Goal: Information Seeking & Learning: Understand process/instructions

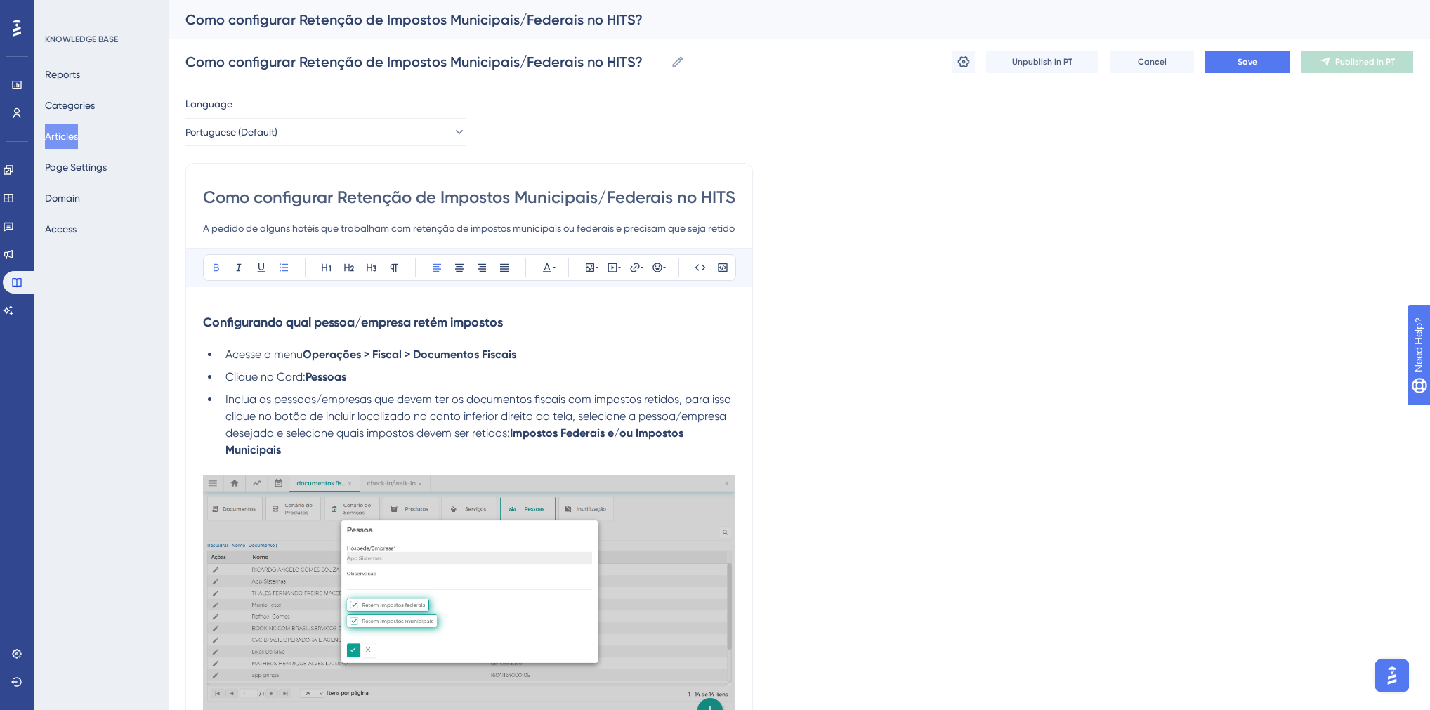
click at [69, 138] on button "Articles" at bounding box center [61, 136] width 33 height 25
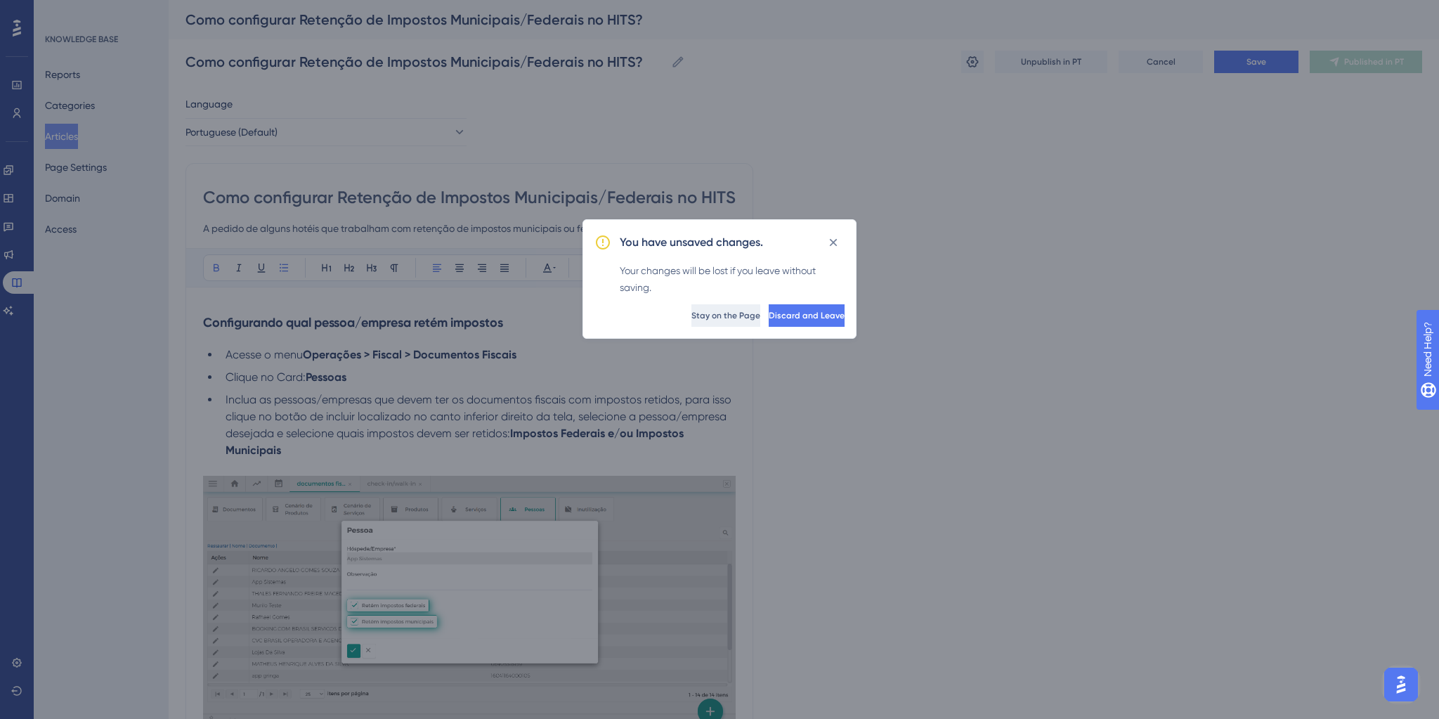
click at [691, 315] on span "Stay on the Page" at bounding box center [725, 315] width 69 height 11
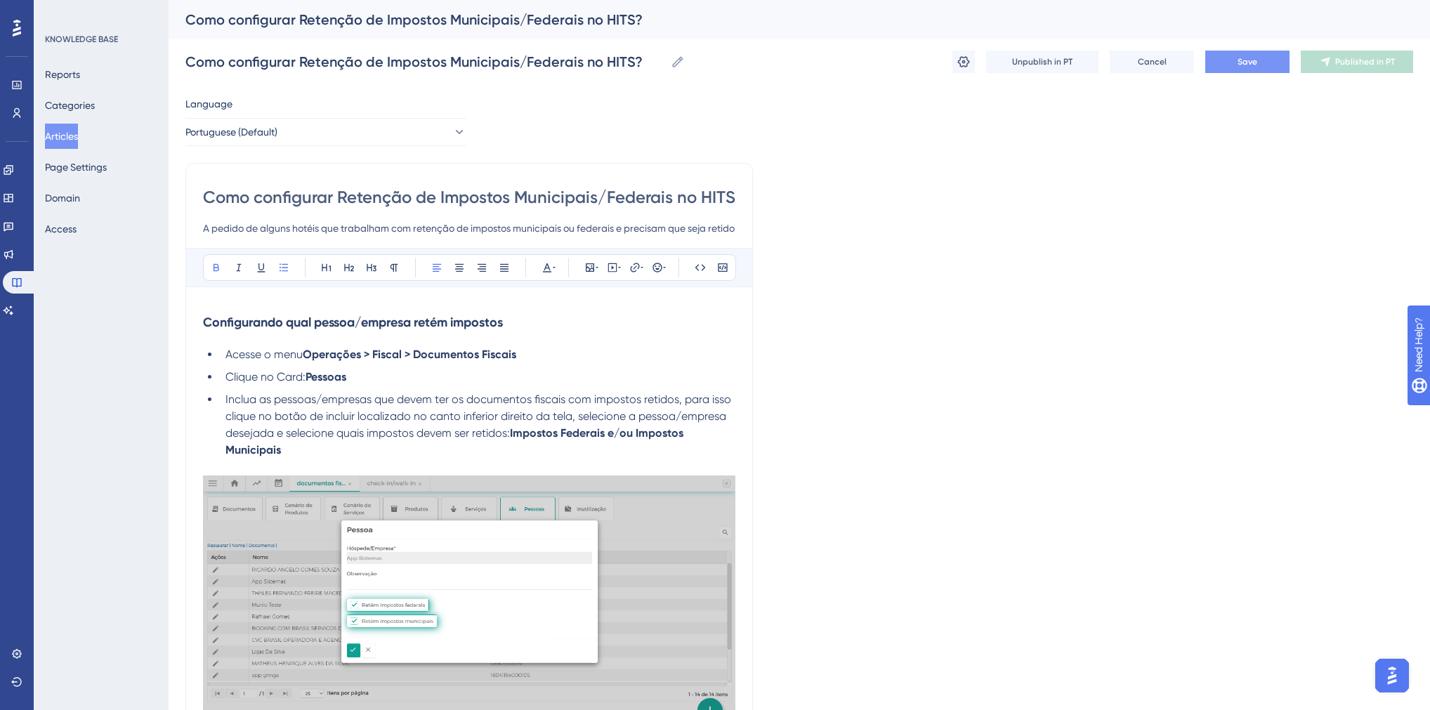
click at [1225, 60] on button "Save" at bounding box center [1248, 62] width 84 height 22
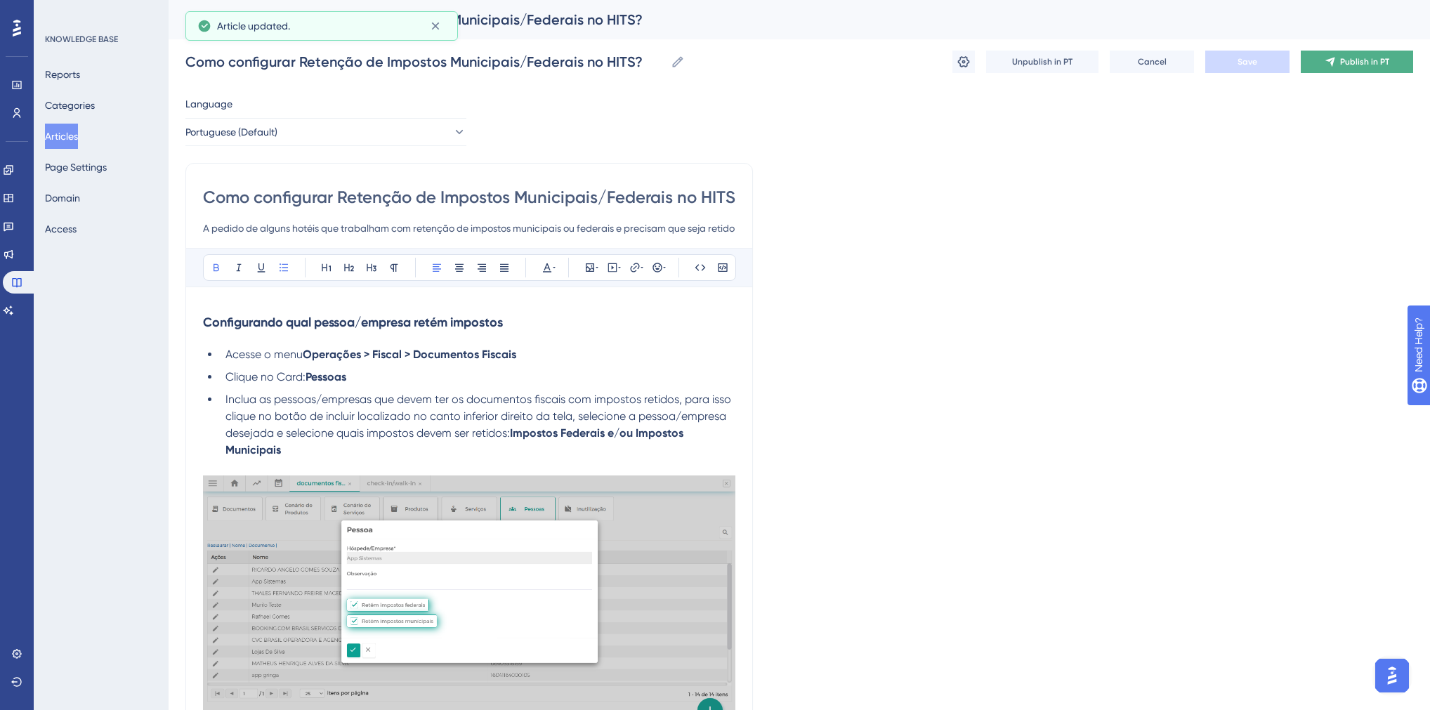
click at [1322, 59] on button "Publish in PT" at bounding box center [1357, 62] width 112 height 22
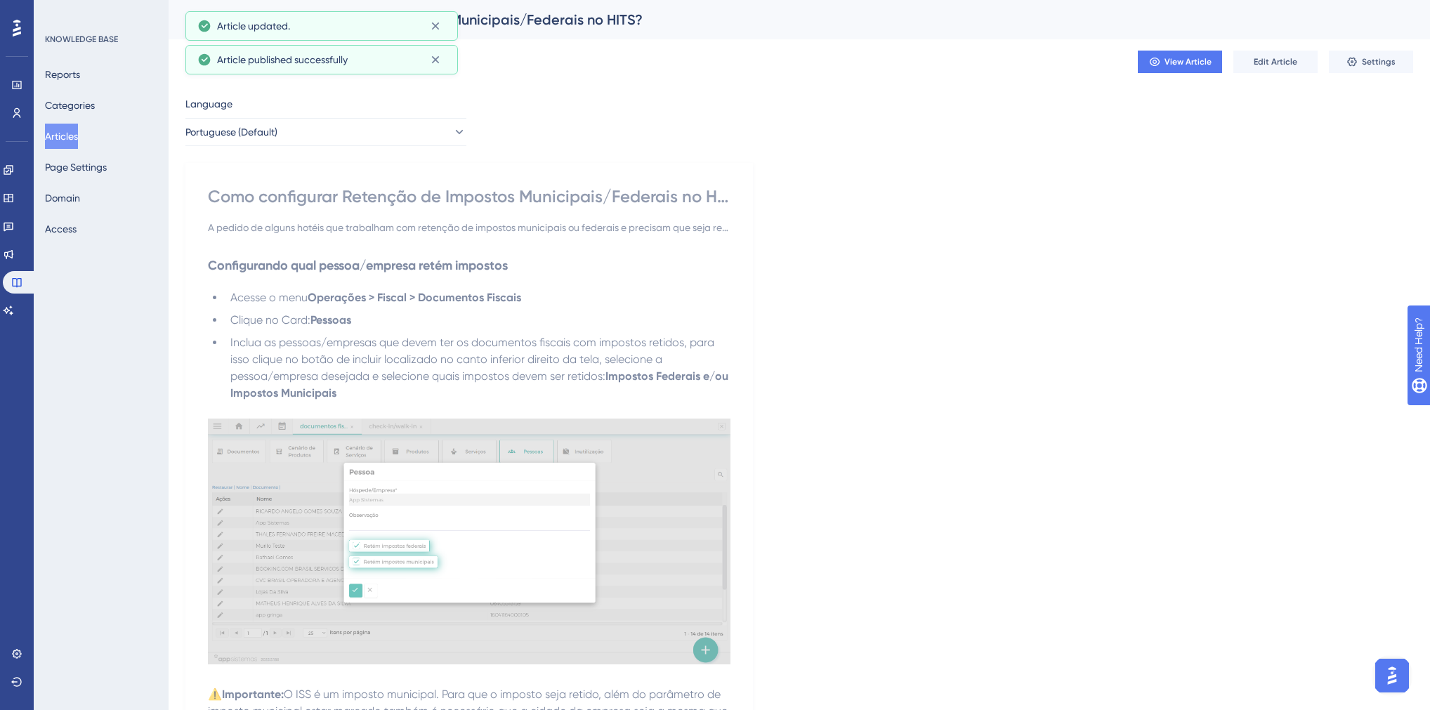
click at [70, 140] on button "Articles" at bounding box center [61, 136] width 33 height 25
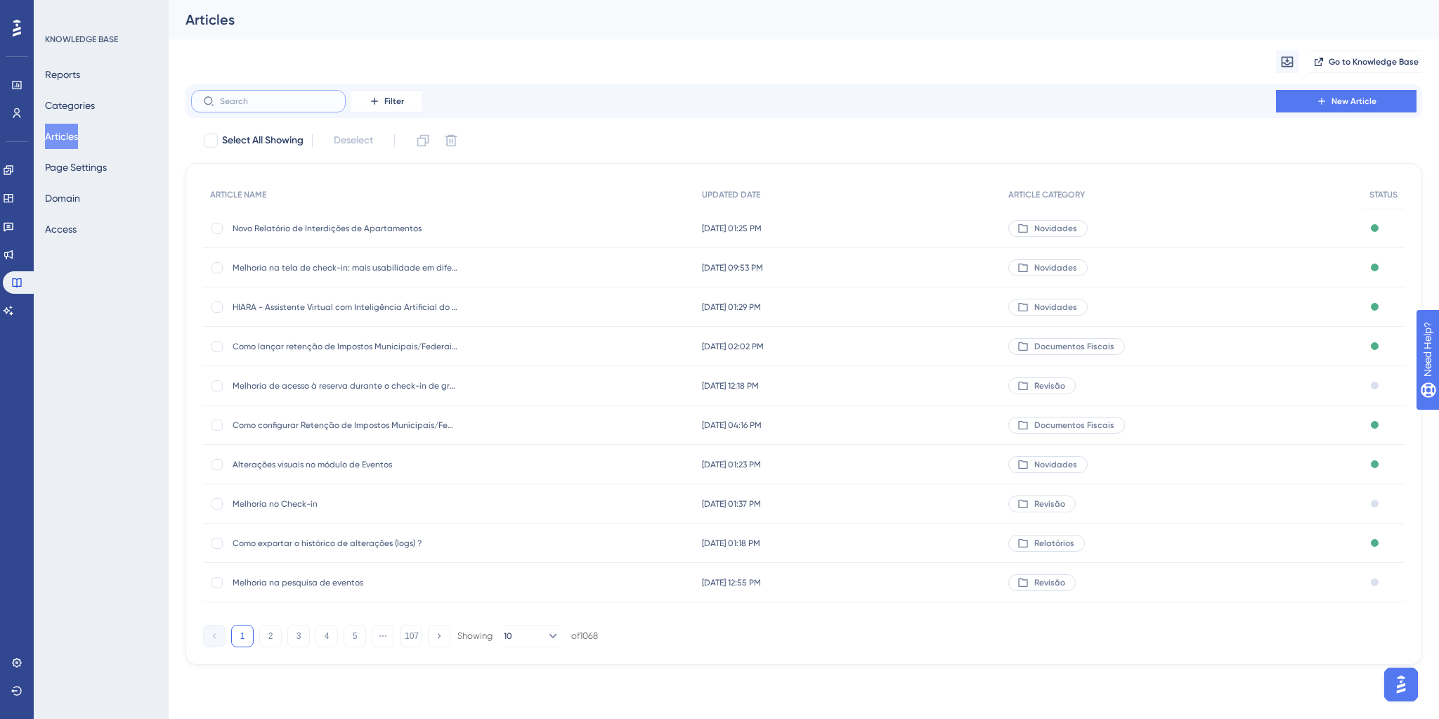
click at [254, 105] on input "text" at bounding box center [277, 101] width 114 height 10
type input "rs"
checkbox input "true"
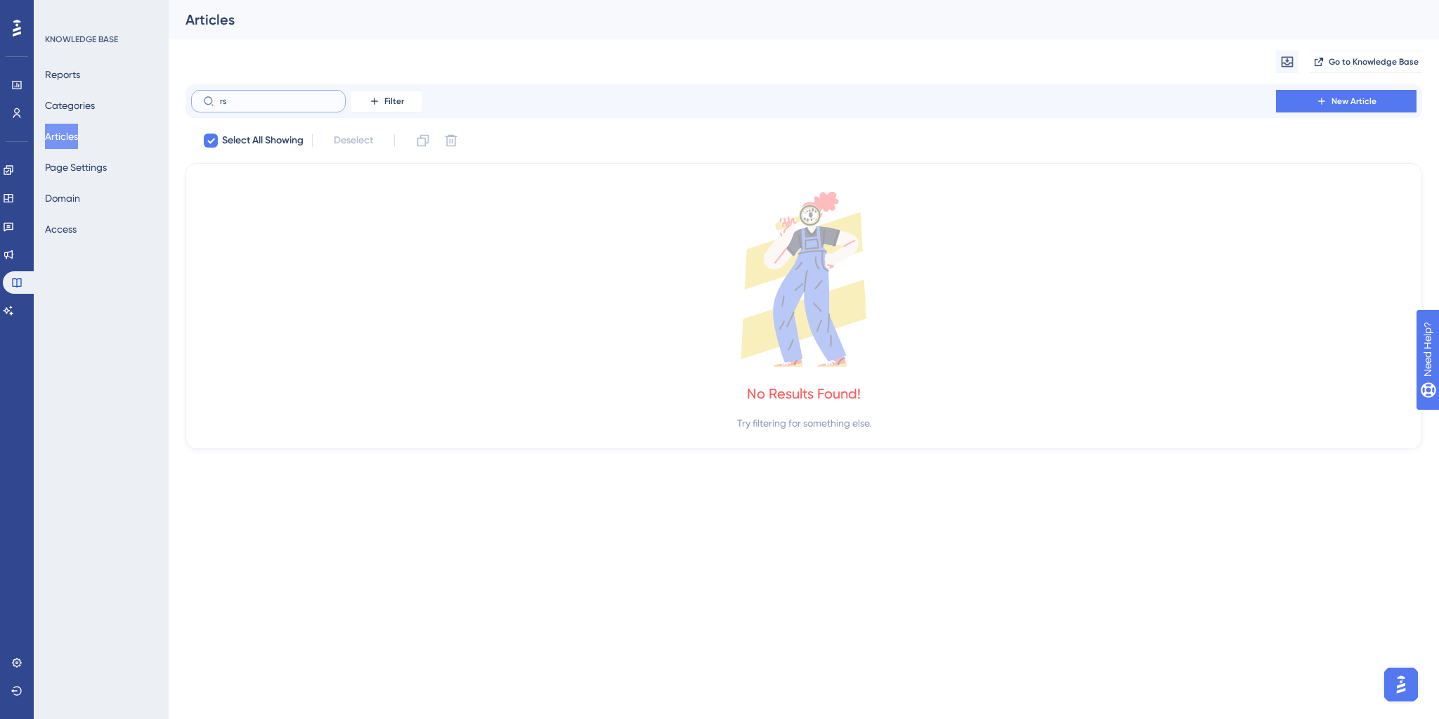
type input "rs"
checkbox input "false"
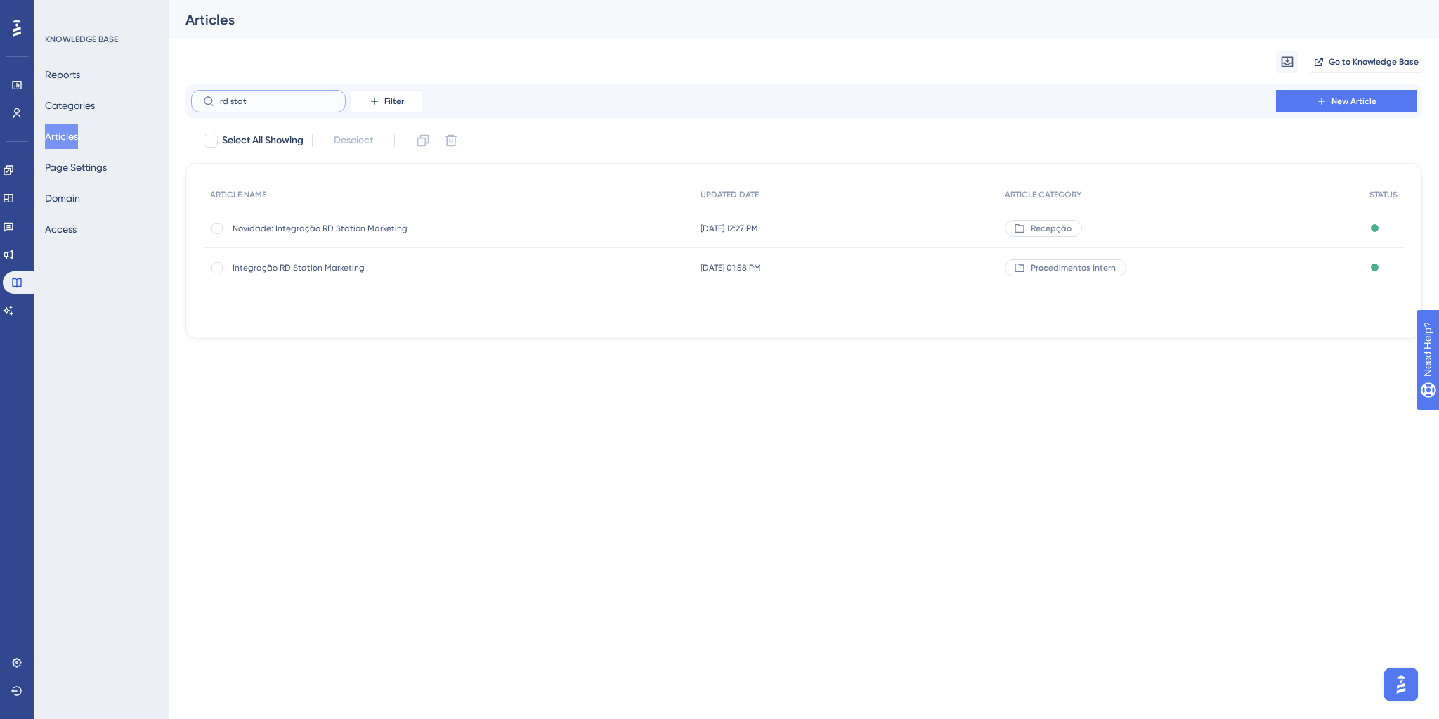
type input "rd stat"
click at [310, 267] on span "Integração RD Station Marketing" at bounding box center [345, 267] width 225 height 11
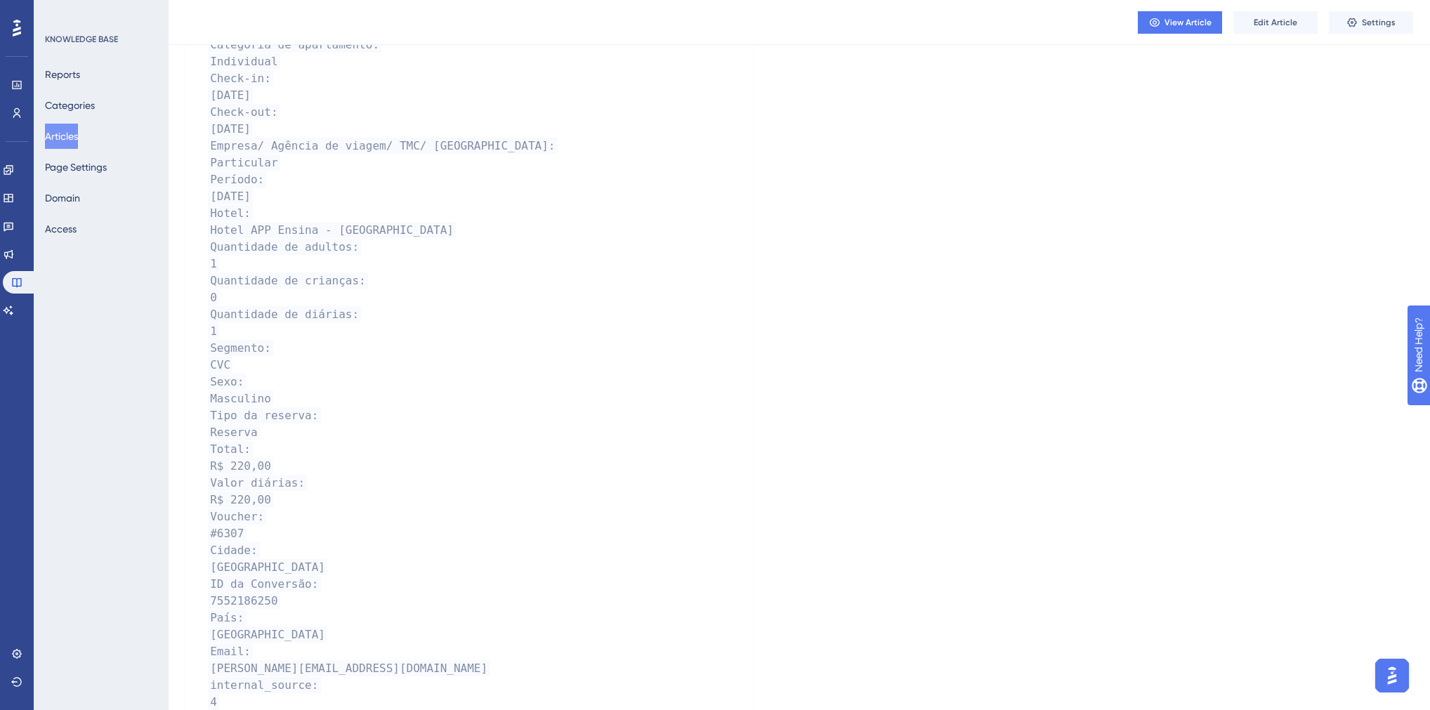
scroll to position [393, 0]
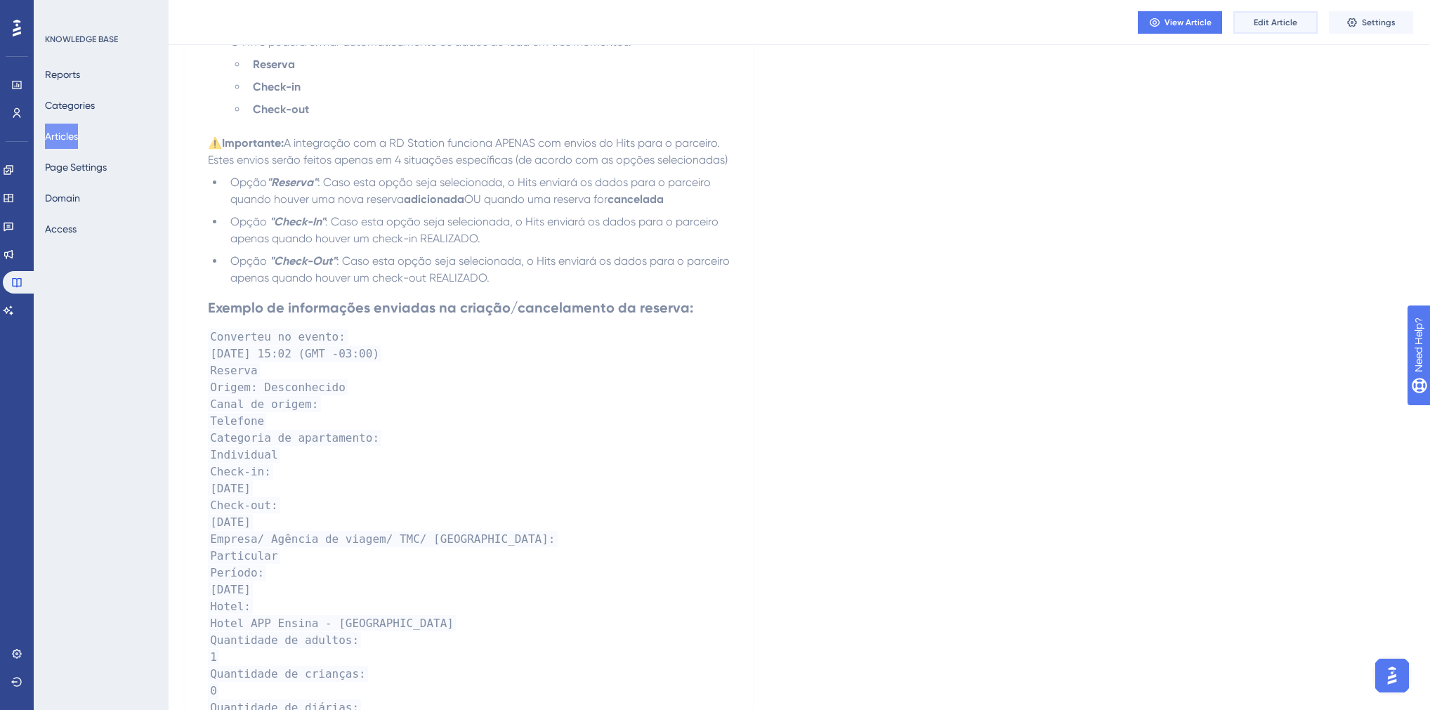
click at [1260, 27] on span "Edit Article" at bounding box center [1276, 22] width 44 height 11
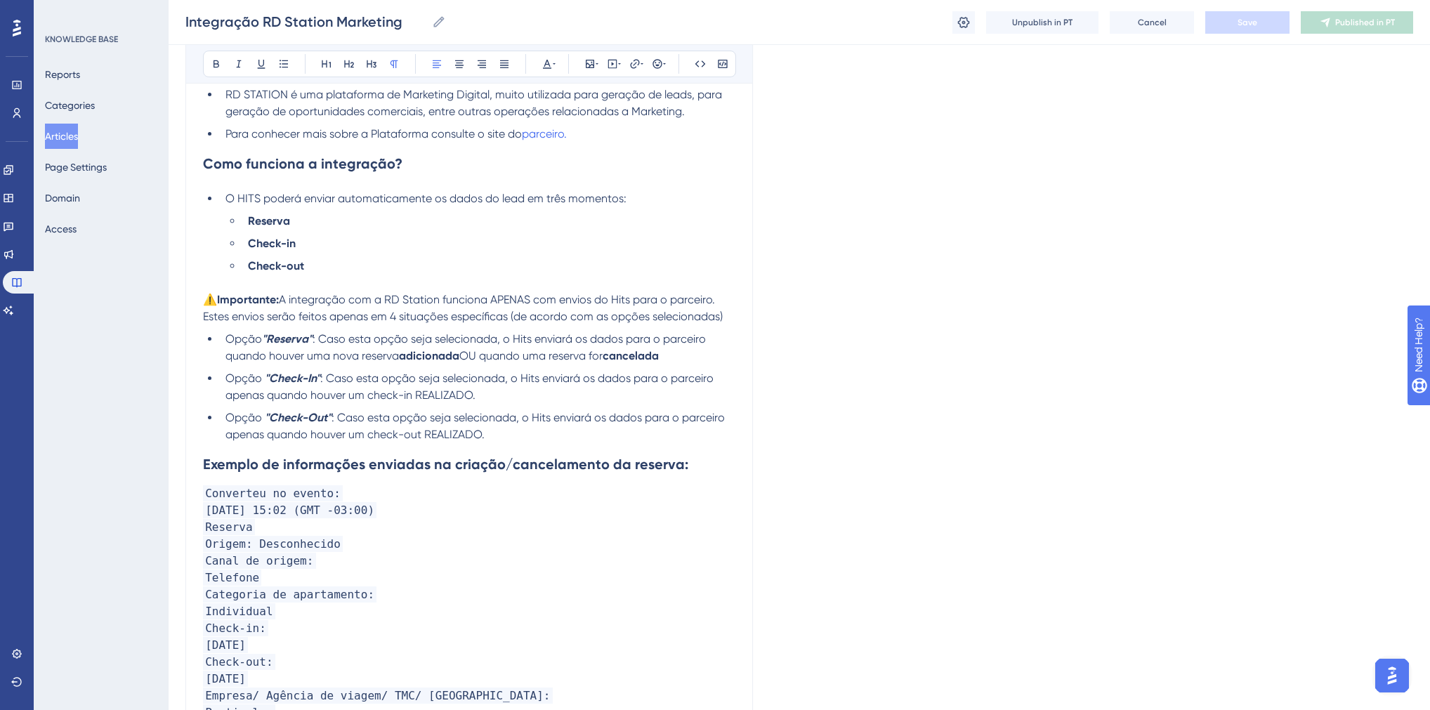
scroll to position [278, 0]
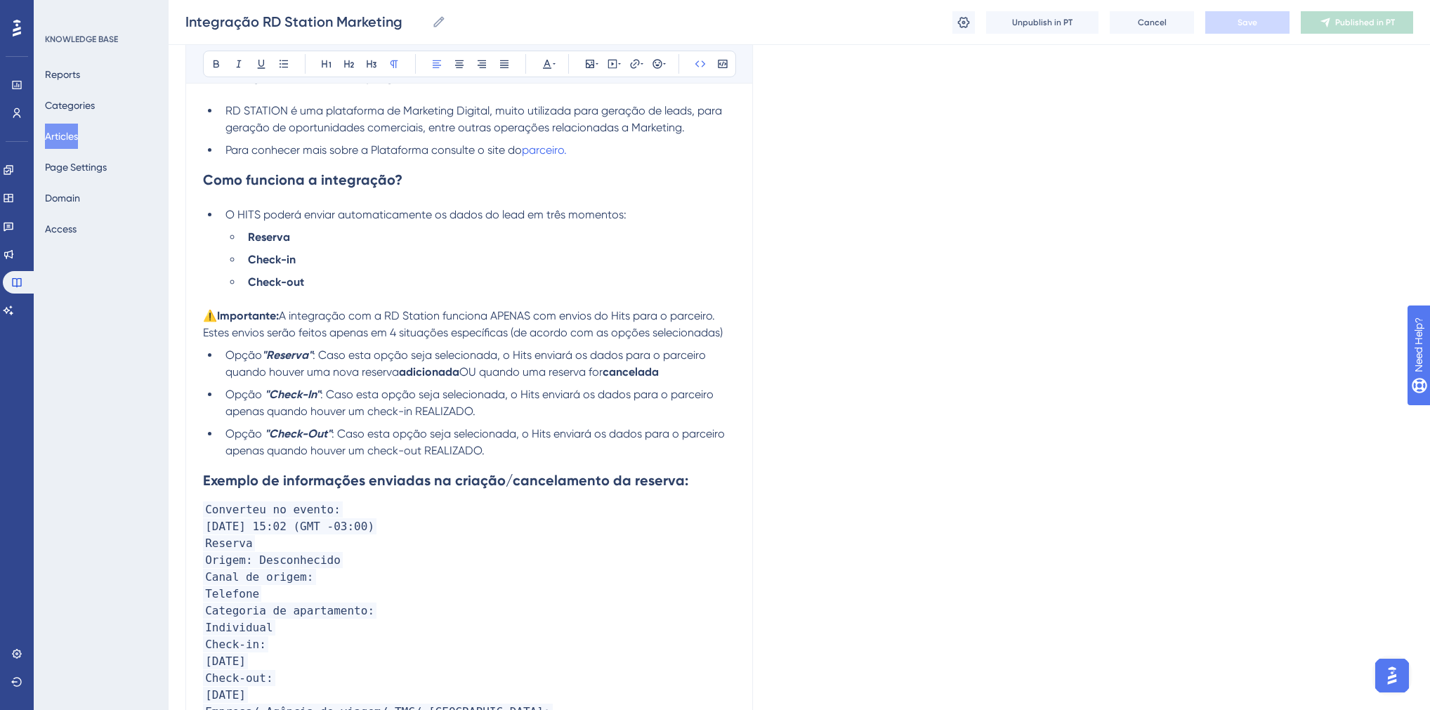
click at [329, 515] on span "Converteu no evento:" at bounding box center [273, 510] width 140 height 16
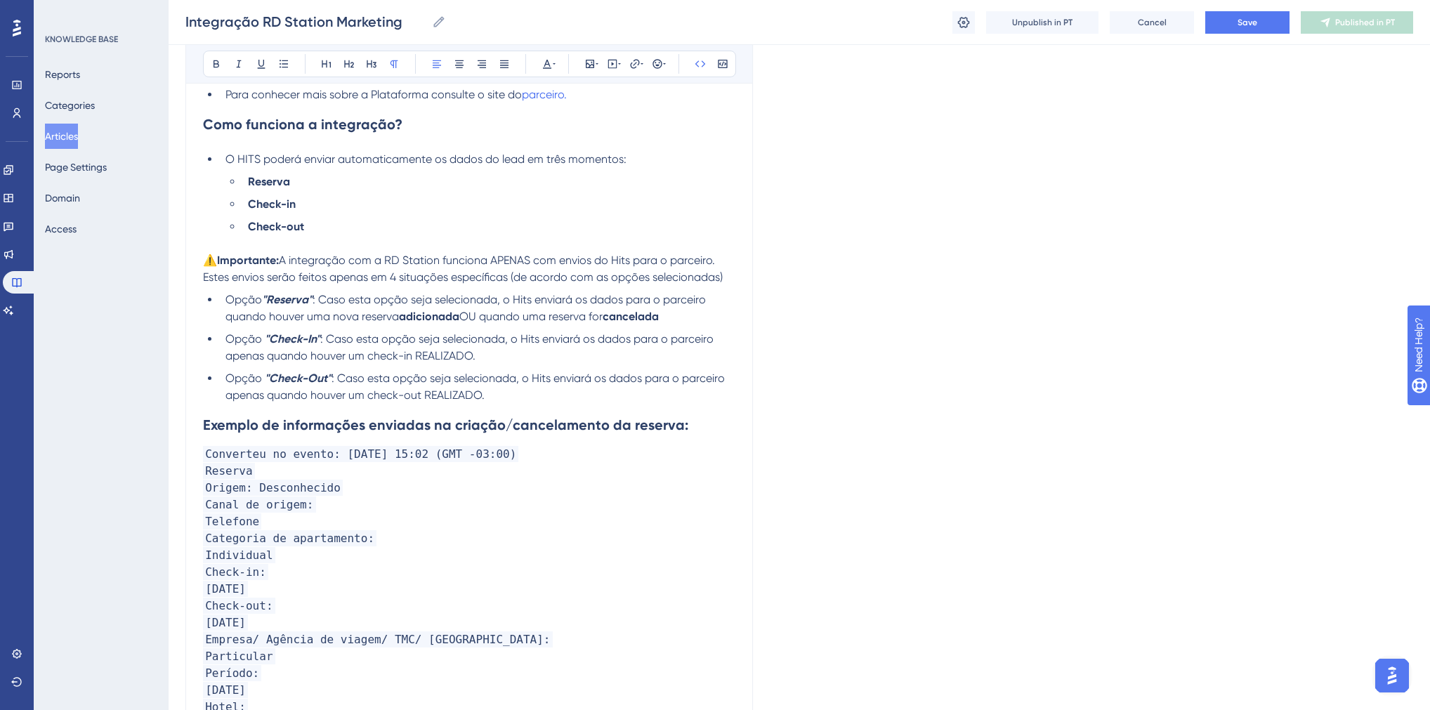
scroll to position [334, 0]
click at [306, 507] on p "Canal de origem:" at bounding box center [469, 504] width 533 height 17
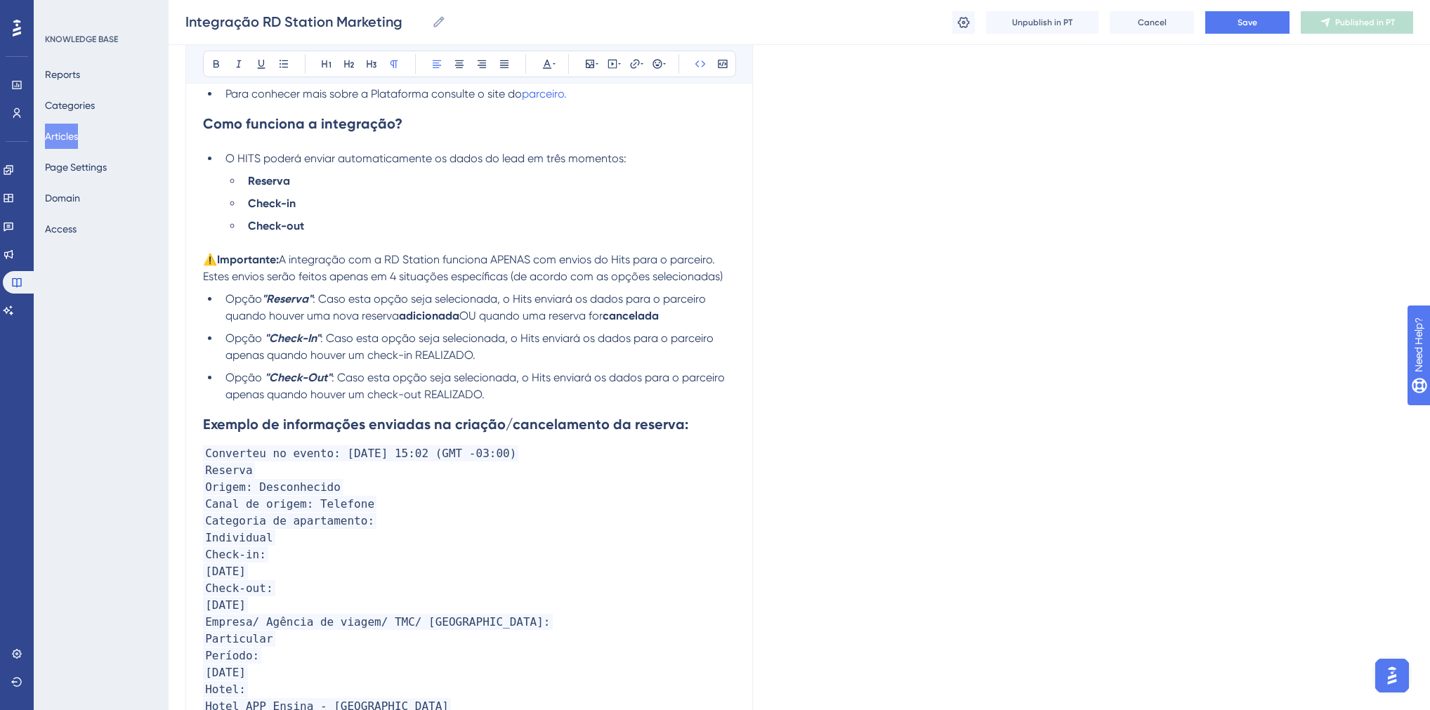
click at [358, 526] on span "Categoria de apartamento:" at bounding box center [290, 521] width 174 height 16
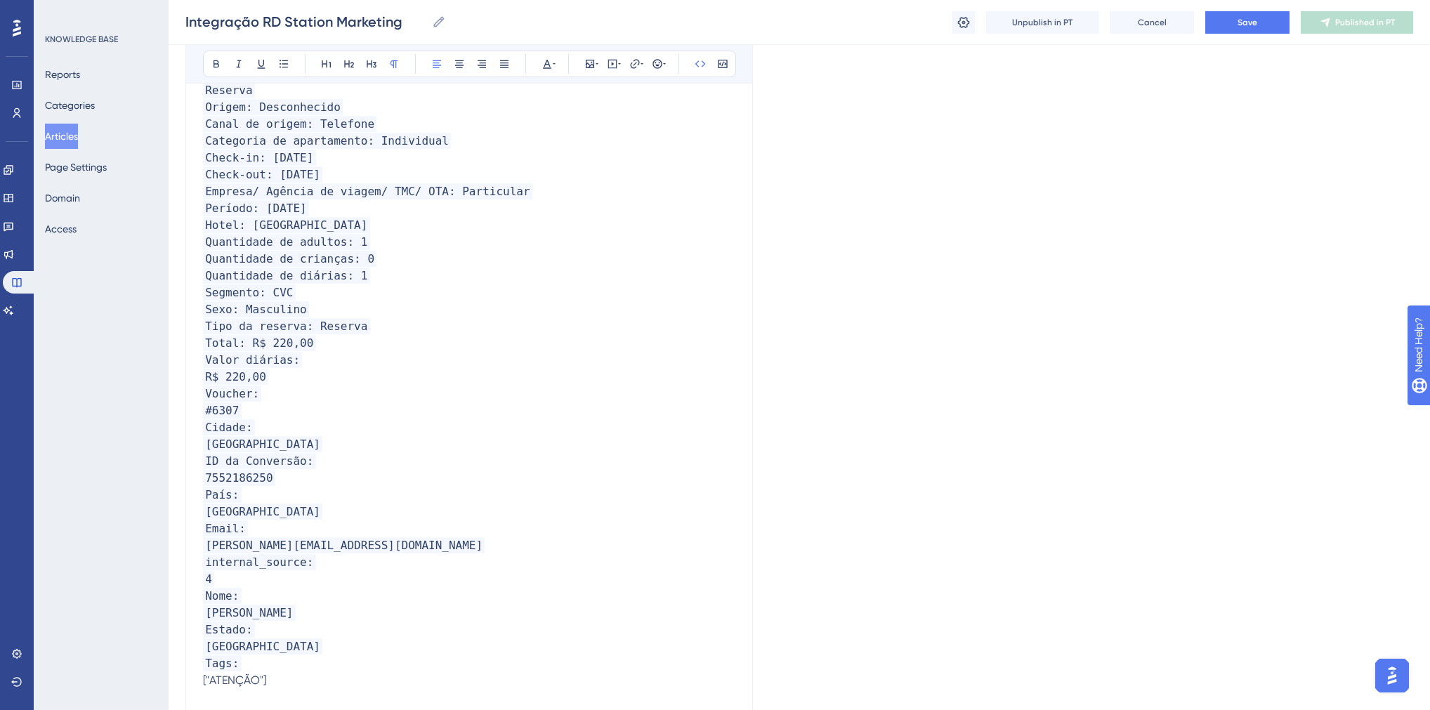
scroll to position [818, 0]
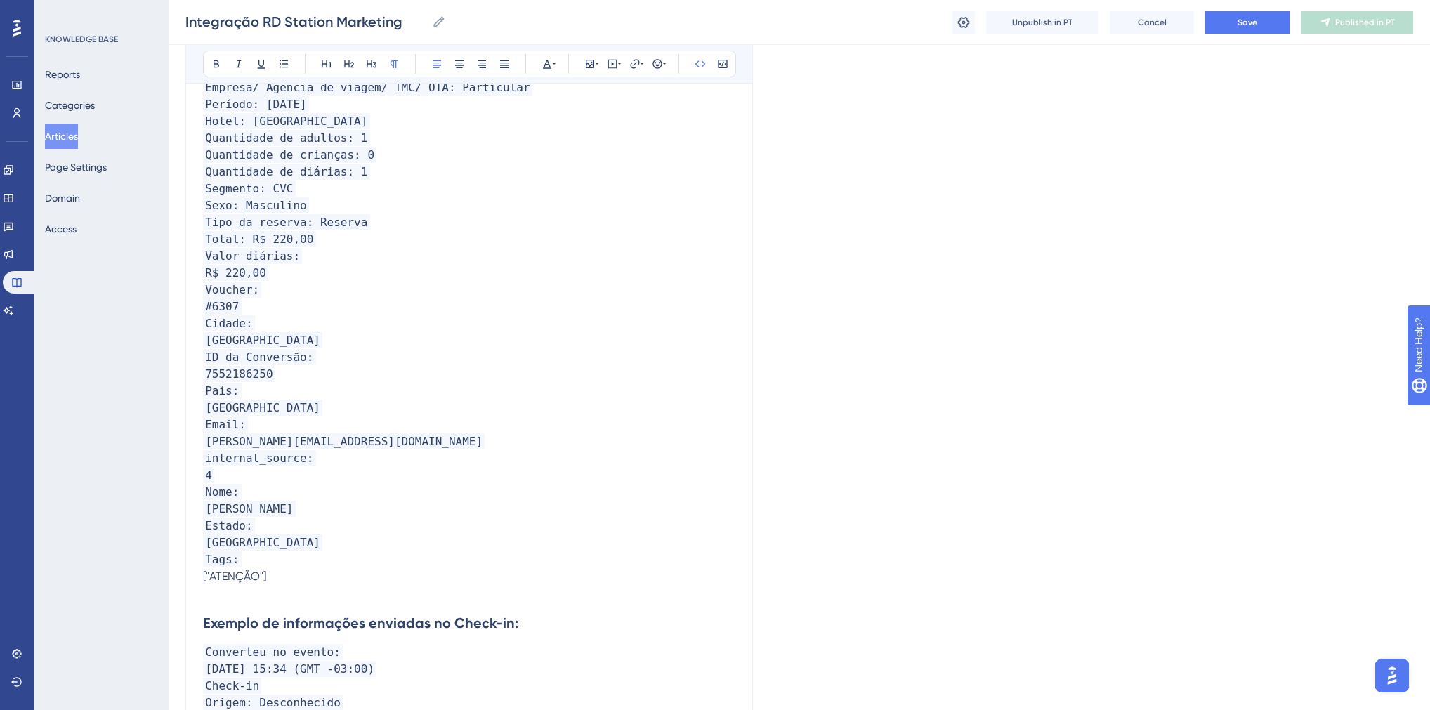
click at [291, 264] on span "Valor diárias:" at bounding box center [252, 256] width 99 height 16
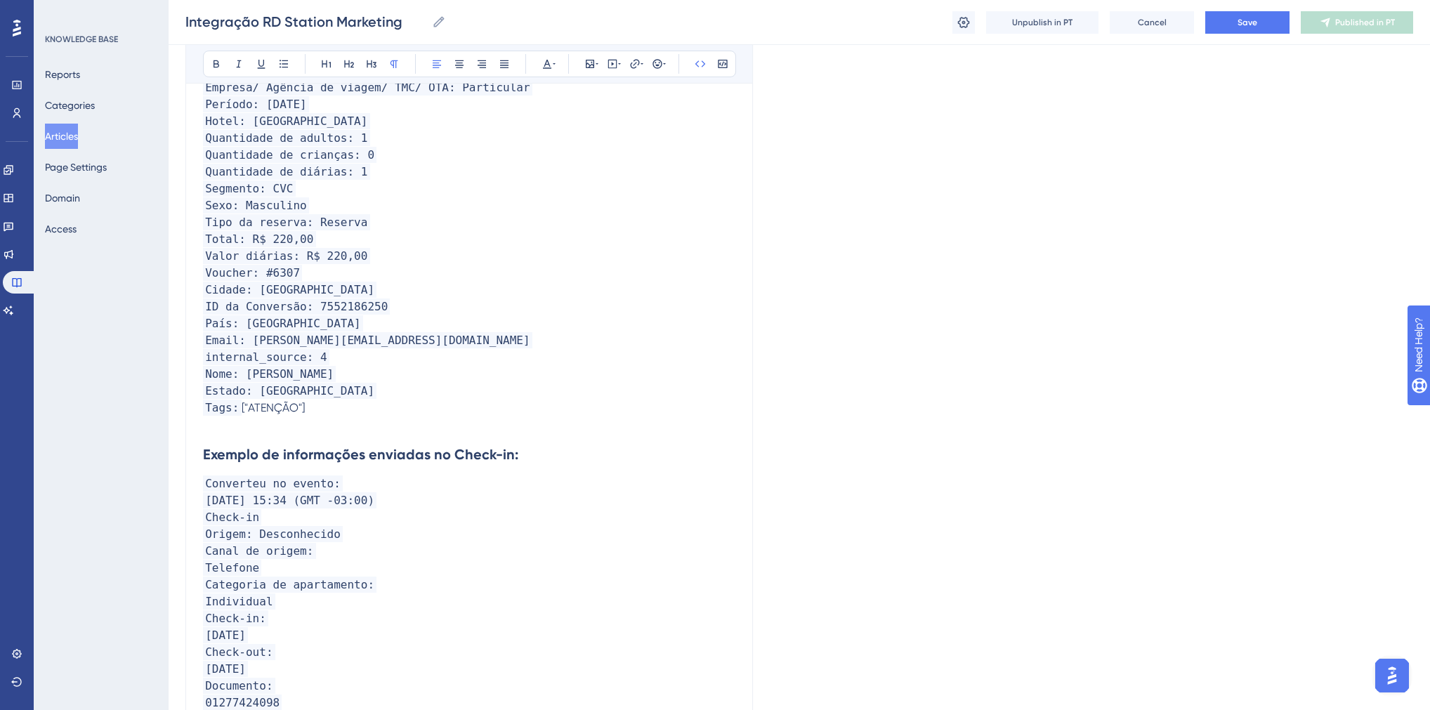
click at [329, 486] on span "Converteu no evento:" at bounding box center [273, 484] width 140 height 16
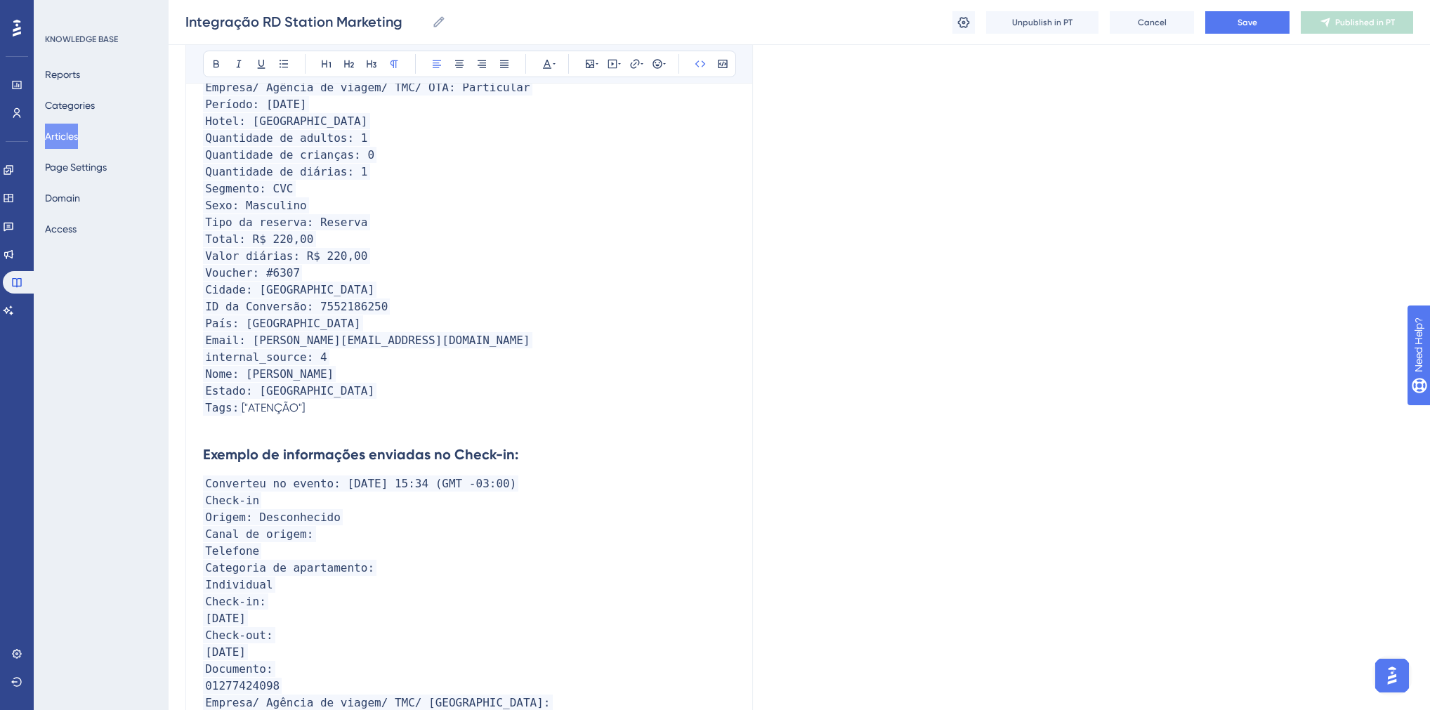
click at [301, 505] on p "Check-in" at bounding box center [469, 500] width 533 height 17
click at [306, 542] on span "Canal de origem:" at bounding box center [259, 534] width 113 height 16
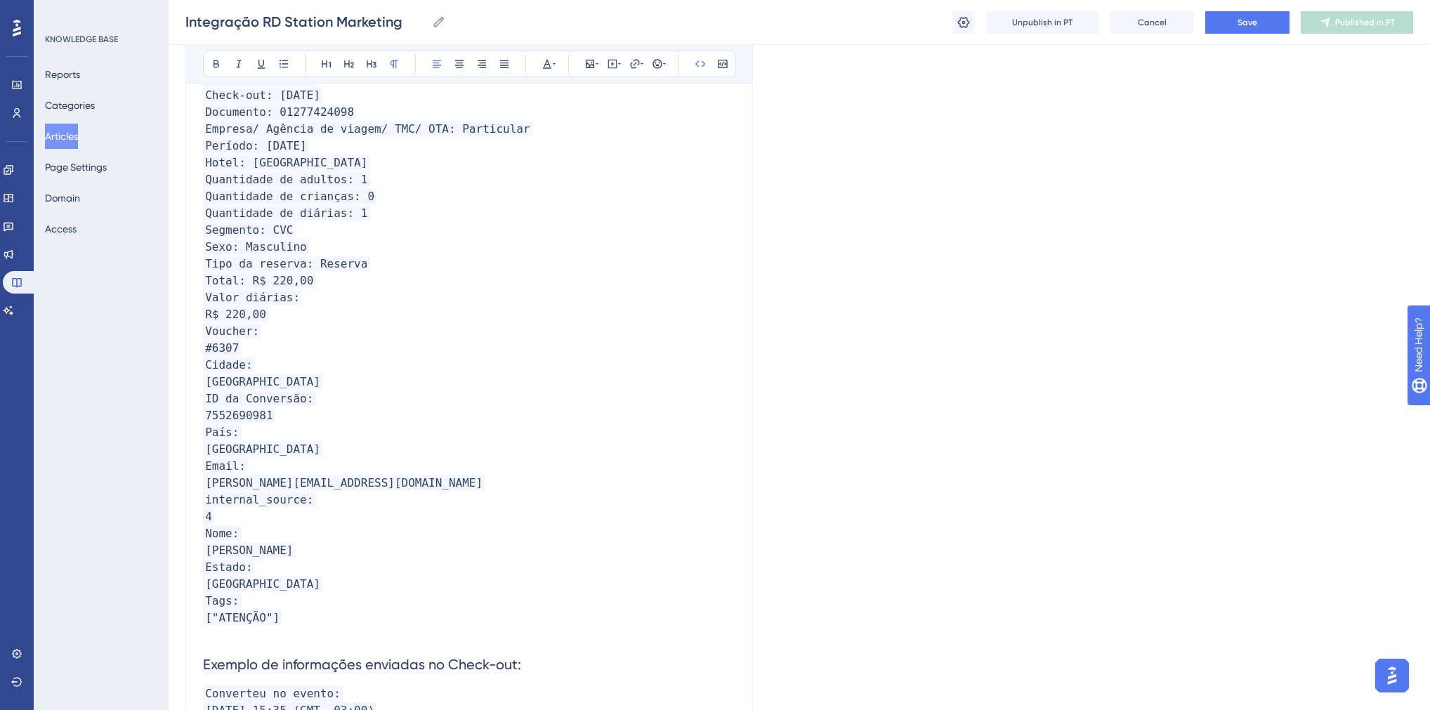
scroll to position [1411, 0]
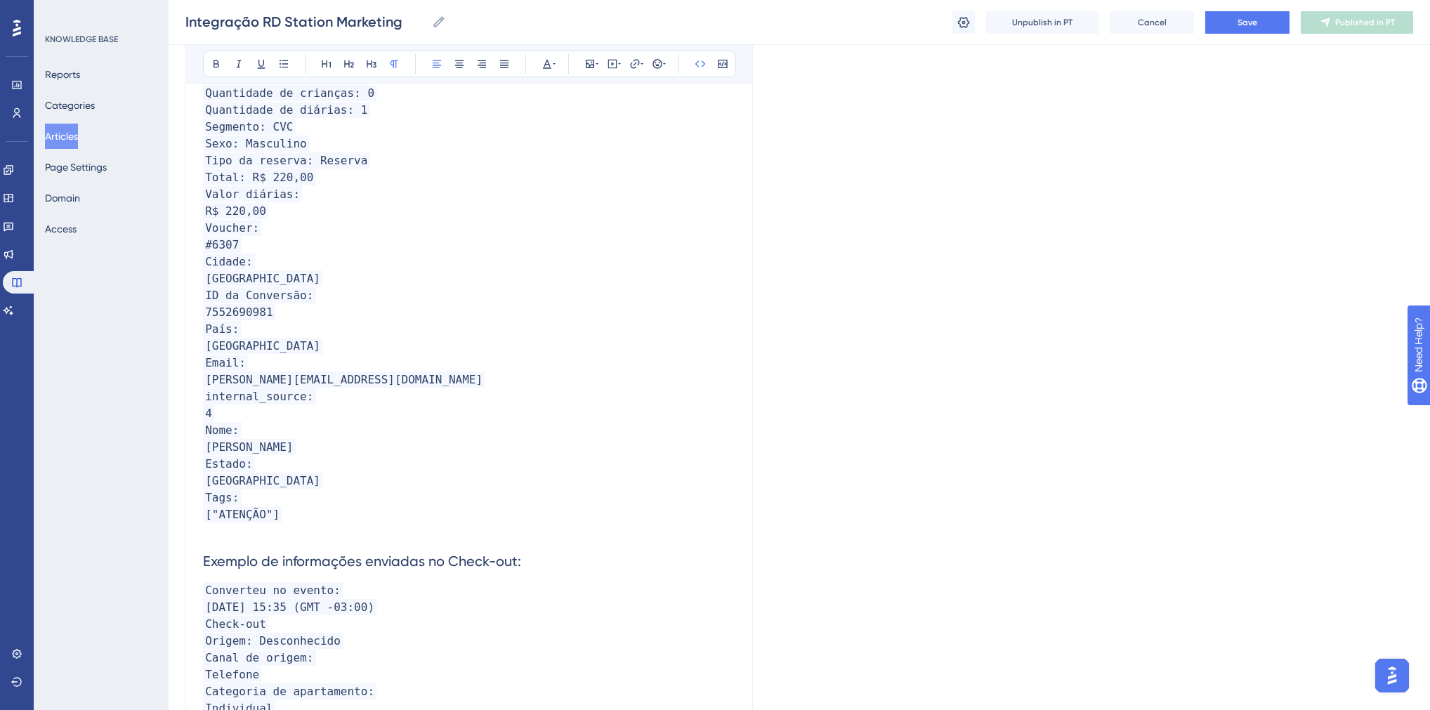
click at [290, 202] on span "Valor diárias:" at bounding box center [252, 194] width 99 height 16
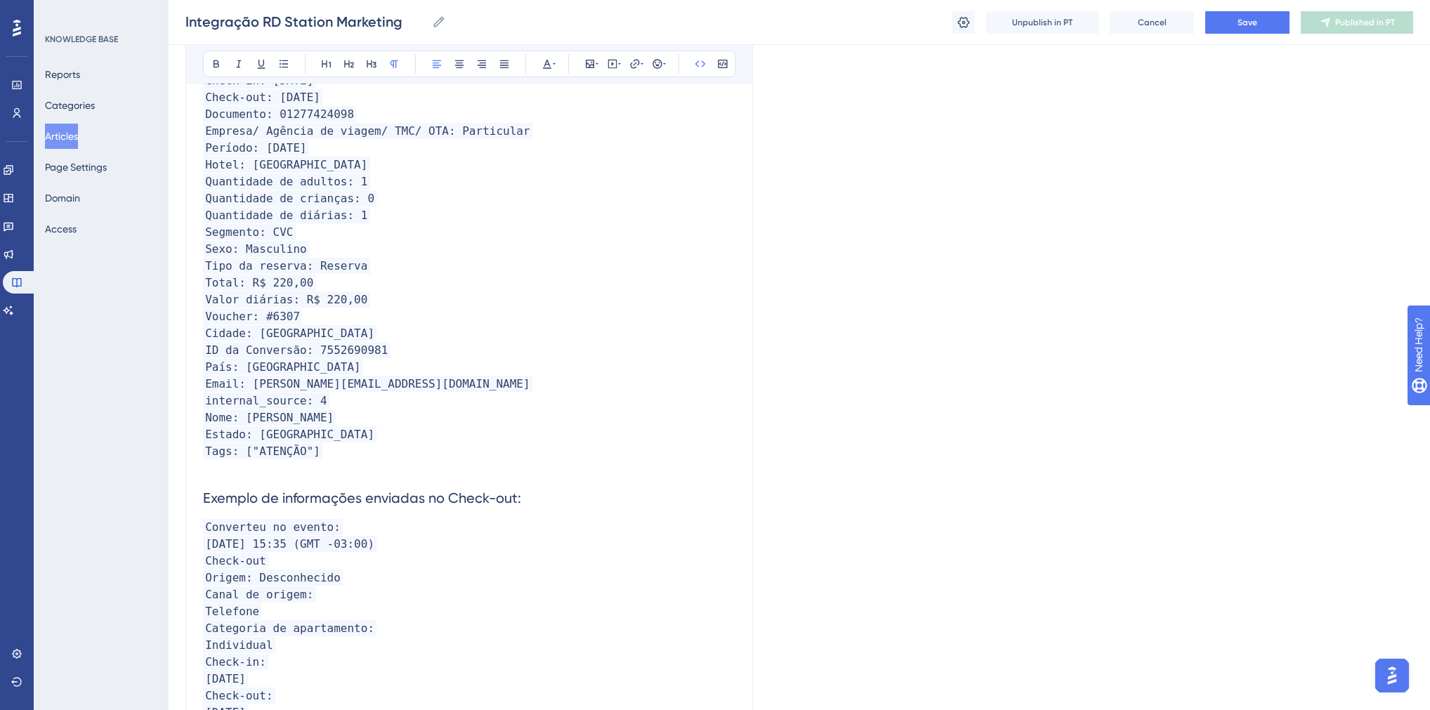
scroll to position [961, 0]
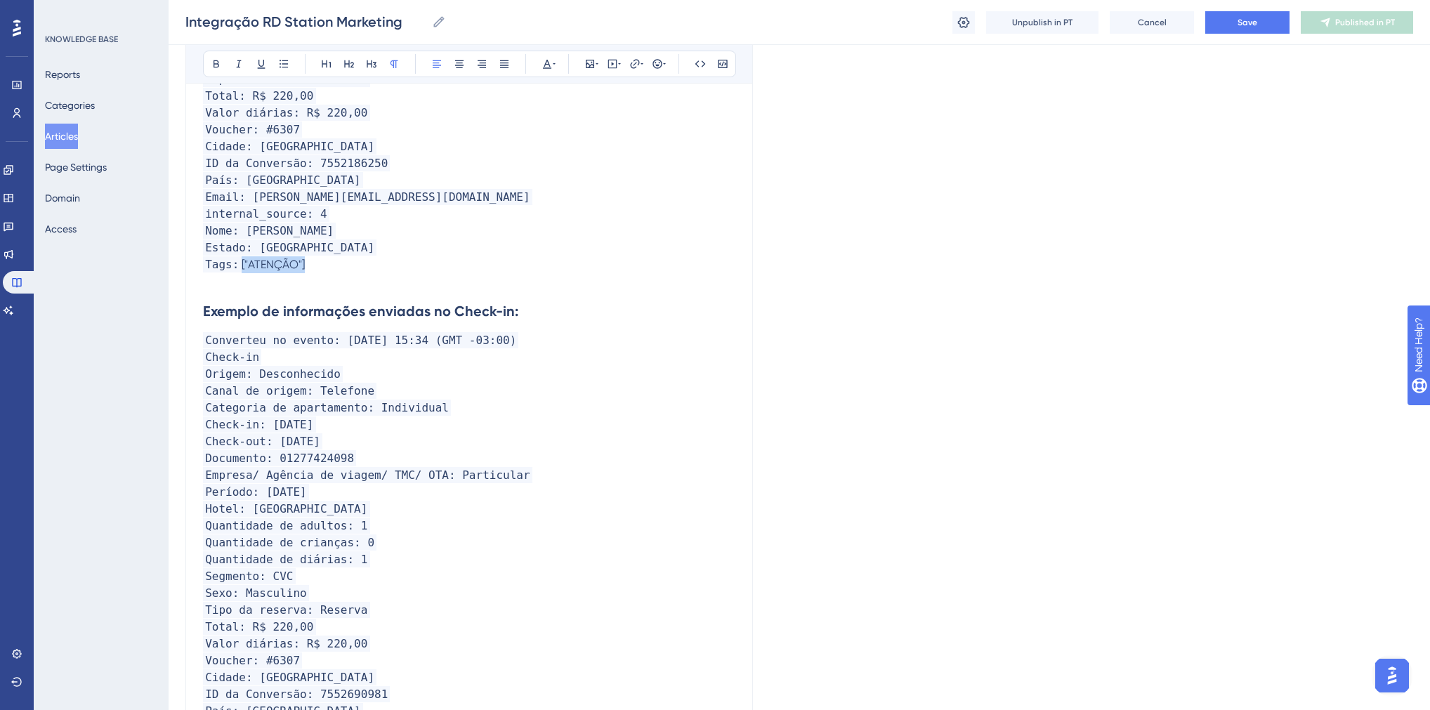
drag, startPoint x: 237, startPoint y: 268, endPoint x: 305, endPoint y: 270, distance: 67.5
click at [305, 270] on p "Tags: ["ATENÇÃO"]" at bounding box center [469, 264] width 533 height 17
click at [220, 273] on span "Tags:" at bounding box center [222, 264] width 39 height 16
click at [544, 59] on icon at bounding box center [547, 63] width 11 height 11
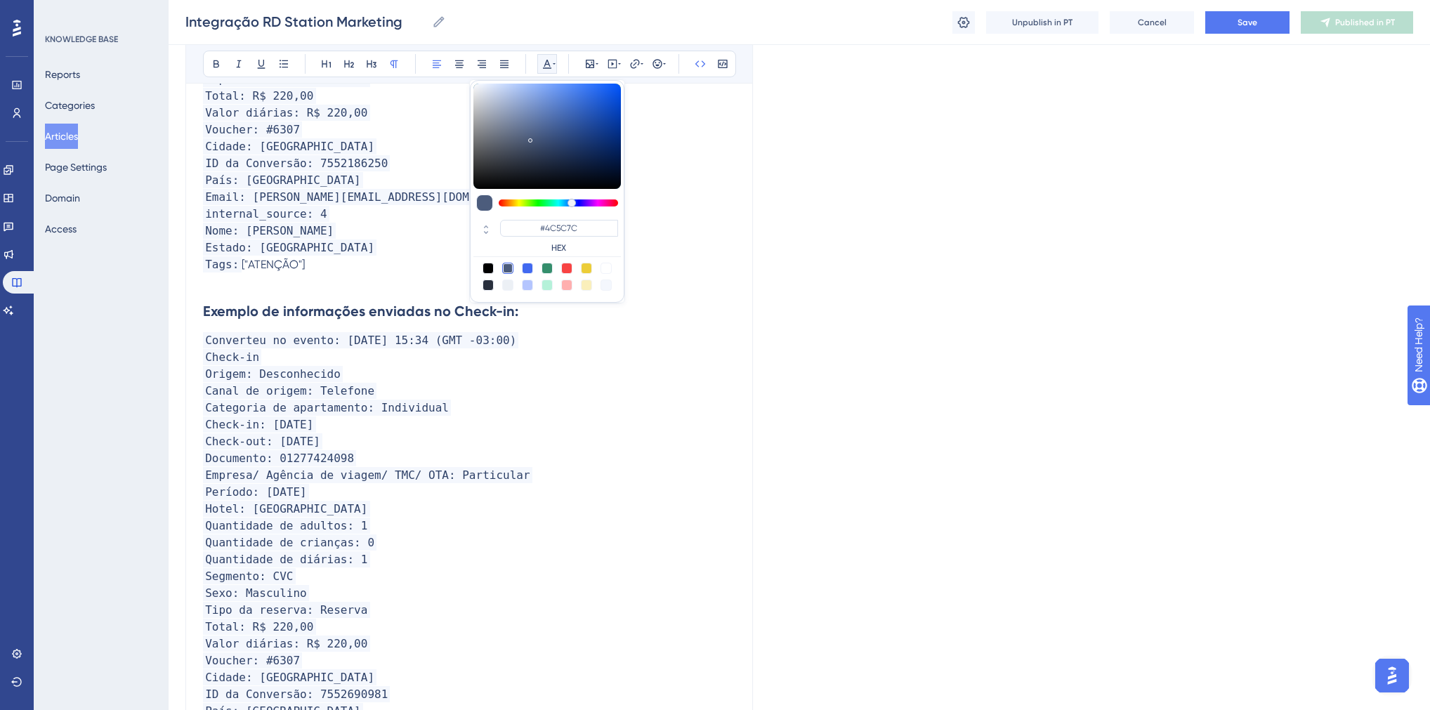
click at [546, 60] on icon at bounding box center [547, 64] width 8 height 9
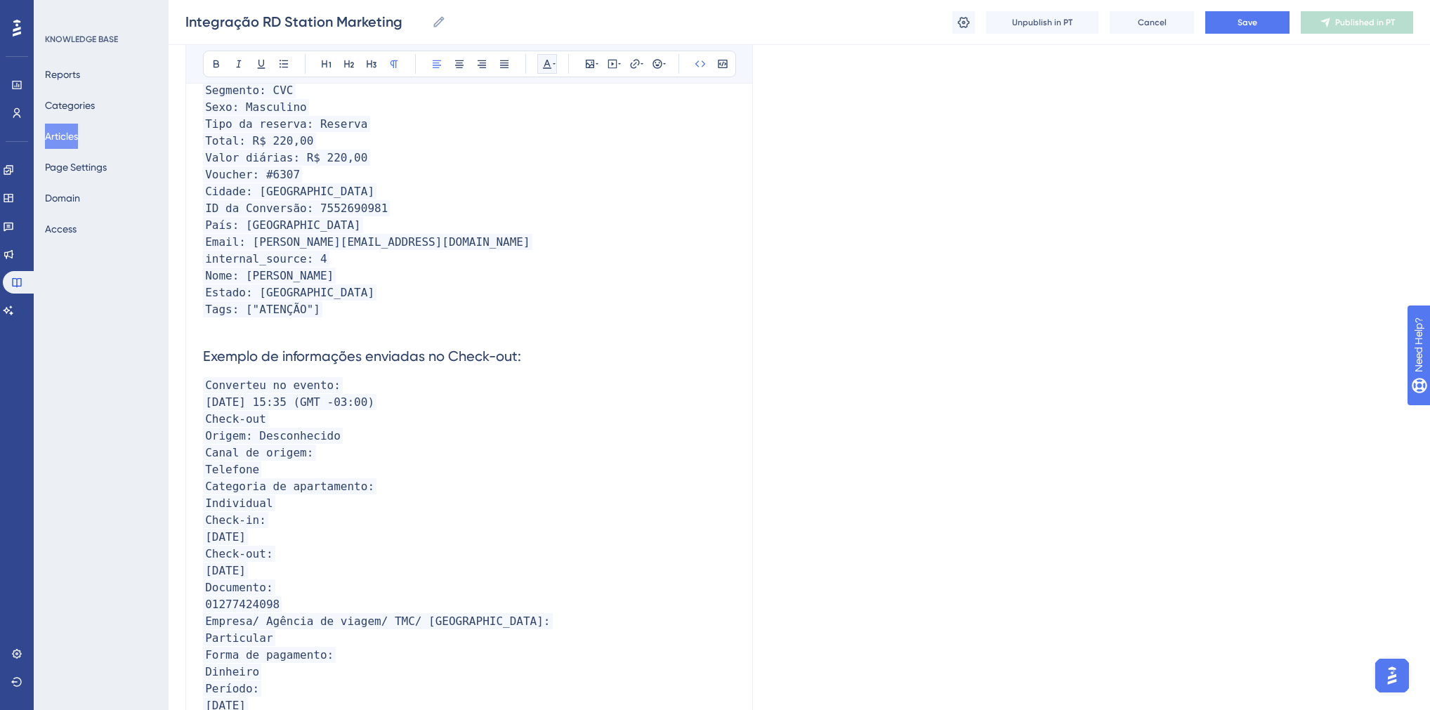
scroll to position [1467, 0]
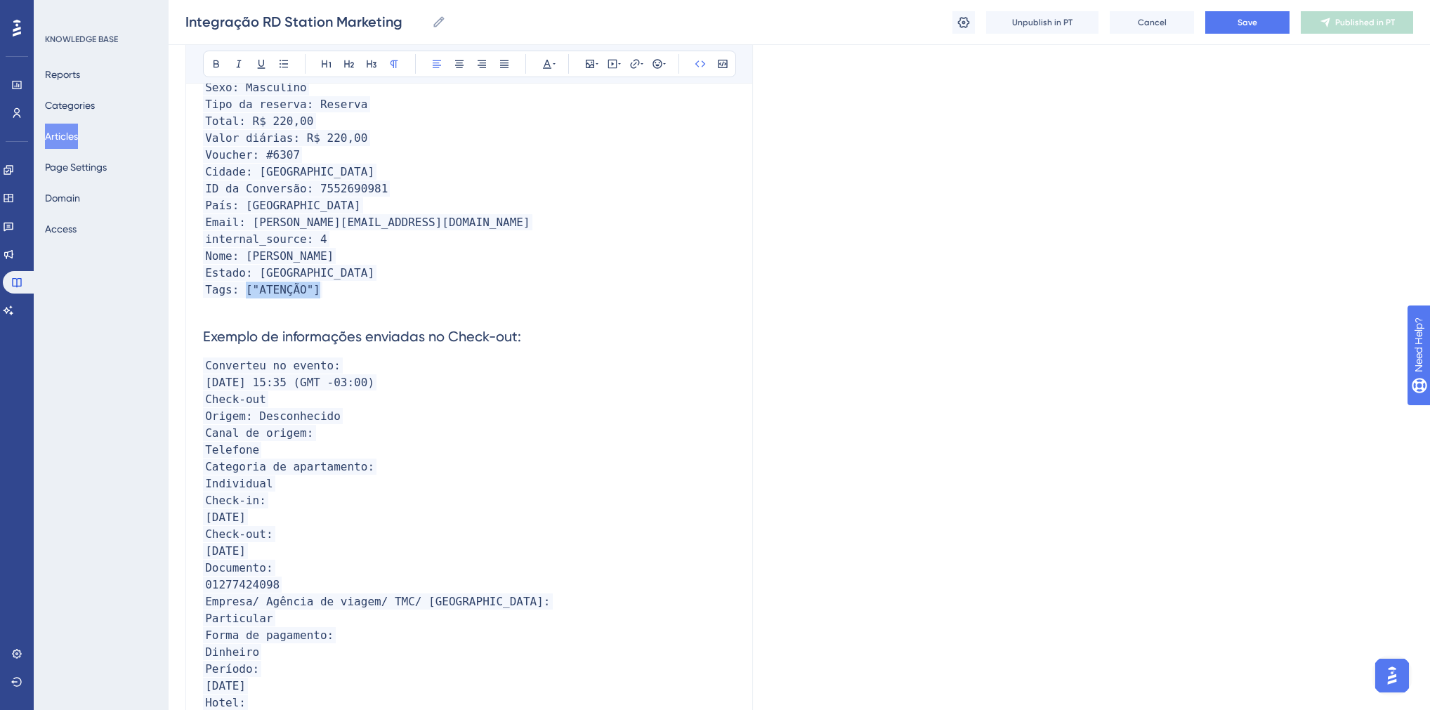
drag, startPoint x: 311, startPoint y: 298, endPoint x: 243, endPoint y: 298, distance: 67.4
click at [243, 298] on p "Tags: ["ATENÇÃO"]" at bounding box center [469, 290] width 533 height 17
copy span "["ATENÇÃO"]"
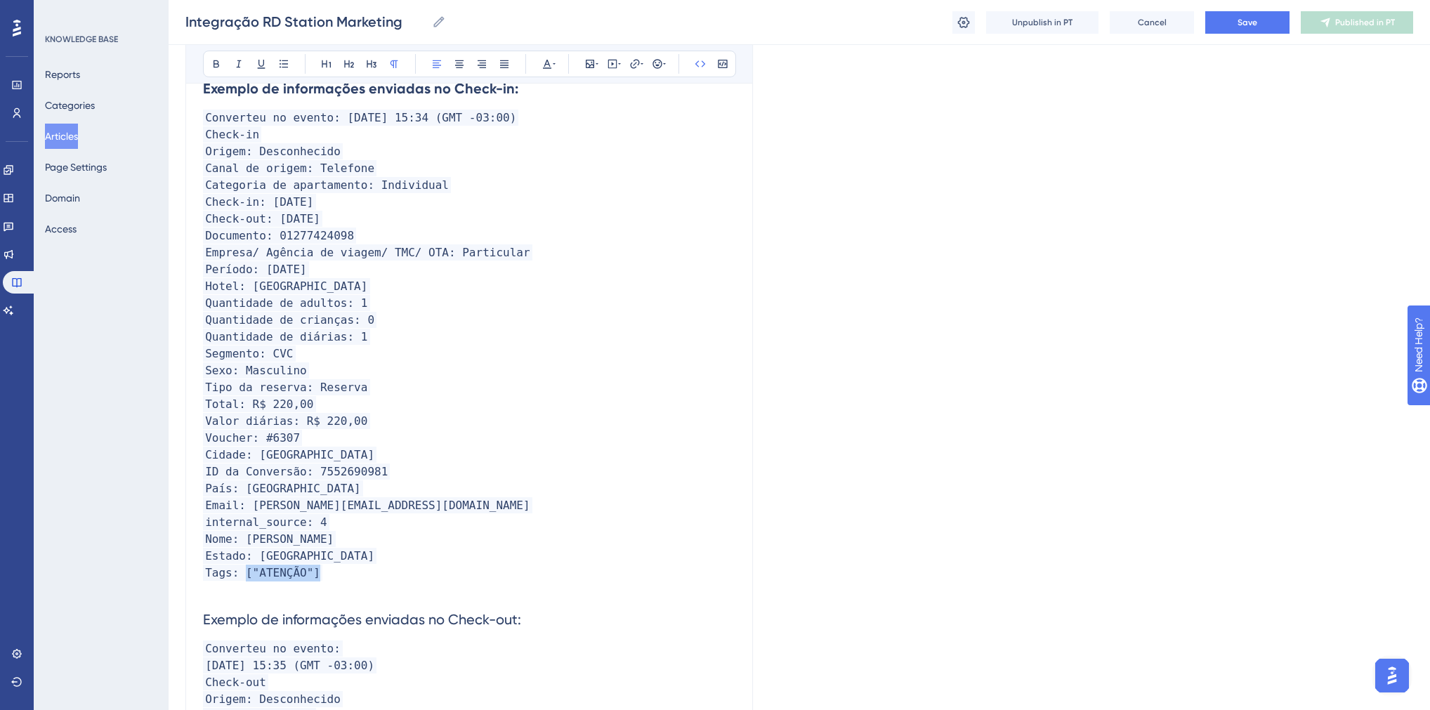
scroll to position [1017, 0]
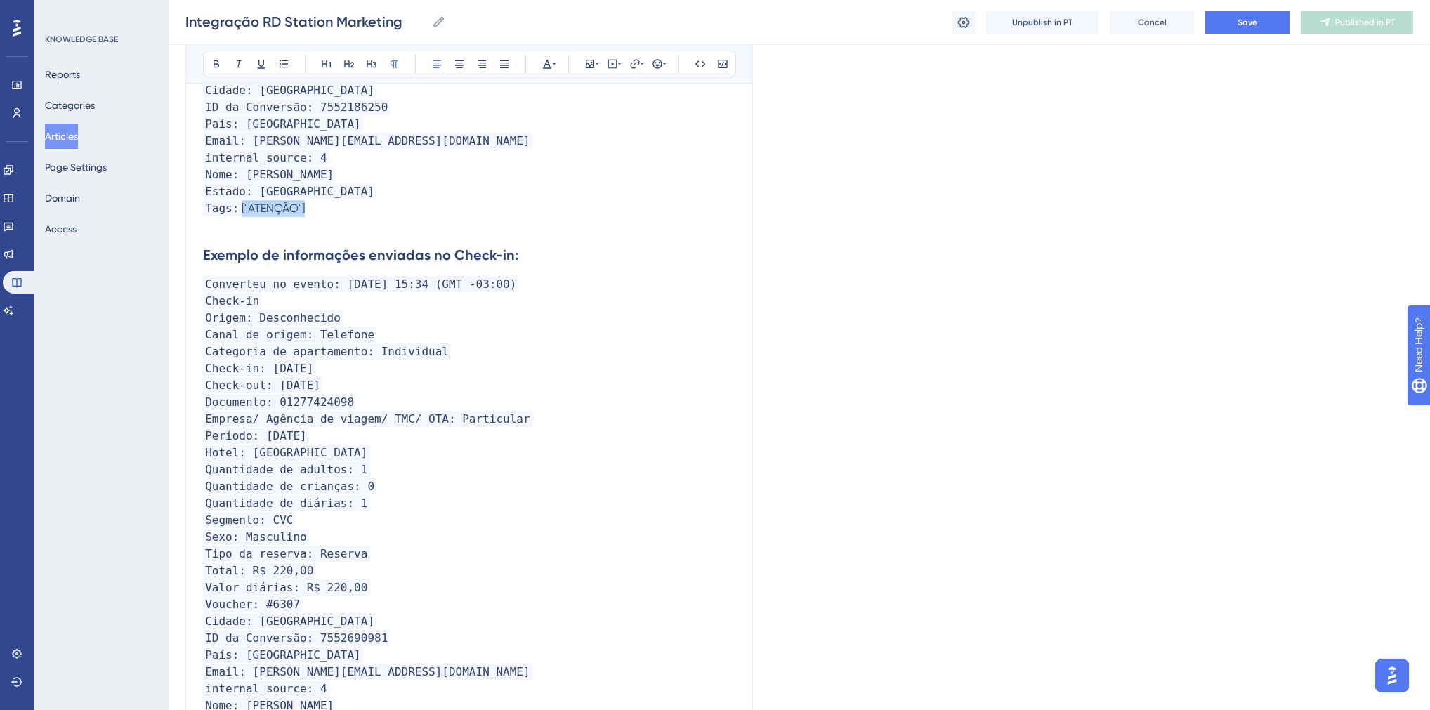
drag, startPoint x: 301, startPoint y: 216, endPoint x: 237, endPoint y: 216, distance: 63.2
click at [237, 216] on p "Tags: ["ATENÇÃO"]" at bounding box center [469, 208] width 533 height 17
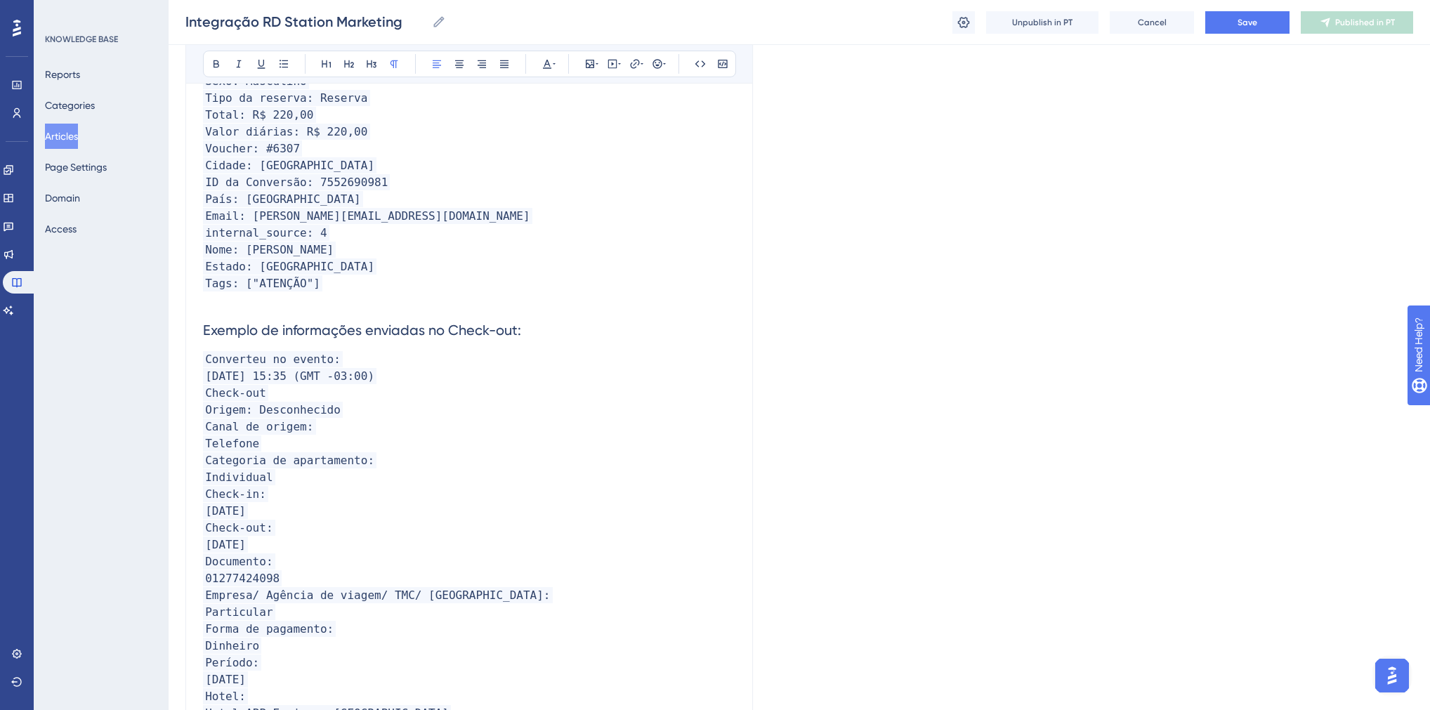
scroll to position [1523, 0]
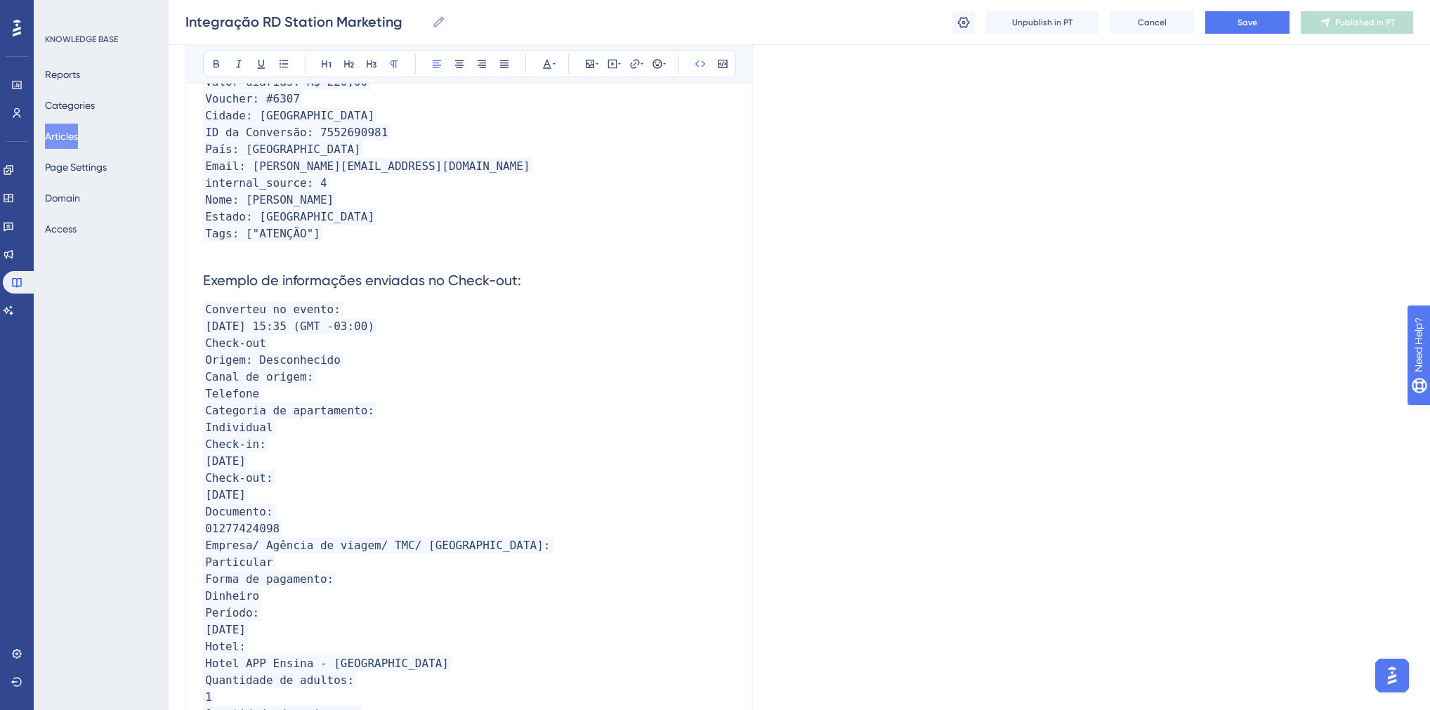
click at [329, 315] on span "Converteu no evento:" at bounding box center [273, 309] width 140 height 16
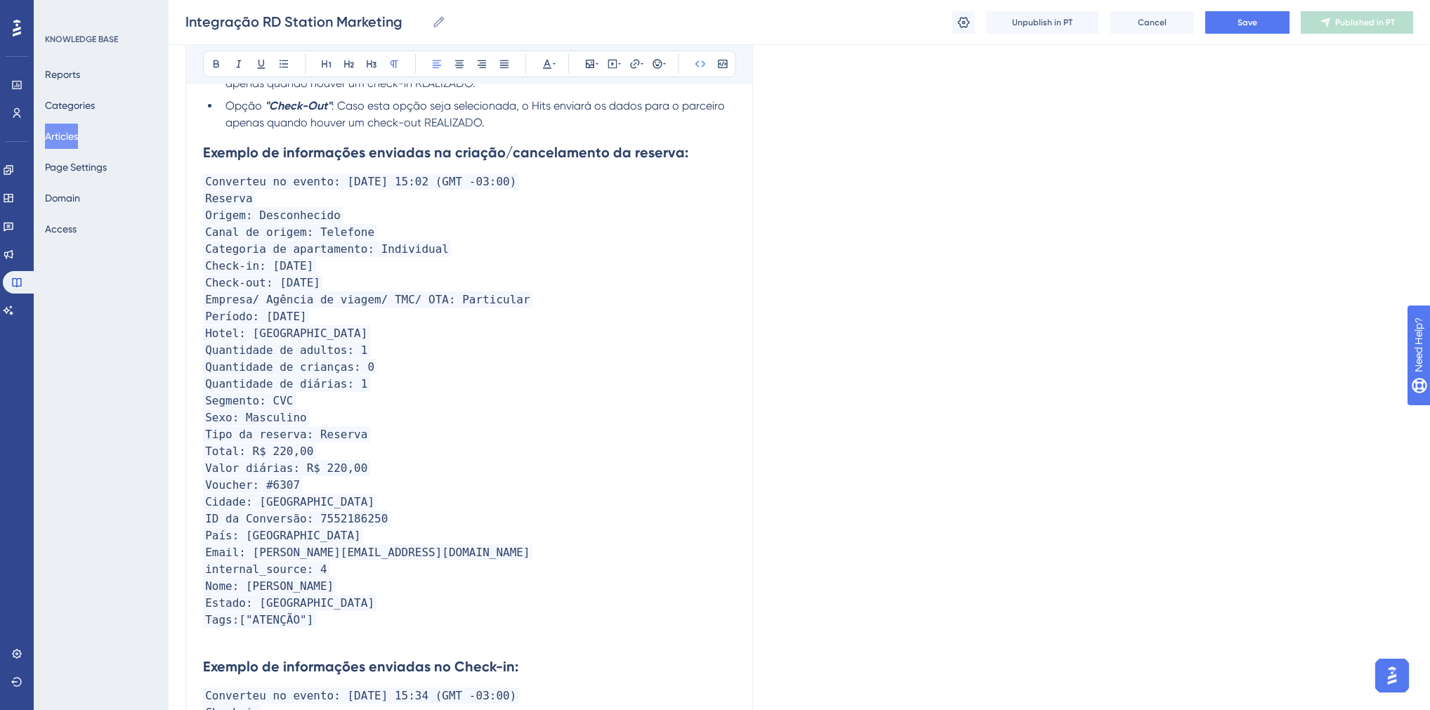
scroll to position [554, 0]
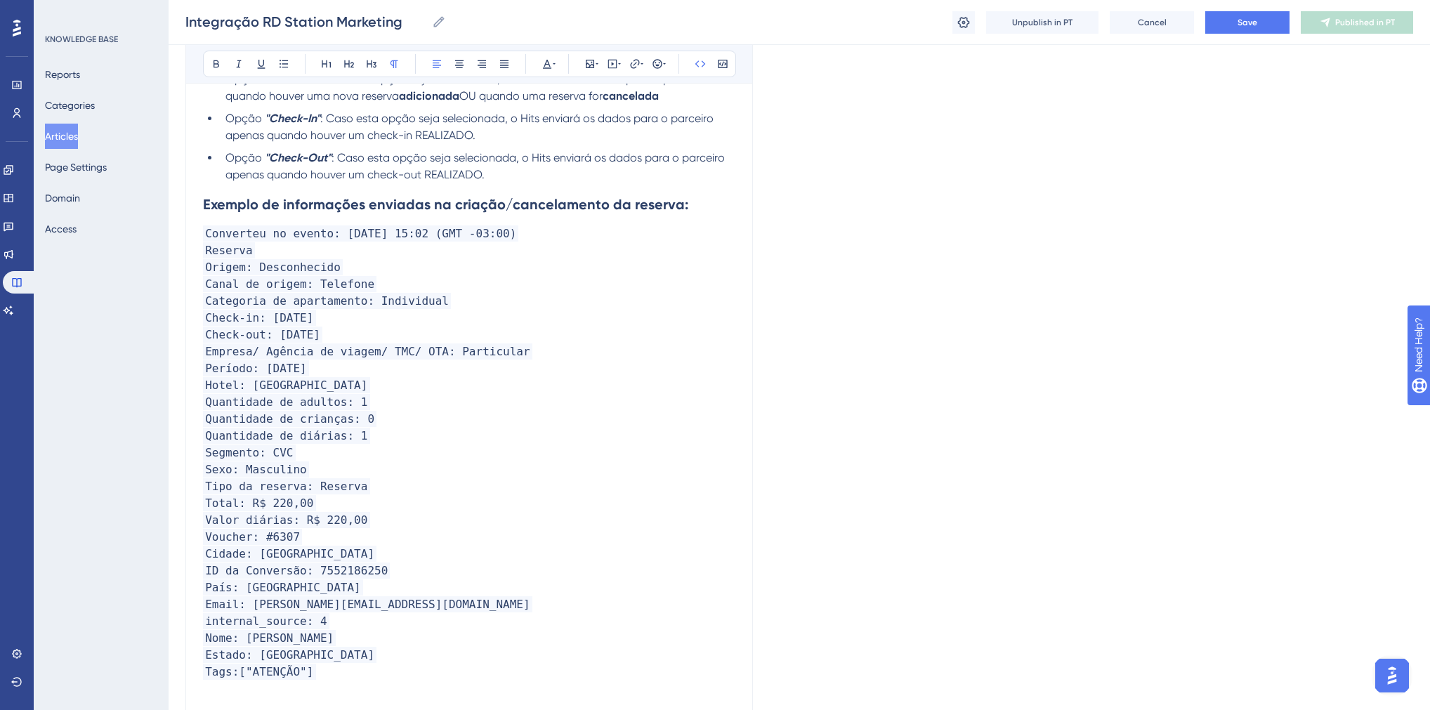
click at [208, 270] on span "Origem: Desconhecido" at bounding box center [273, 267] width 140 height 16
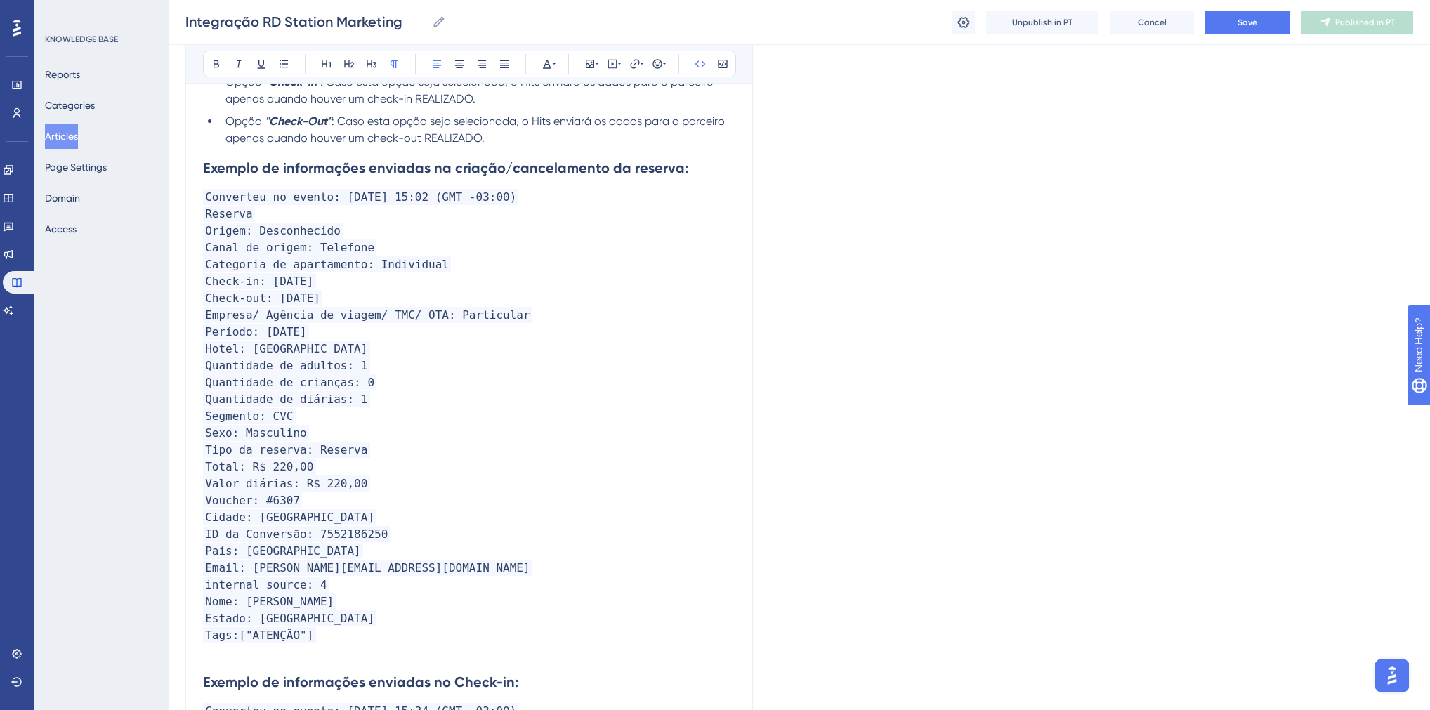
scroll to position [610, 0]
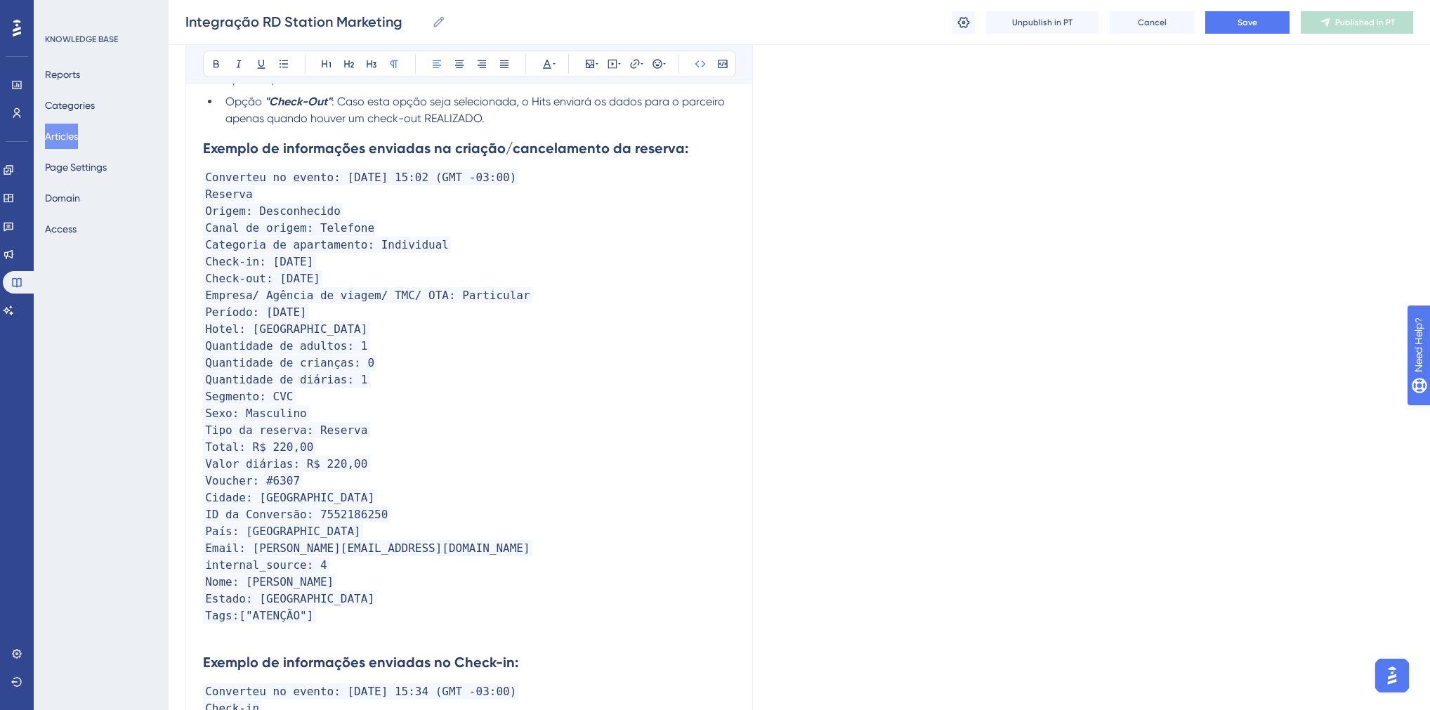
drag, startPoint x: 351, startPoint y: 587, endPoint x: 207, endPoint y: 587, distance: 144.7
click at [207, 587] on p "Nome: [PERSON_NAME]" at bounding box center [469, 582] width 533 height 17
click at [249, 200] on span "Reserva" at bounding box center [229, 194] width 52 height 16
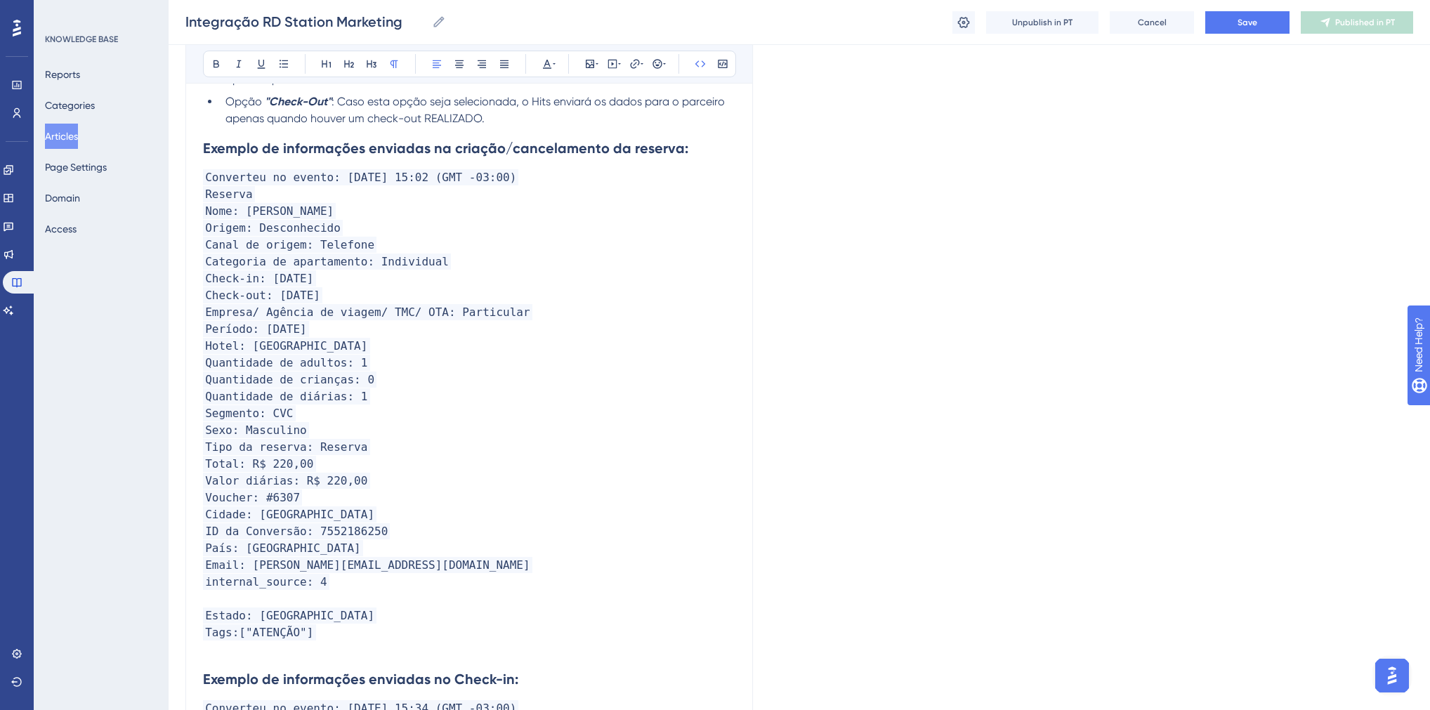
click at [273, 568] on span "Email: [PERSON_NAME][EMAIL_ADDRESS][DOMAIN_NAME]" at bounding box center [367, 565] width 329 height 16
click at [348, 225] on p "Origem: Desconhecido" at bounding box center [469, 228] width 533 height 17
click at [336, 216] on span "Nome: [PERSON_NAME]" at bounding box center [269, 211] width 133 height 16
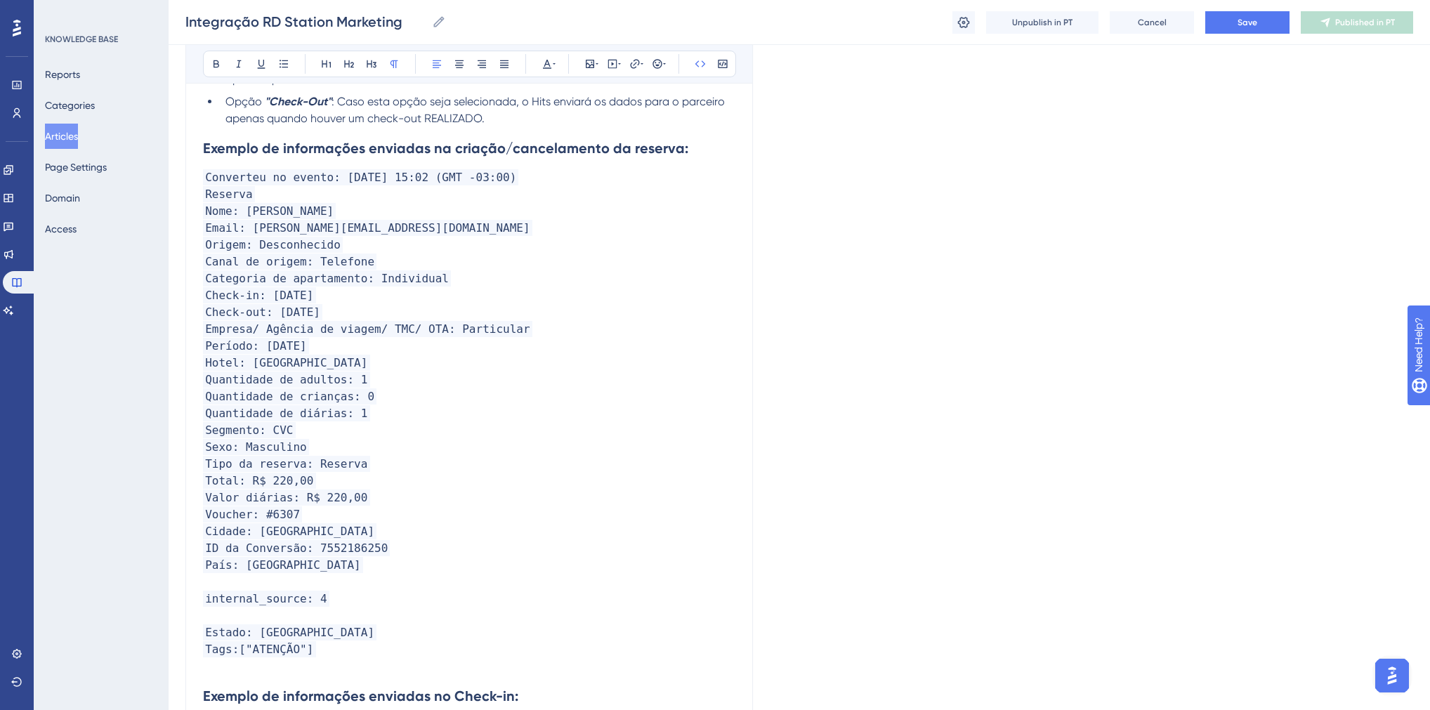
click at [336, 218] on span "Nome: [PERSON_NAME]" at bounding box center [269, 211] width 133 height 16
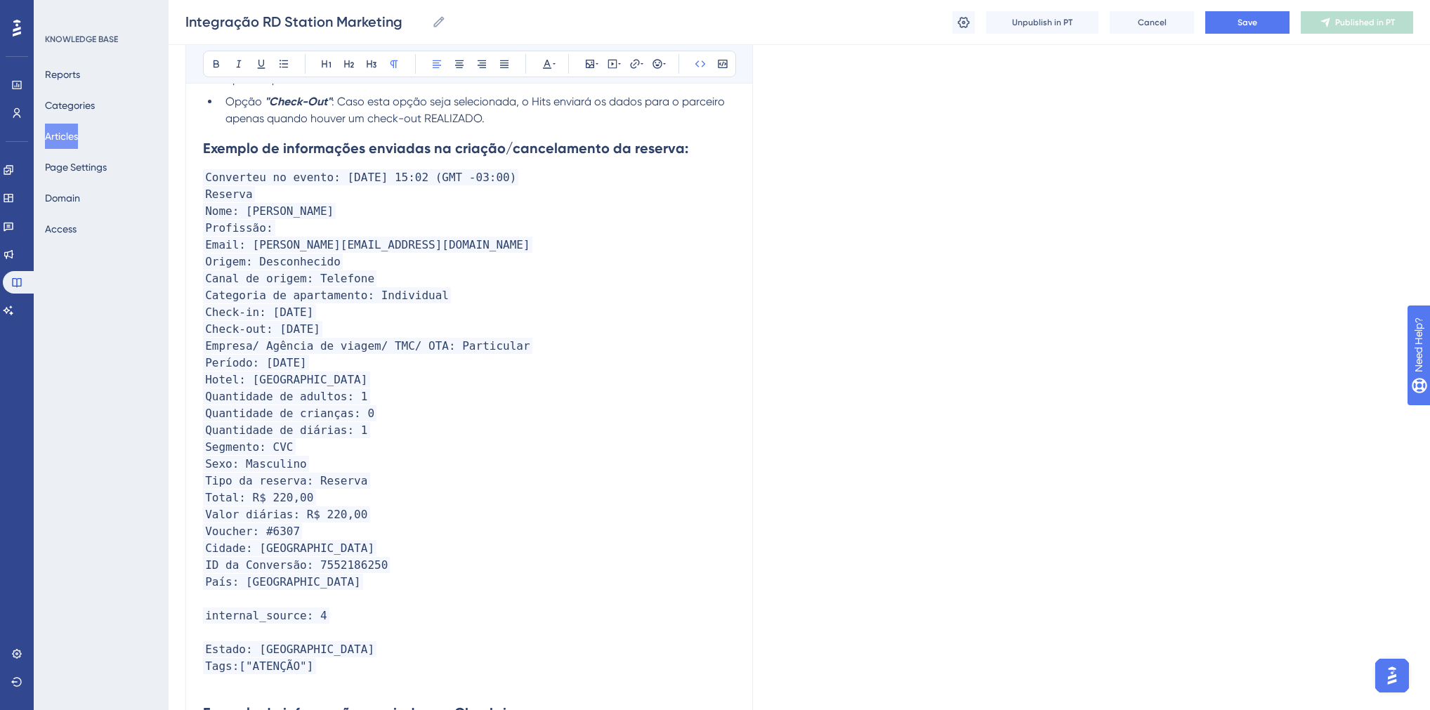
drag, startPoint x: 331, startPoint y: 216, endPoint x: 240, endPoint y: 219, distance: 90.7
click at [240, 219] on span "Nome: [PERSON_NAME]" at bounding box center [269, 211] width 133 height 16
click at [254, 233] on span "Profissão:" at bounding box center [239, 228] width 72 height 16
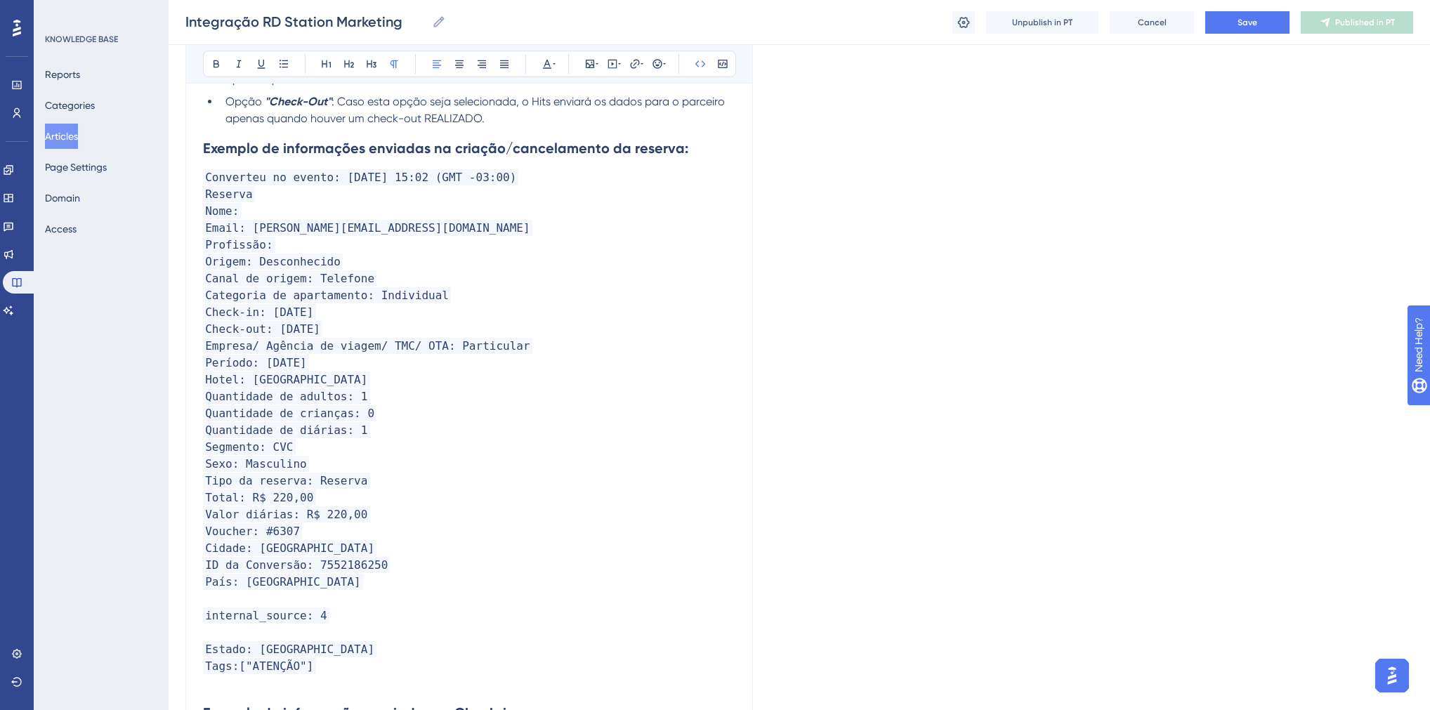
click at [337, 235] on span "Email: [PERSON_NAME][EMAIL_ADDRESS][DOMAIN_NAME]" at bounding box center [367, 228] width 329 height 16
click at [372, 230] on span "Email: [PERSON_NAME][EMAIL_ADDRESS][DOMAIN_NAME]" at bounding box center [367, 228] width 329 height 16
drag, startPoint x: 463, startPoint y: 233, endPoint x: 244, endPoint y: 233, distance: 219.2
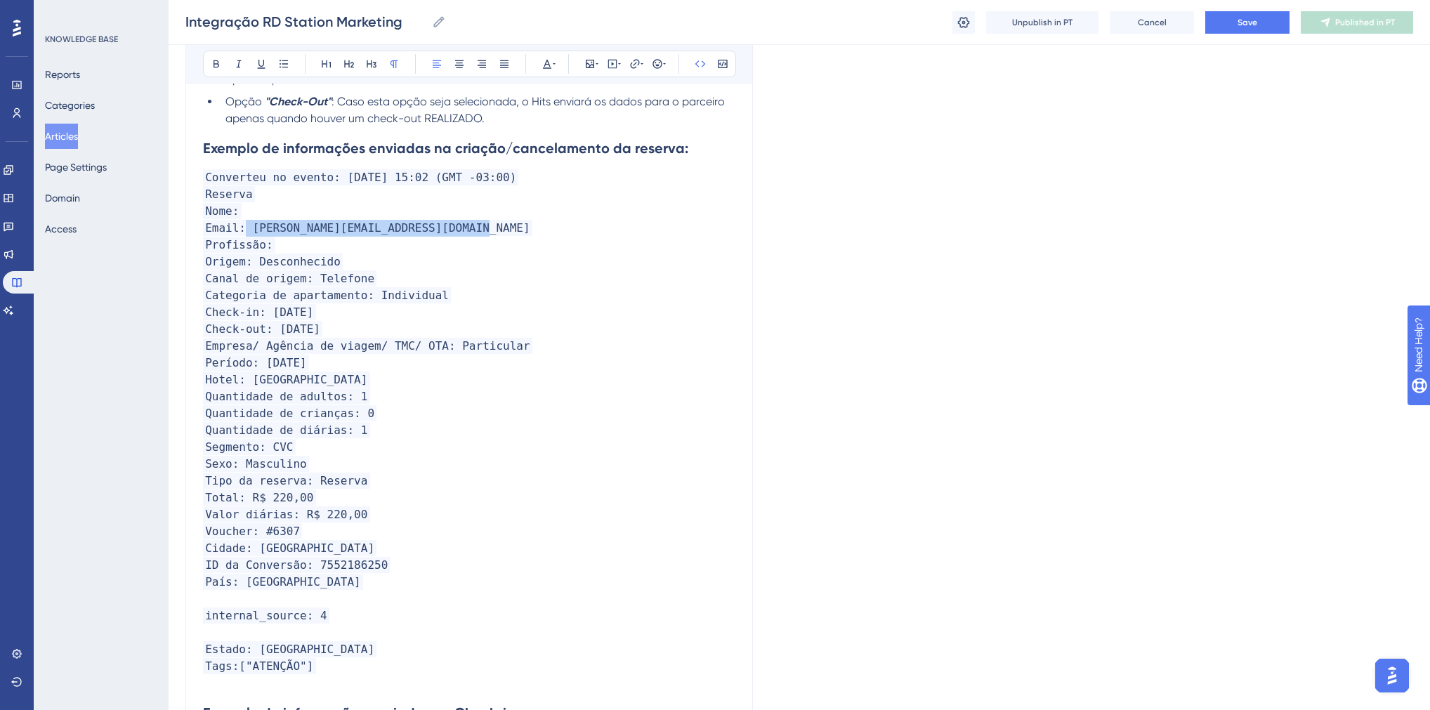
click at [244, 233] on span "Email: [PERSON_NAME][EMAIL_ADDRESS][DOMAIN_NAME]" at bounding box center [367, 228] width 329 height 16
click at [270, 249] on span "Profissão:" at bounding box center [239, 245] width 72 height 16
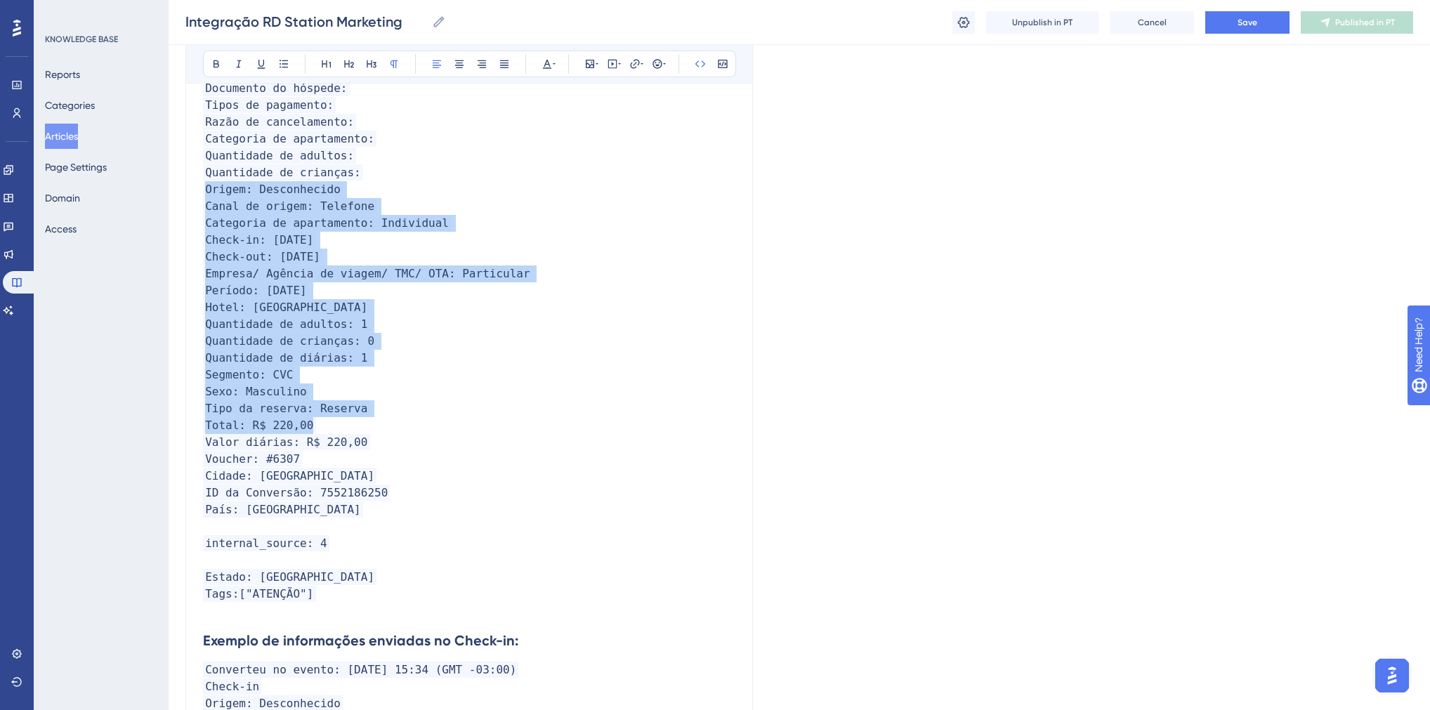
scroll to position [1116, 0]
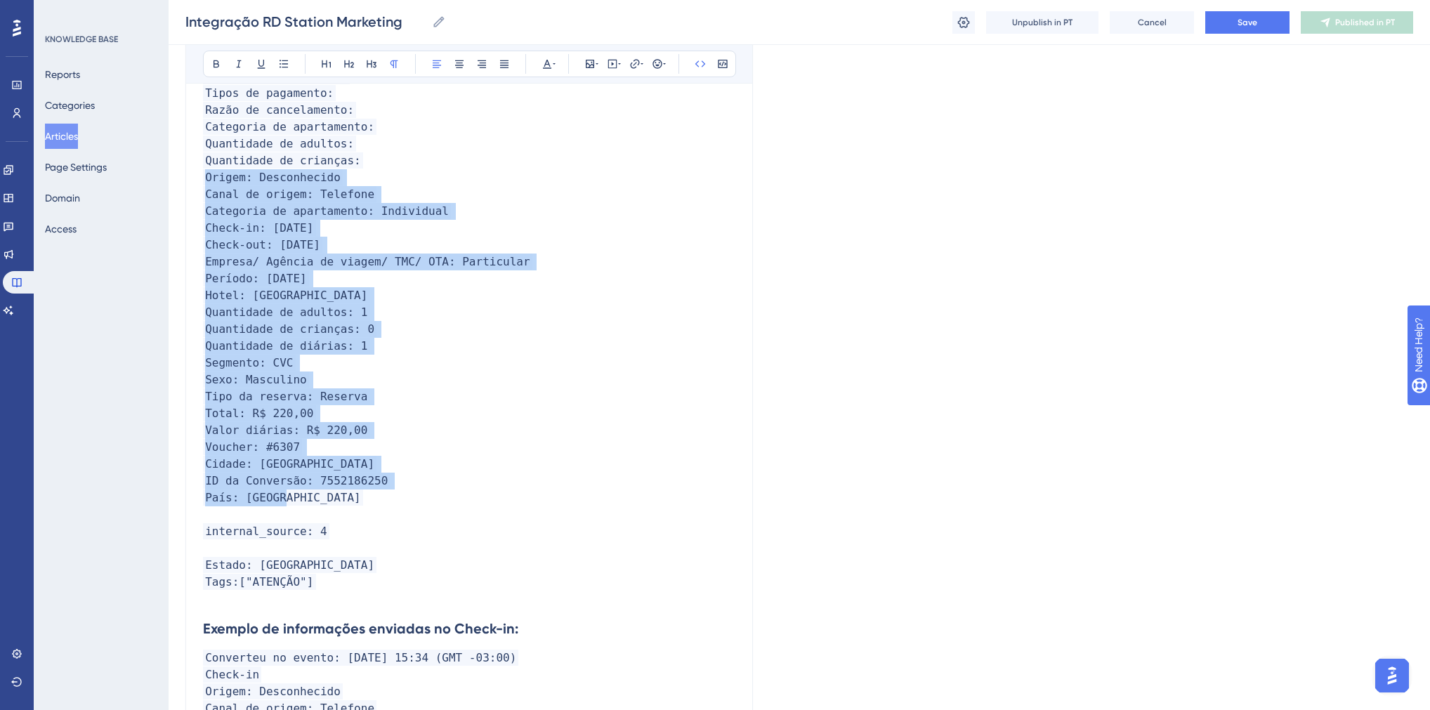
drag, startPoint x: 350, startPoint y: 391, endPoint x: 366, endPoint y: 497, distance: 108.0
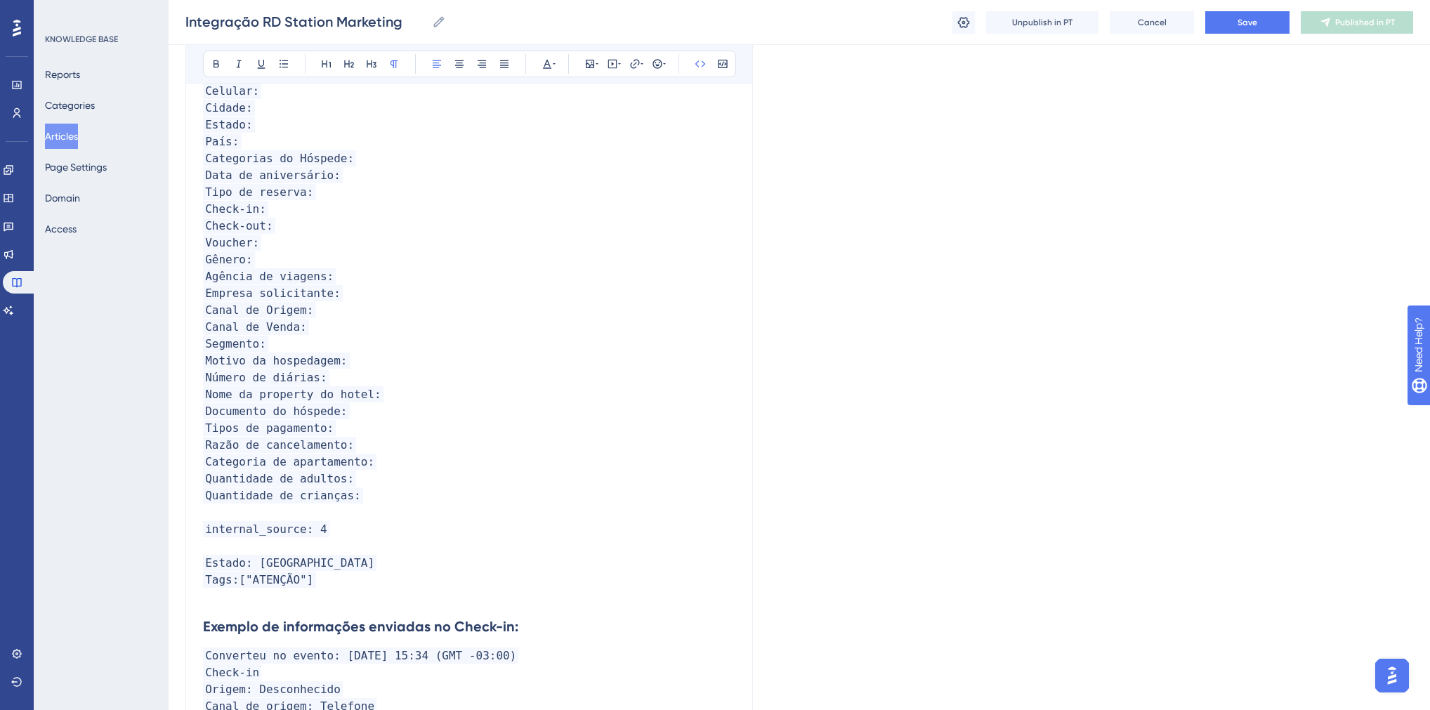
scroll to position [835, 0]
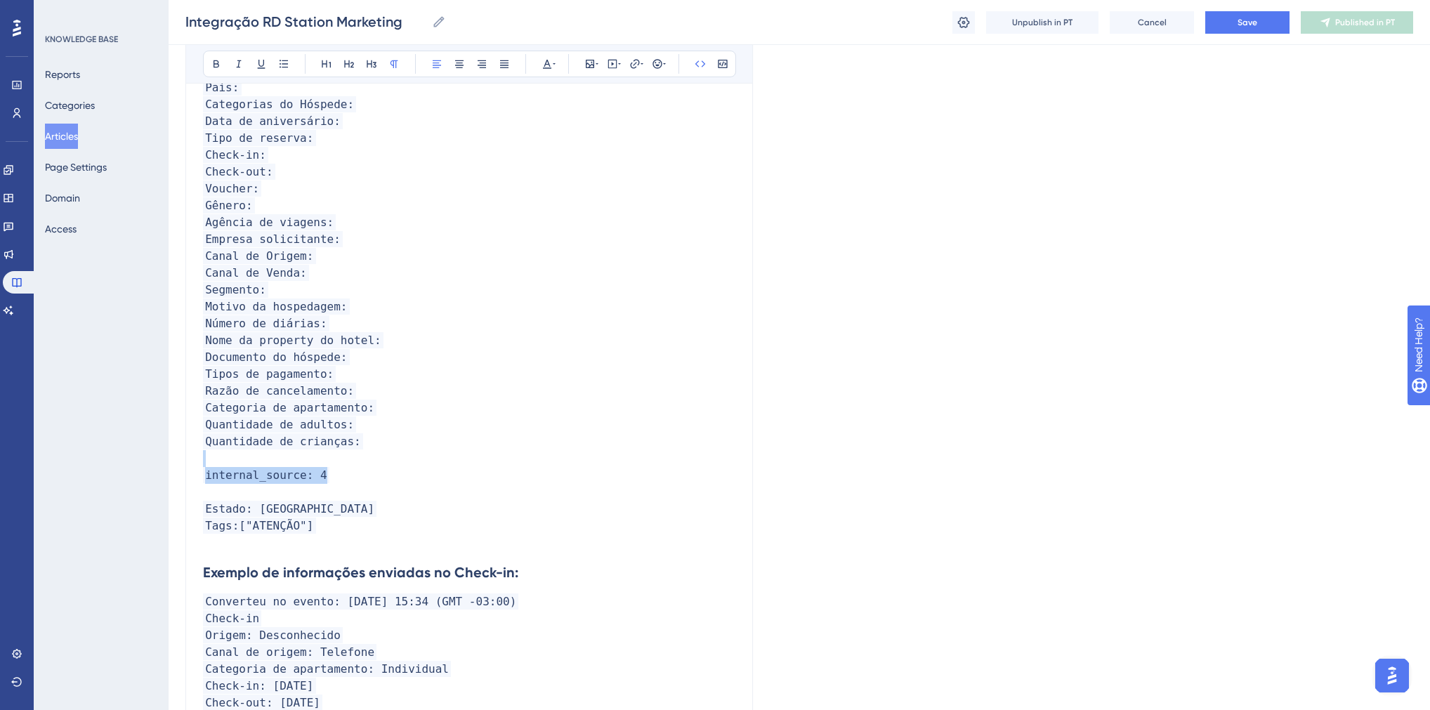
drag, startPoint x: 334, startPoint y: 478, endPoint x: 205, endPoint y: 462, distance: 129.5
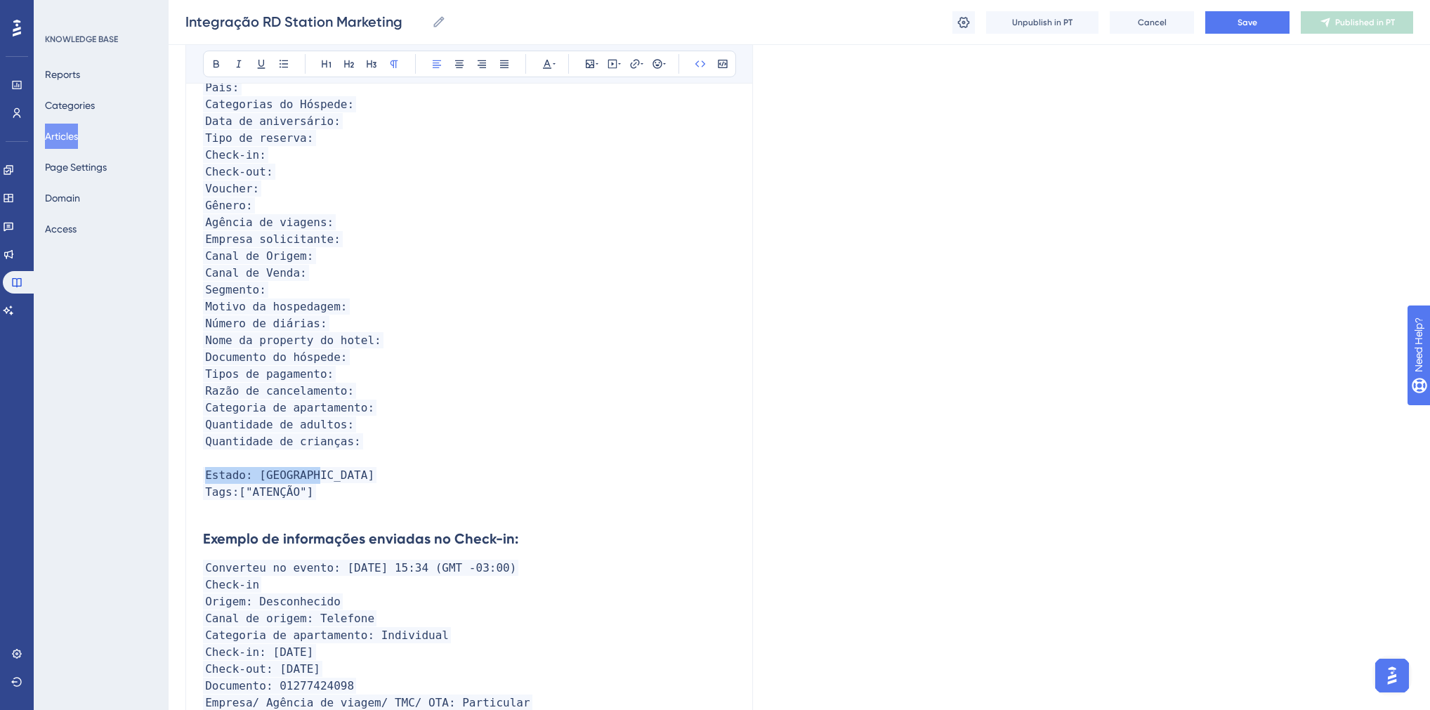
drag, startPoint x: 317, startPoint y: 482, endPoint x: 202, endPoint y: 474, distance: 115.5
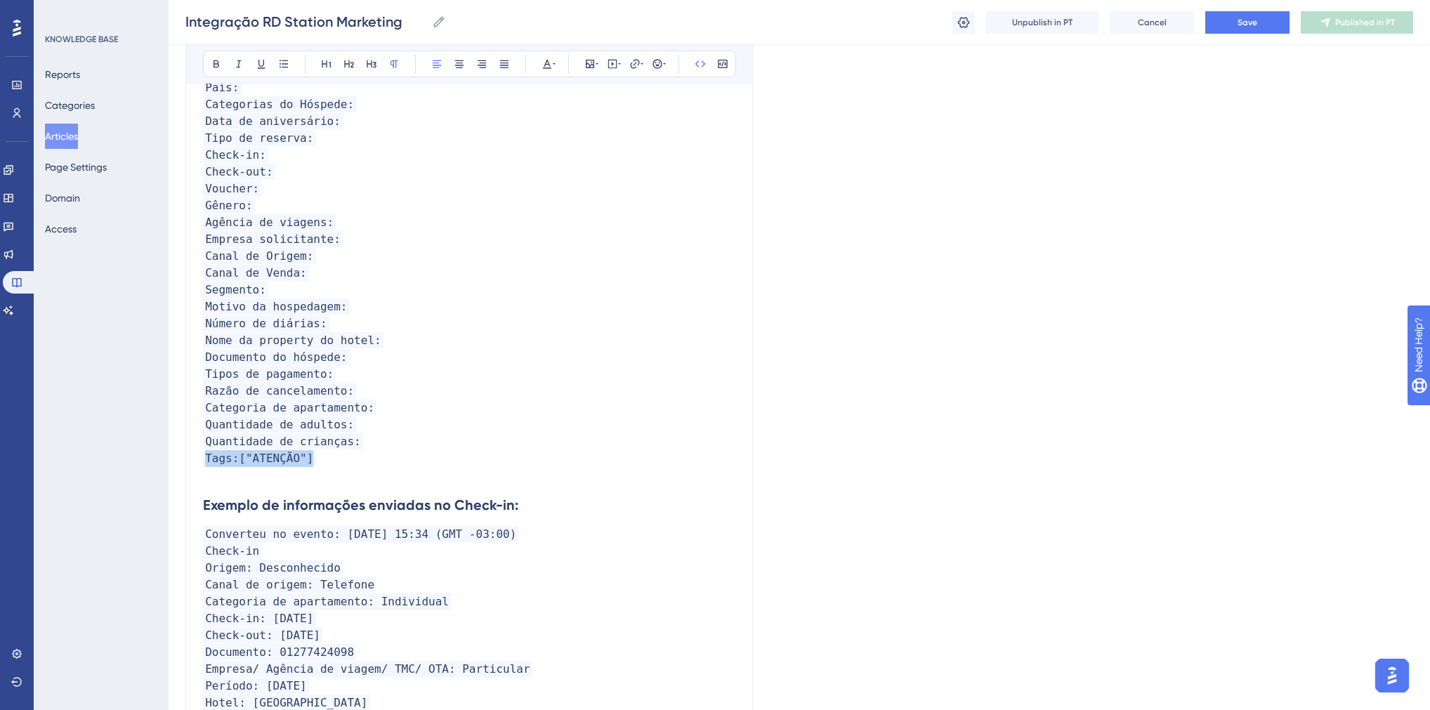
drag, startPoint x: 309, startPoint y: 462, endPoint x: 201, endPoint y: 464, distance: 108.2
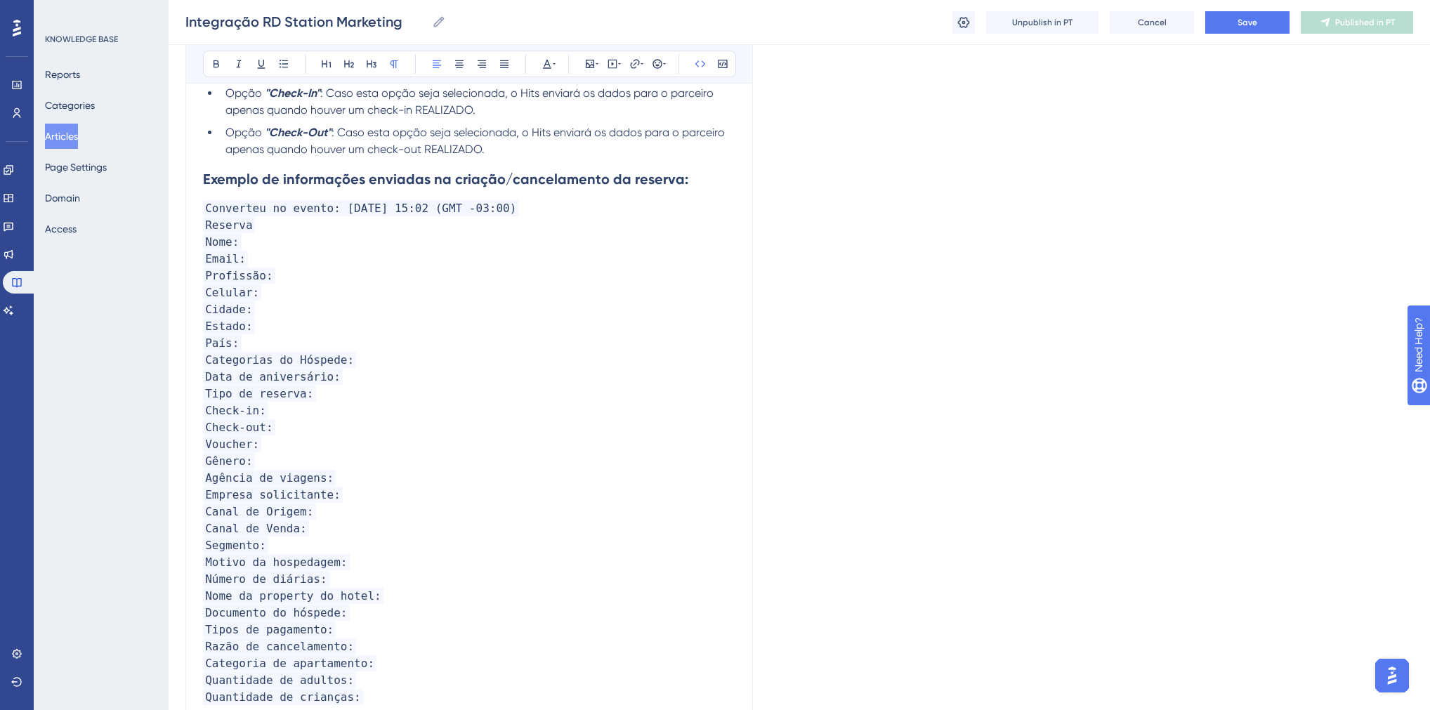
scroll to position [385, 0]
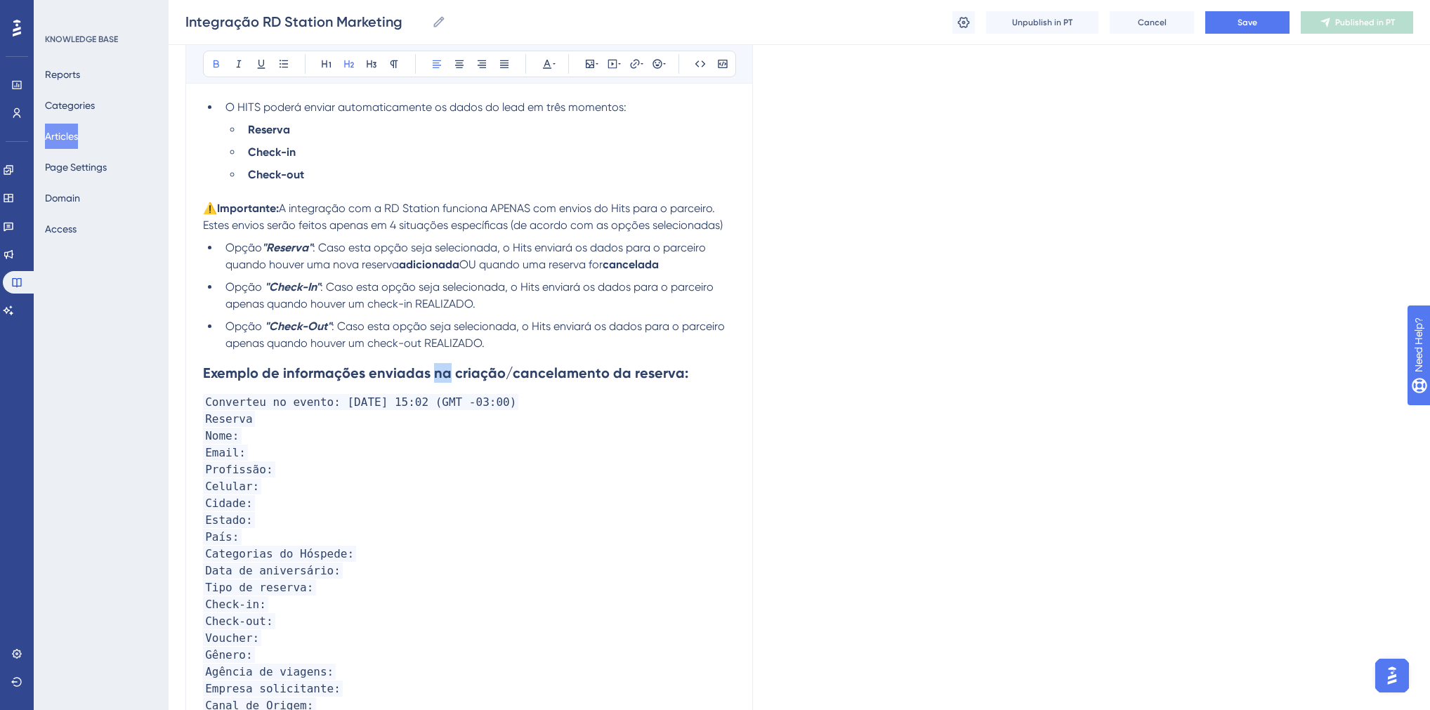
drag, startPoint x: 446, startPoint y: 379, endPoint x: 430, endPoint y: 379, distance: 16.2
click at [430, 379] on strong "Exemplo de informações enviadas na criação/cancelamento da reserva:" at bounding box center [445, 373] width 485 height 17
drag, startPoint x: 202, startPoint y: 206, endPoint x: 724, endPoint y: 226, distance: 522.4
click at [724, 226] on p "⚠️ Importante: A integração com a RD Station funciona APENAS com envios do Hits…" at bounding box center [469, 217] width 533 height 34
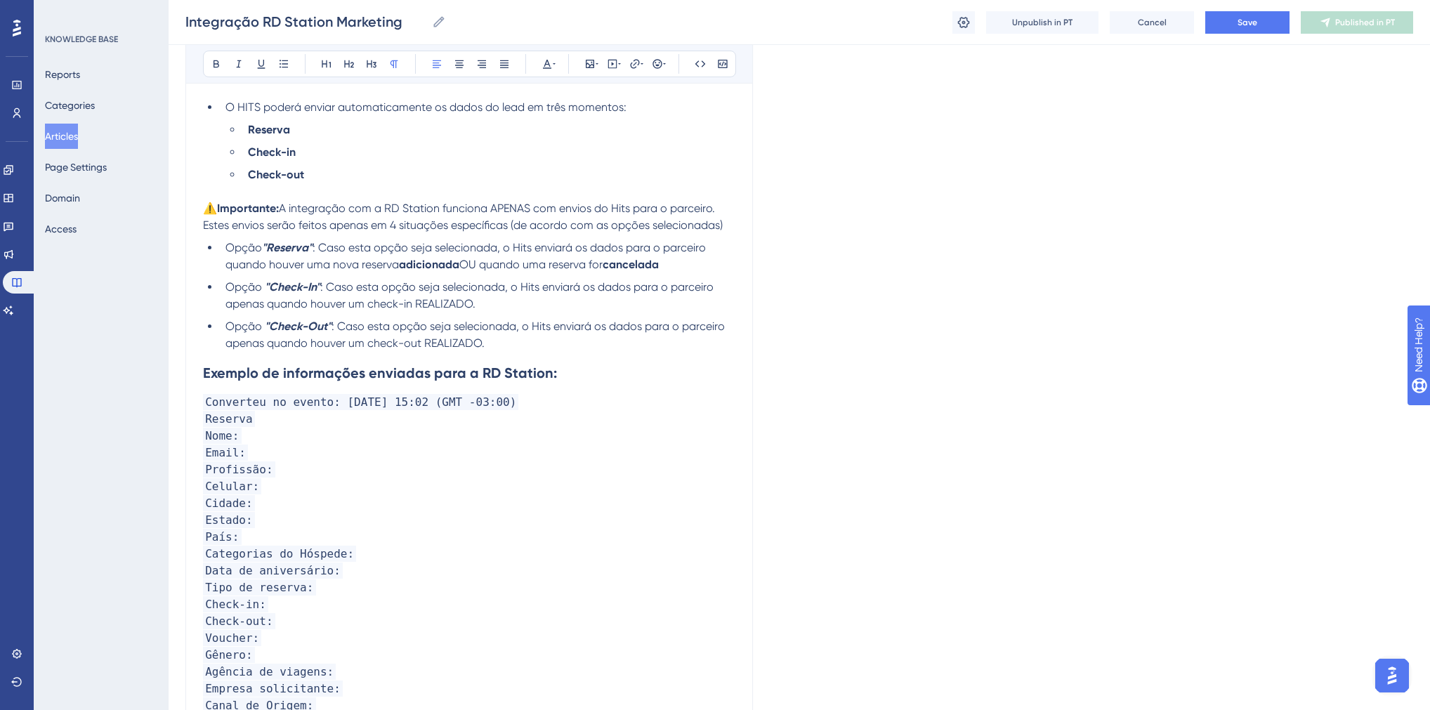
copy p "⚠️ Importante: A integração com a RD Station funciona APENAS com envios do Hits…"
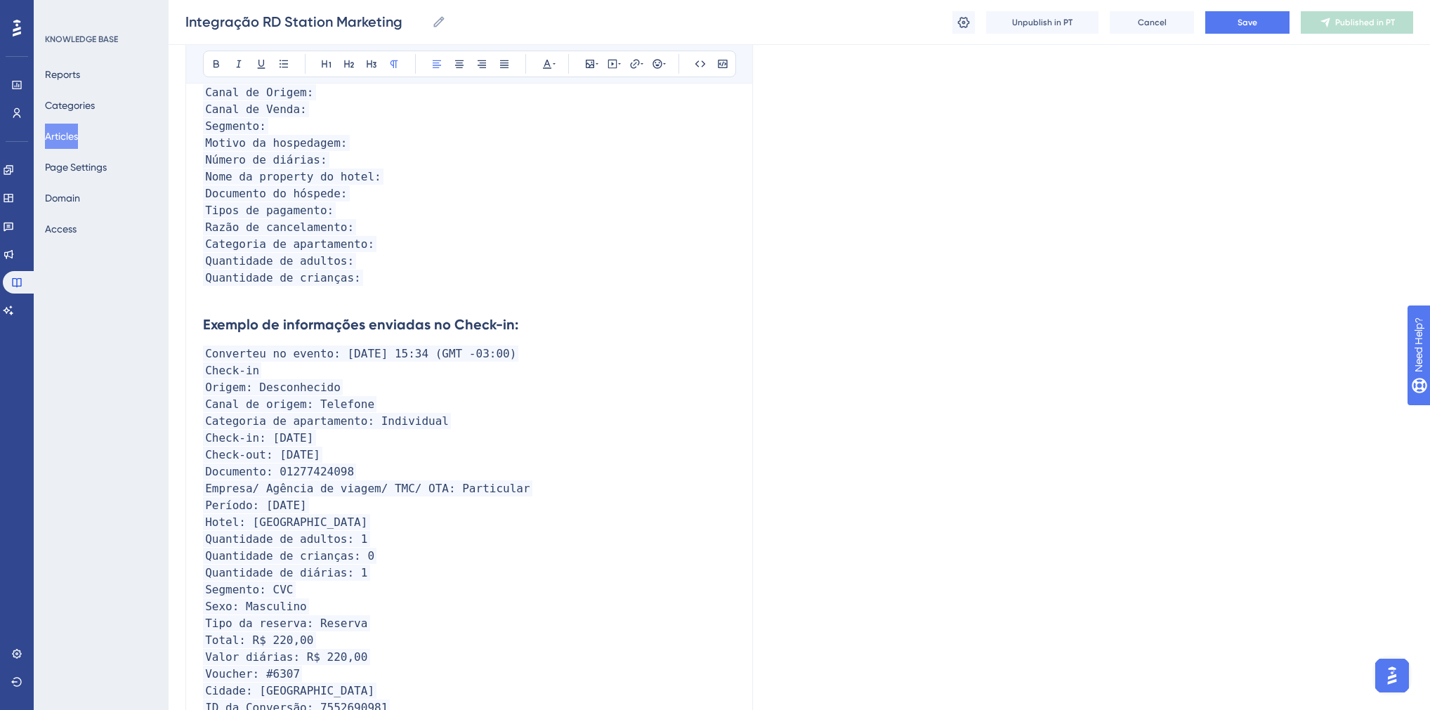
scroll to position [1003, 0]
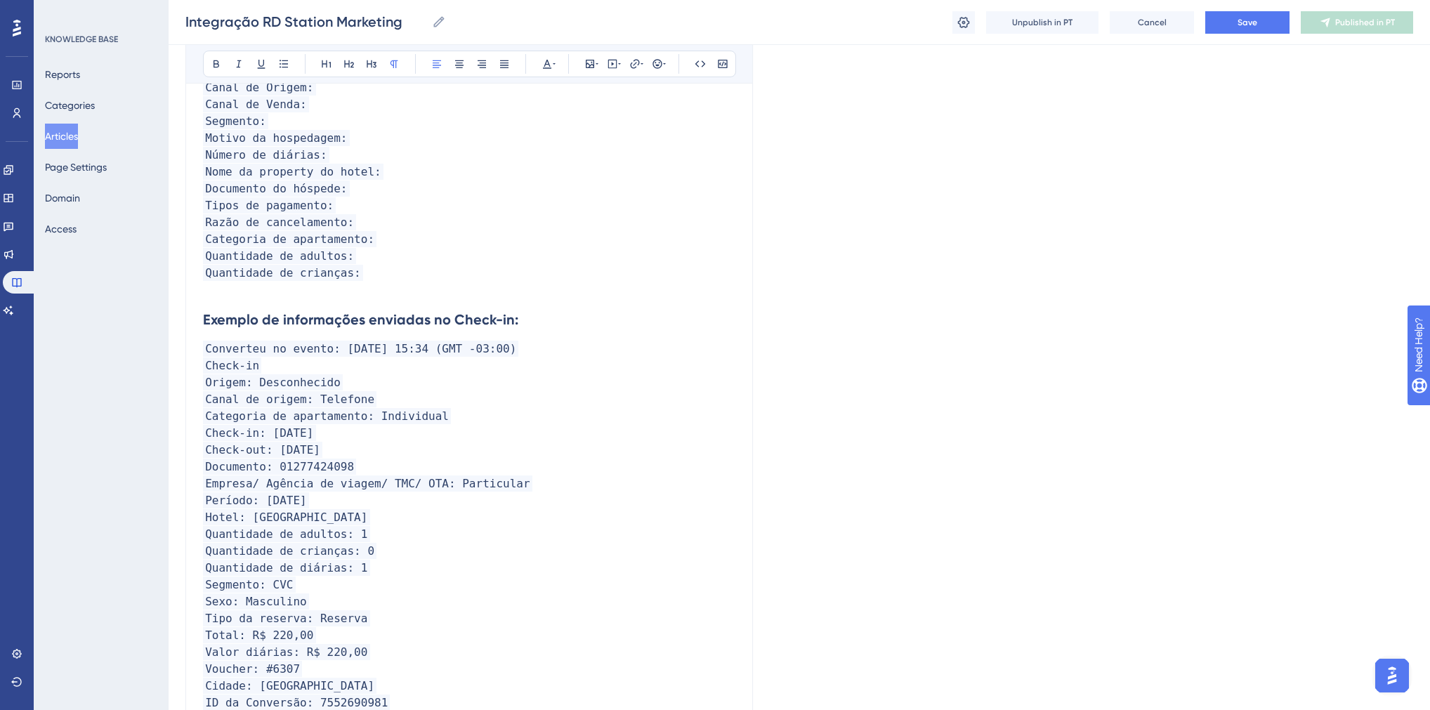
click at [255, 306] on h2 "Exemplo de informações enviadas no Check-in:" at bounding box center [469, 320] width 533 height 42
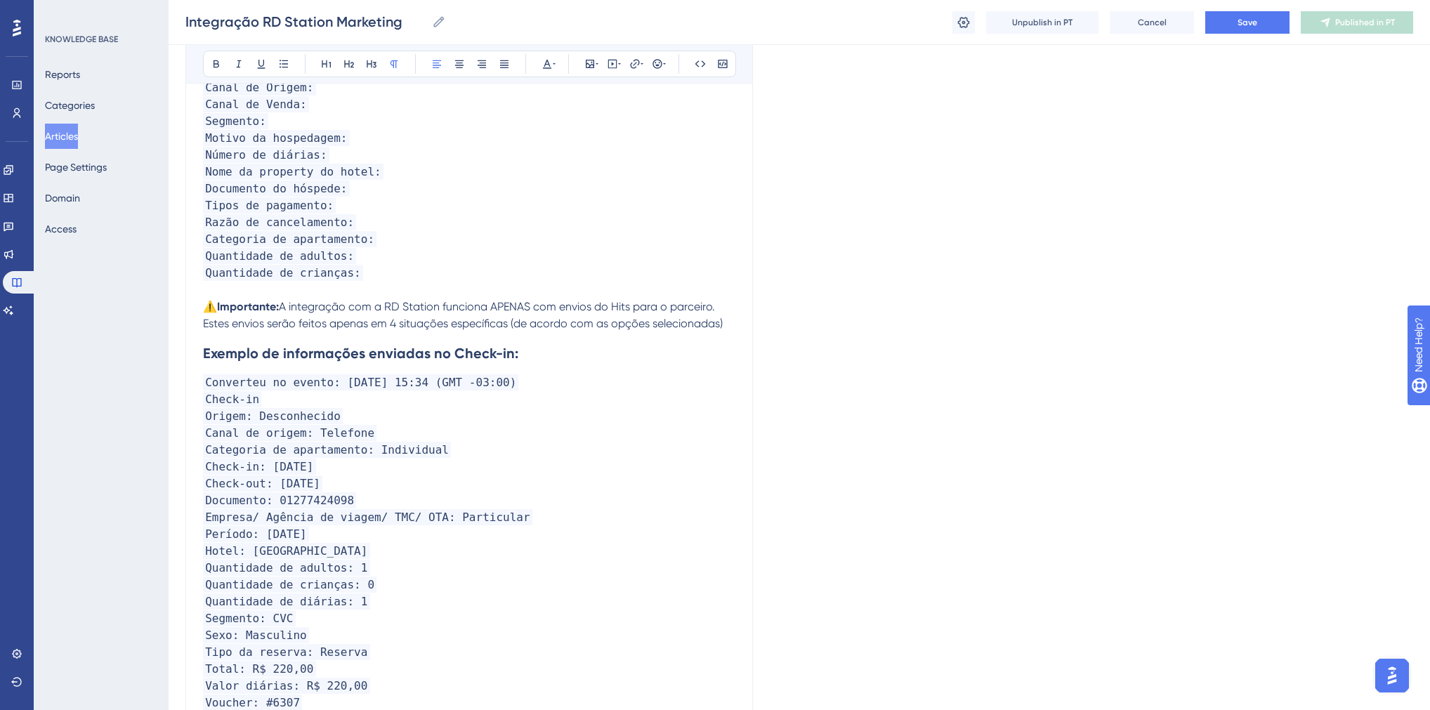
click at [285, 311] on span "A integração com a RD Station funciona APENAS com envios do Hits para o parceir…" at bounding box center [463, 315] width 520 height 30
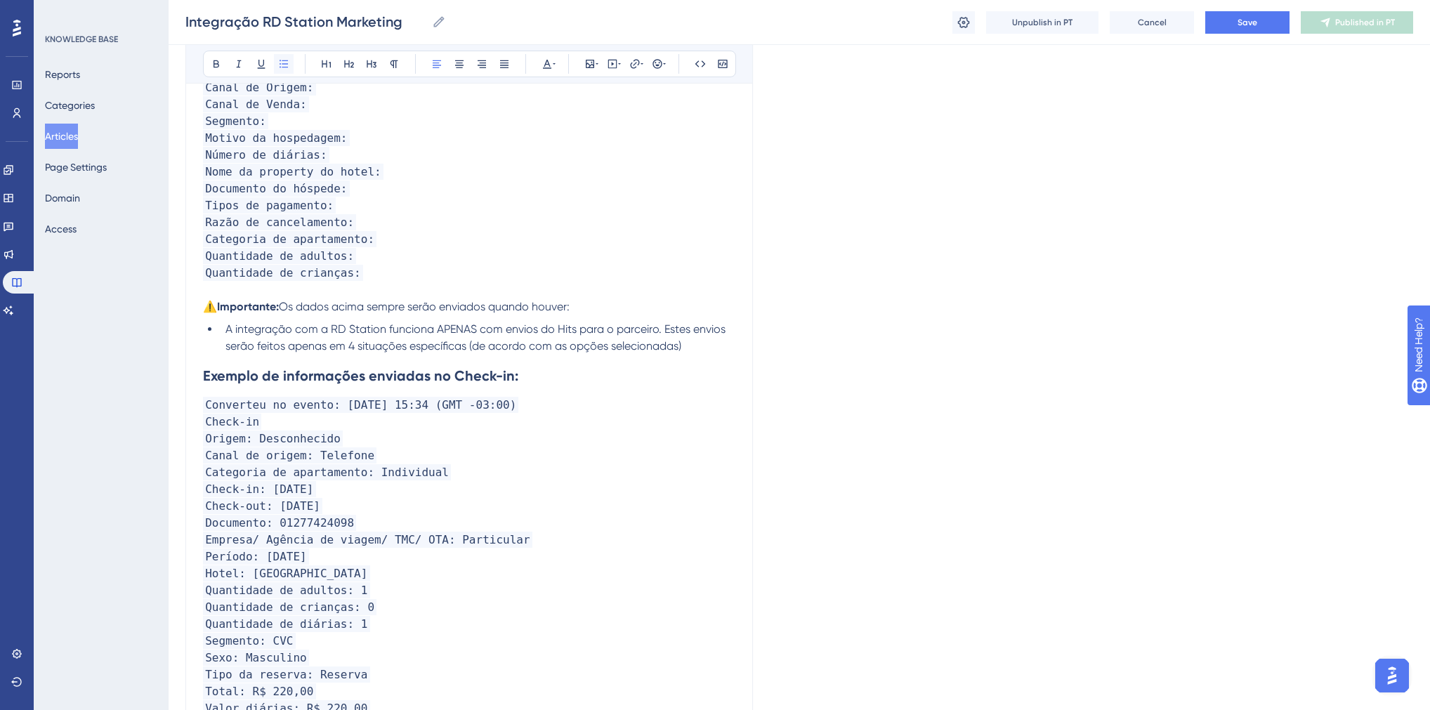
click at [289, 56] on button at bounding box center [284, 64] width 20 height 20
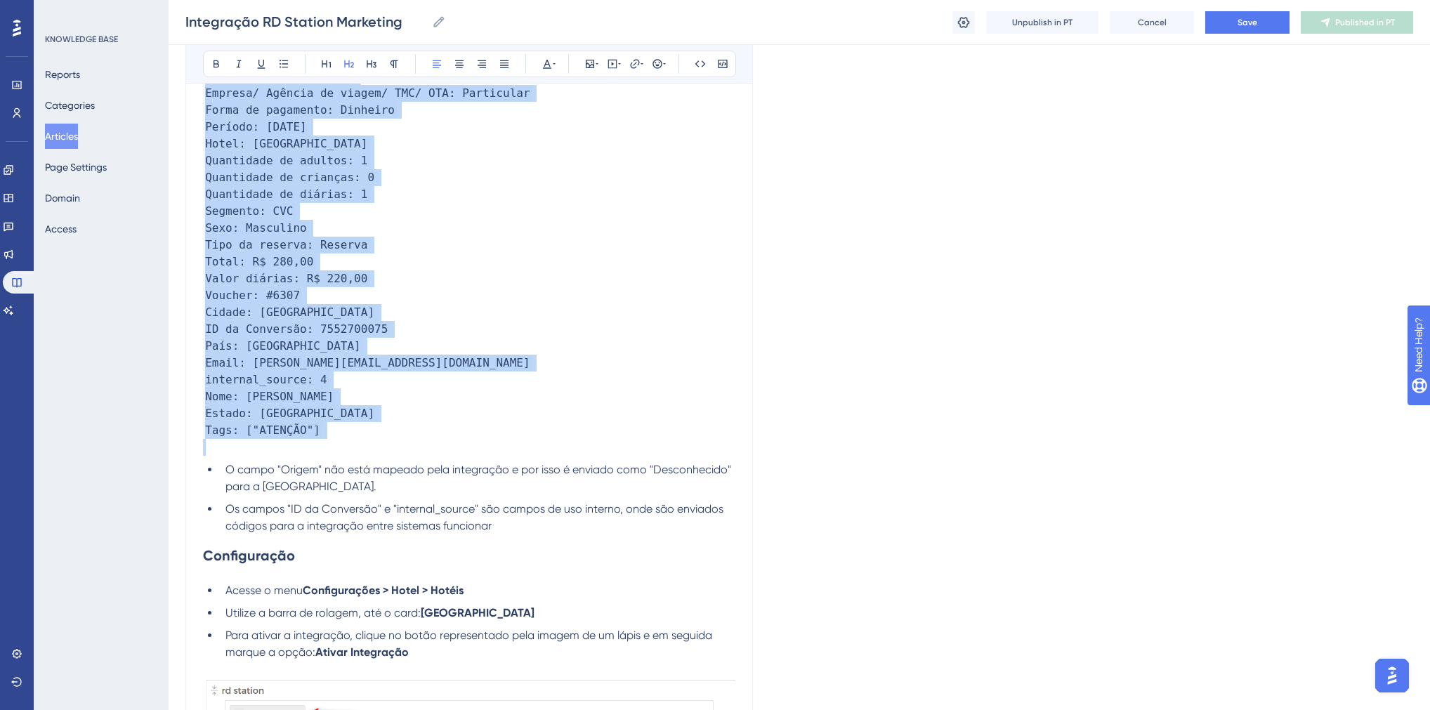
scroll to position [2071, 0]
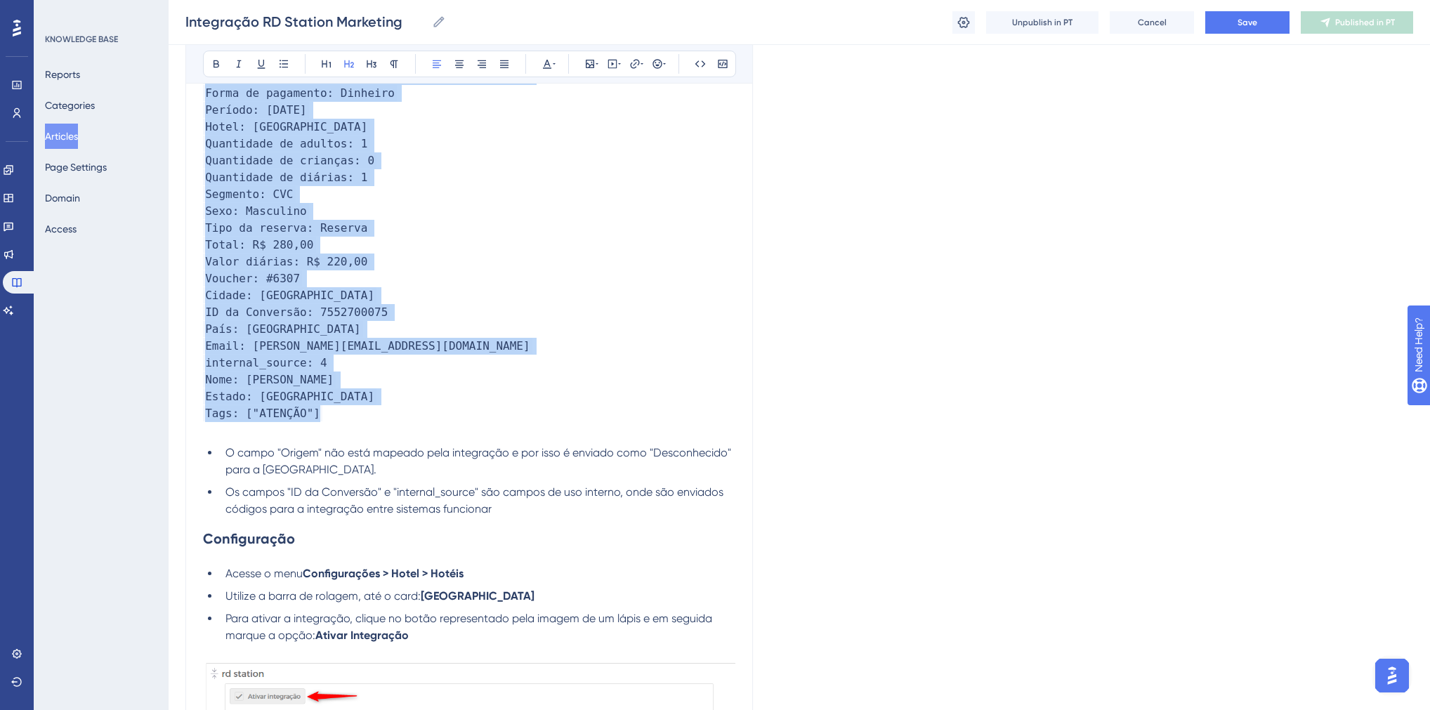
drag, startPoint x: 204, startPoint y: 509, endPoint x: 337, endPoint y: 411, distance: 164.8
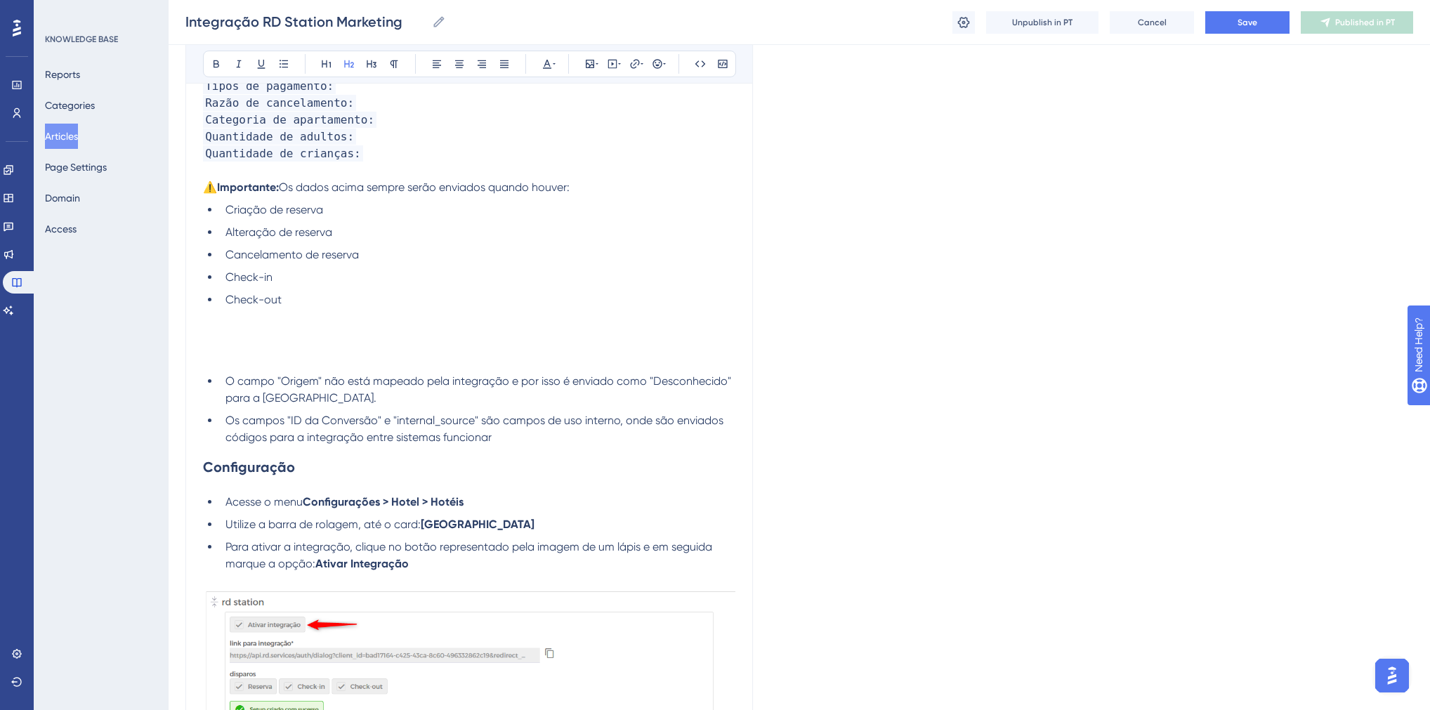
scroll to position [1111, 0]
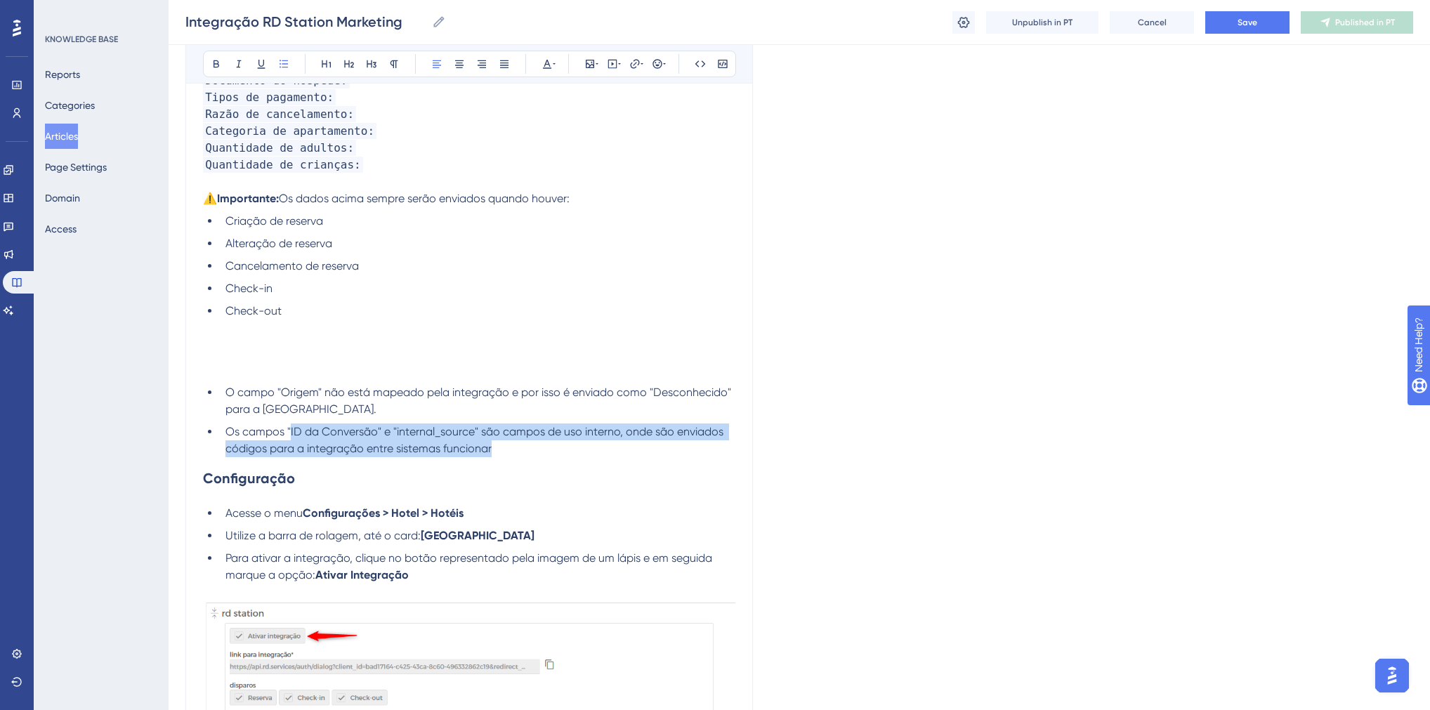
drag, startPoint x: 504, startPoint y: 448, endPoint x: 289, endPoint y: 427, distance: 216.0
click at [289, 427] on ul "O campo "Origem" não está mapeado pela integração e por isso é enviado como "De…" at bounding box center [469, 420] width 533 height 73
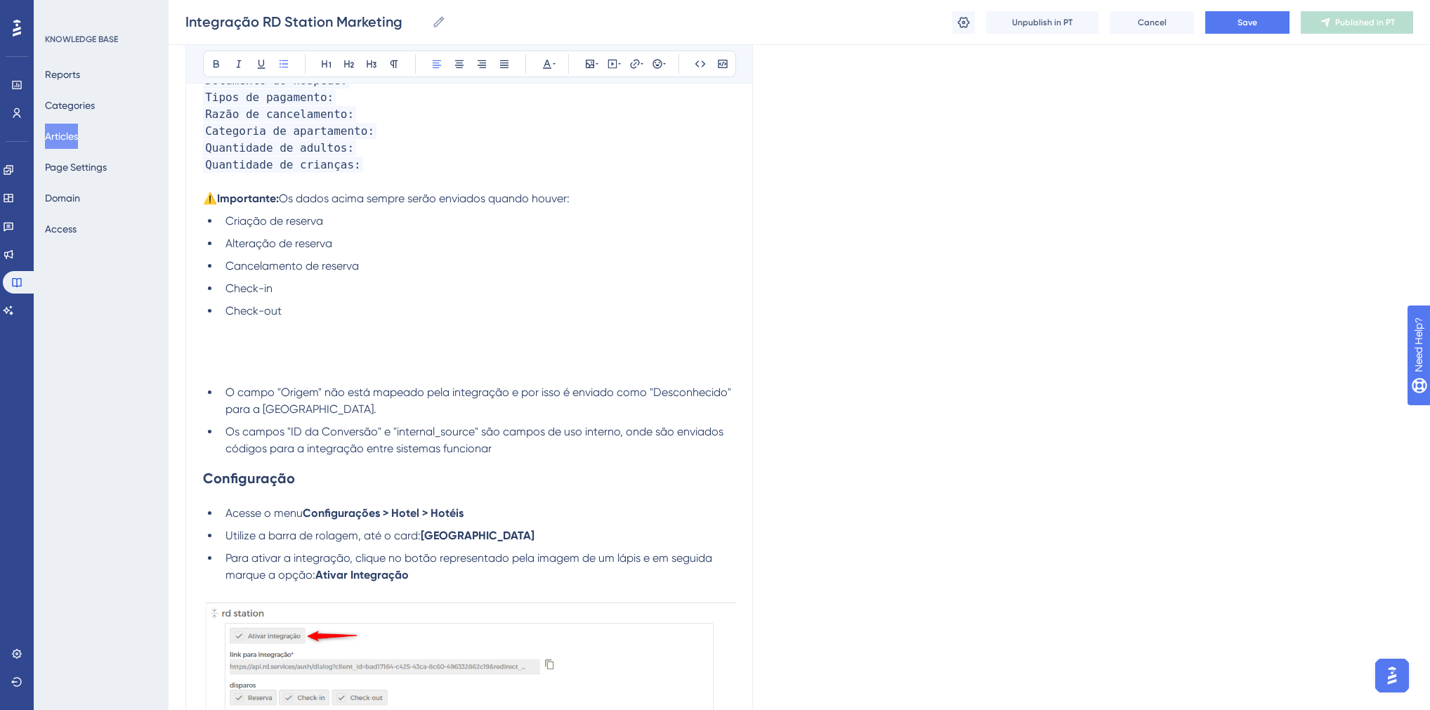
click at [384, 374] on p at bounding box center [469, 370] width 533 height 17
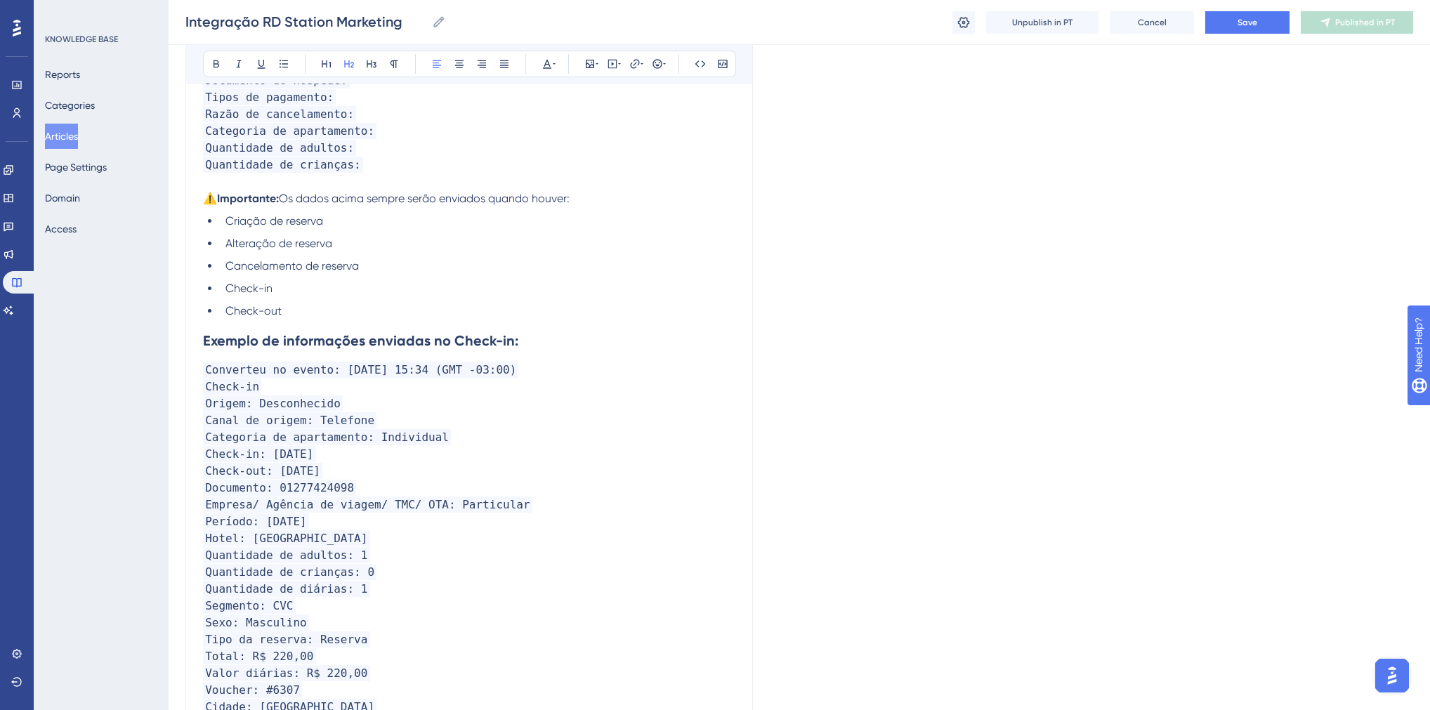
click at [425, 452] on p "Check-in: [DATE]" at bounding box center [469, 454] width 533 height 17
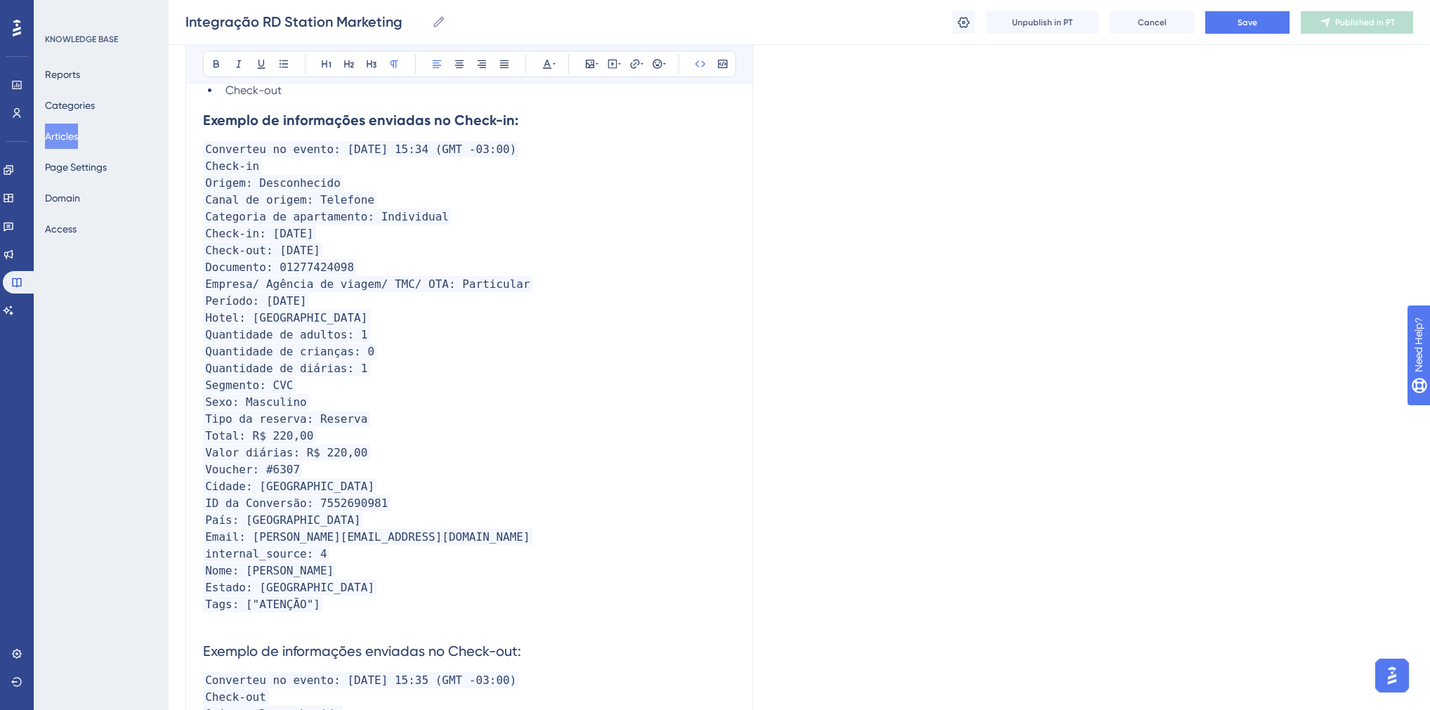
scroll to position [1449, 0]
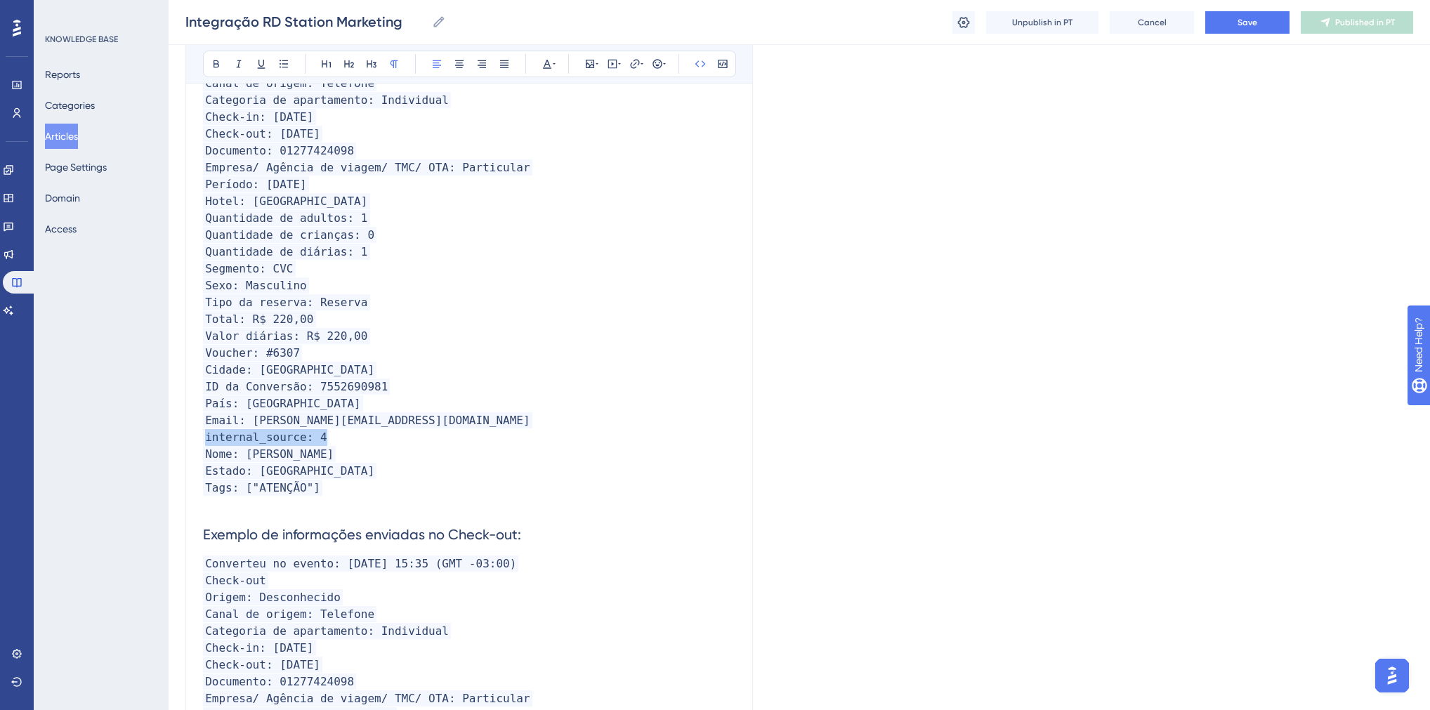
drag, startPoint x: 320, startPoint y: 443, endPoint x: 204, endPoint y: 443, distance: 115.9
click at [204, 443] on p "internal_source: 4" at bounding box center [469, 437] width 533 height 17
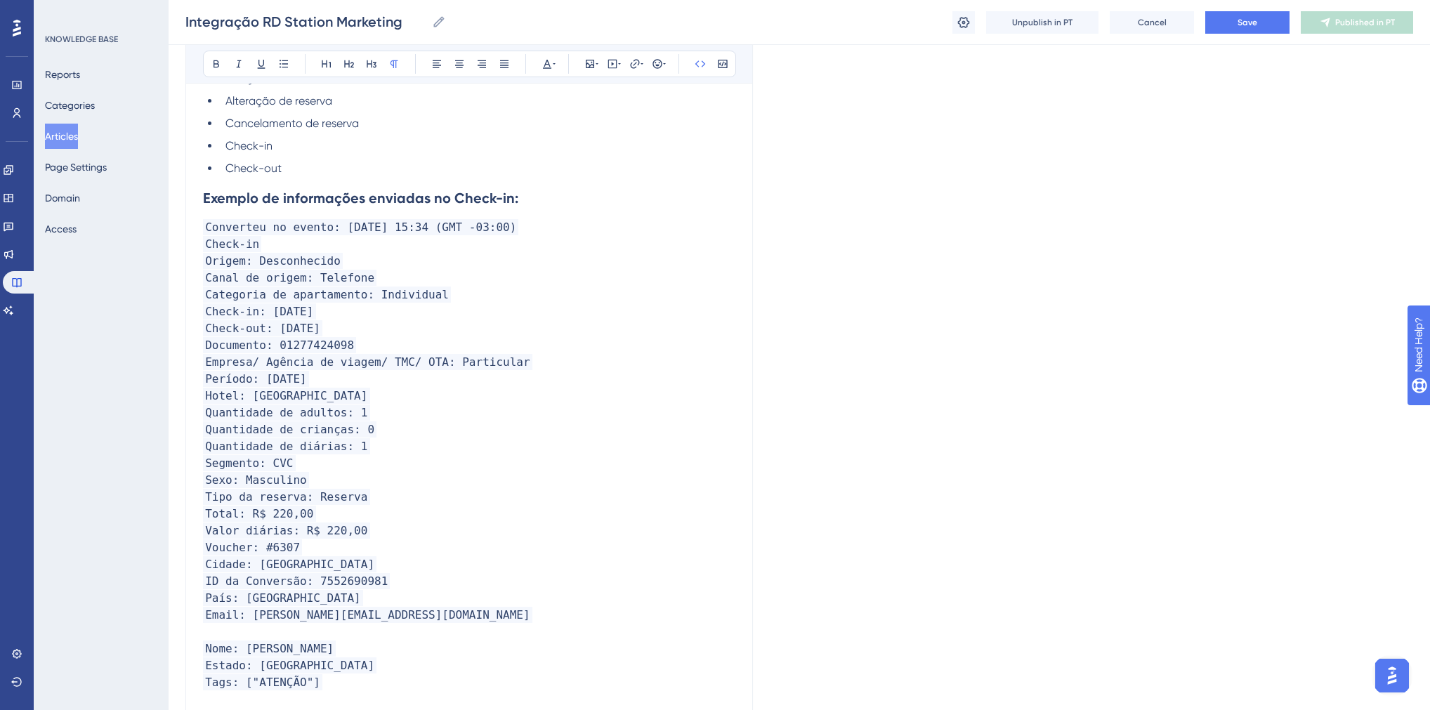
scroll to position [943, 0]
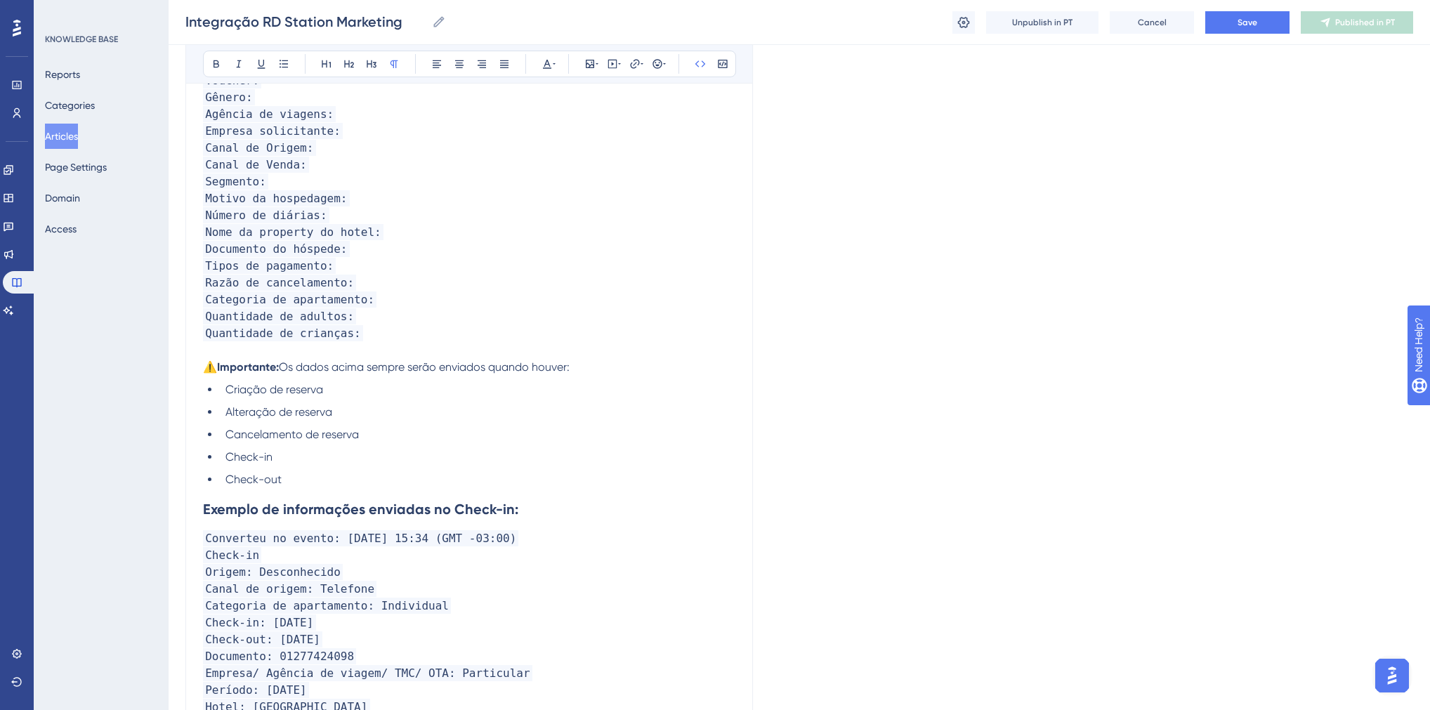
click at [360, 342] on p "Quantidade de crianças:" at bounding box center [469, 333] width 533 height 17
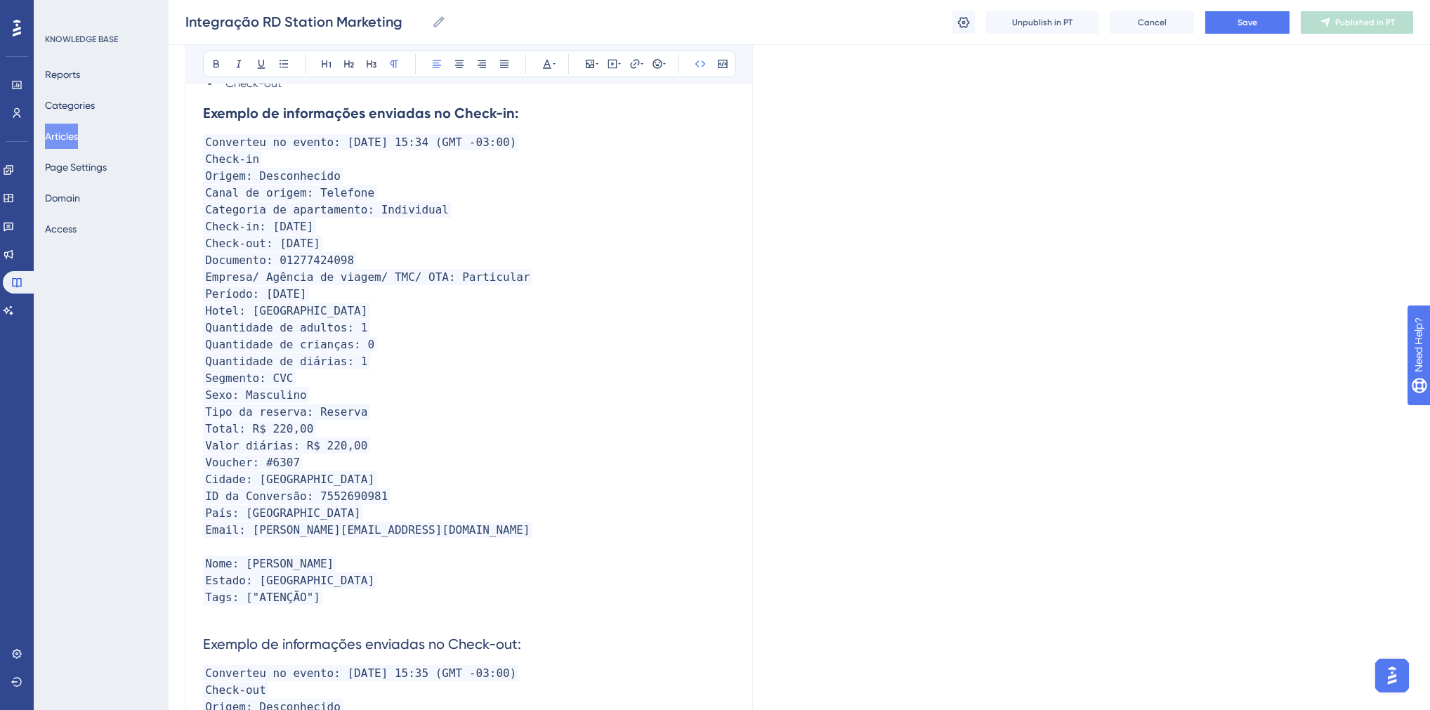
scroll to position [1336, 0]
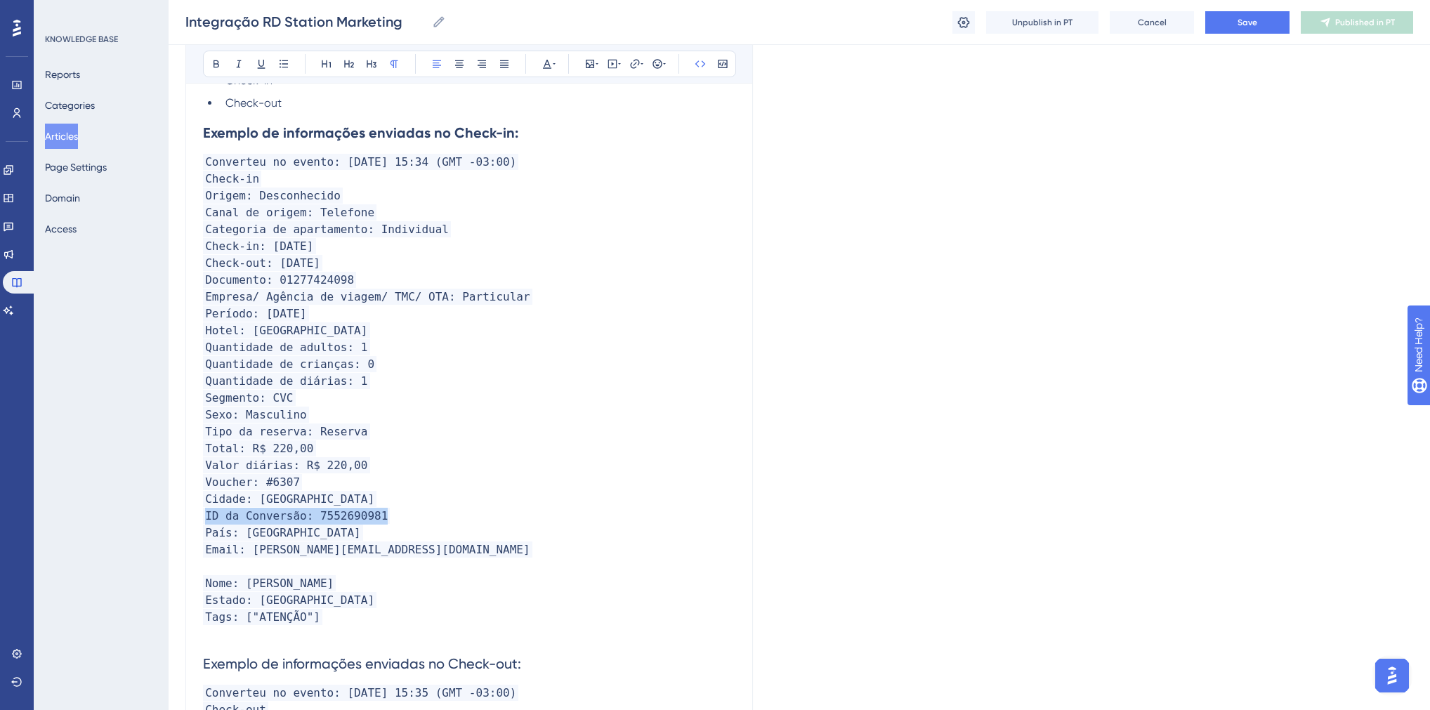
drag, startPoint x: 252, startPoint y: 518, endPoint x: 371, endPoint y: 520, distance: 118.7
click at [371, 520] on span "ID da Conversão: 7552690981" at bounding box center [296, 516] width 187 height 16
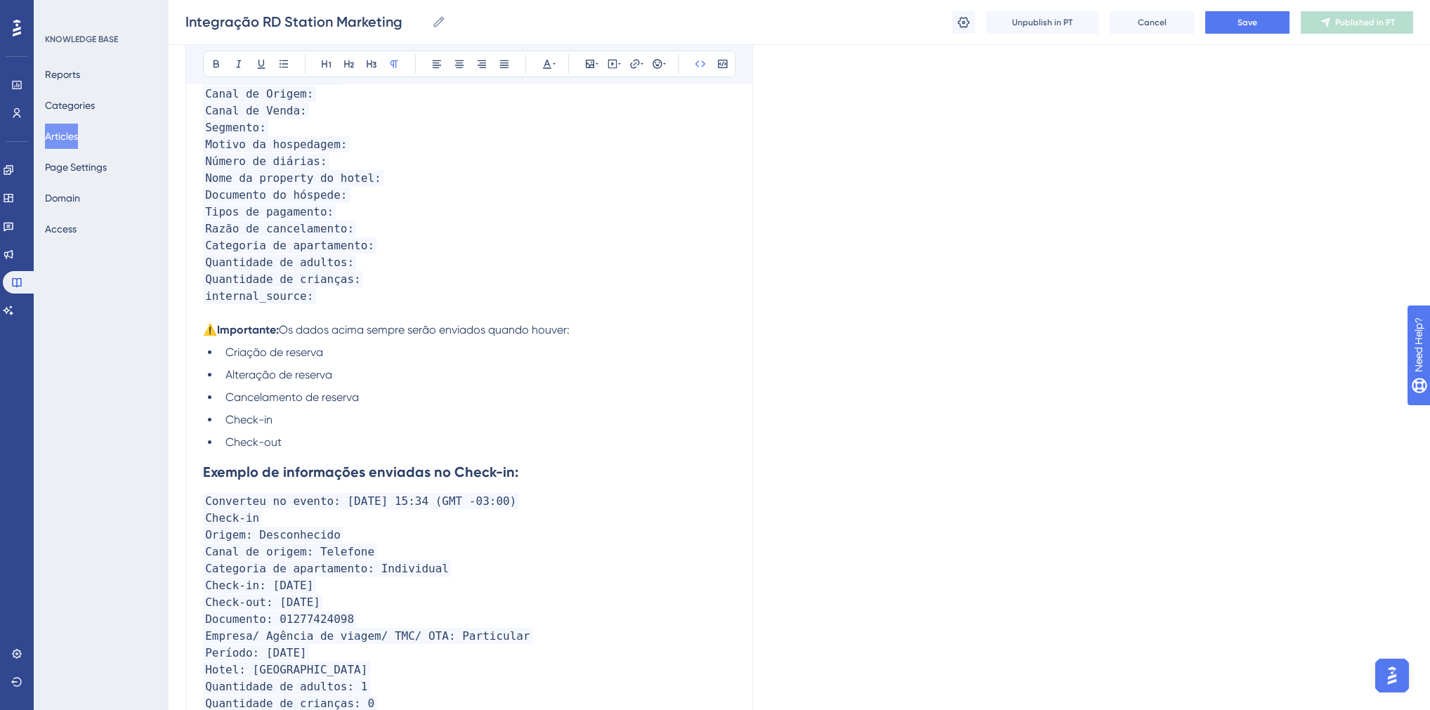
scroll to position [943, 0]
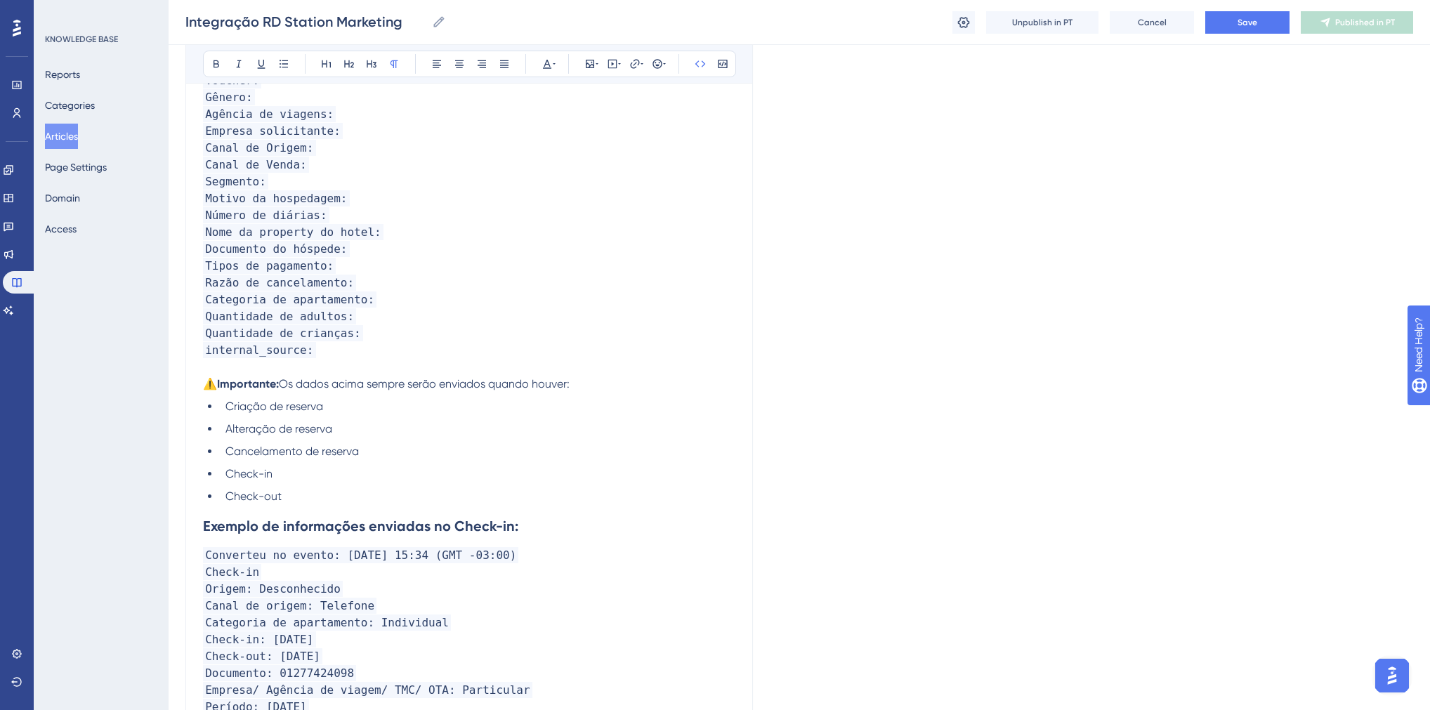
click at [345, 355] on p "internal_source:" at bounding box center [469, 350] width 533 height 17
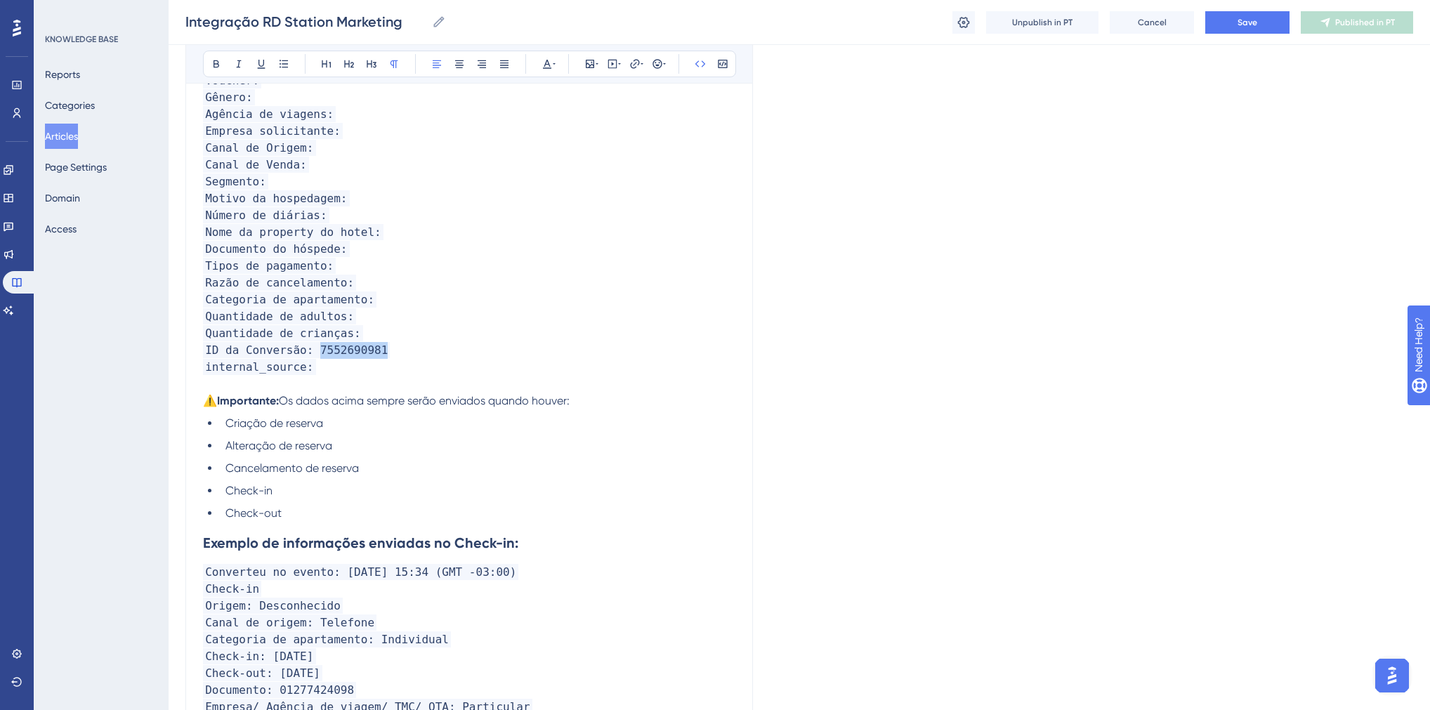
drag, startPoint x: 312, startPoint y: 354, endPoint x: 385, endPoint y: 360, distance: 73.3
click at [385, 359] on p "ID da Conversão: 7552690981" at bounding box center [469, 350] width 533 height 17
click at [349, 339] on p "Quantidade de crianças:" at bounding box center [469, 333] width 533 height 17
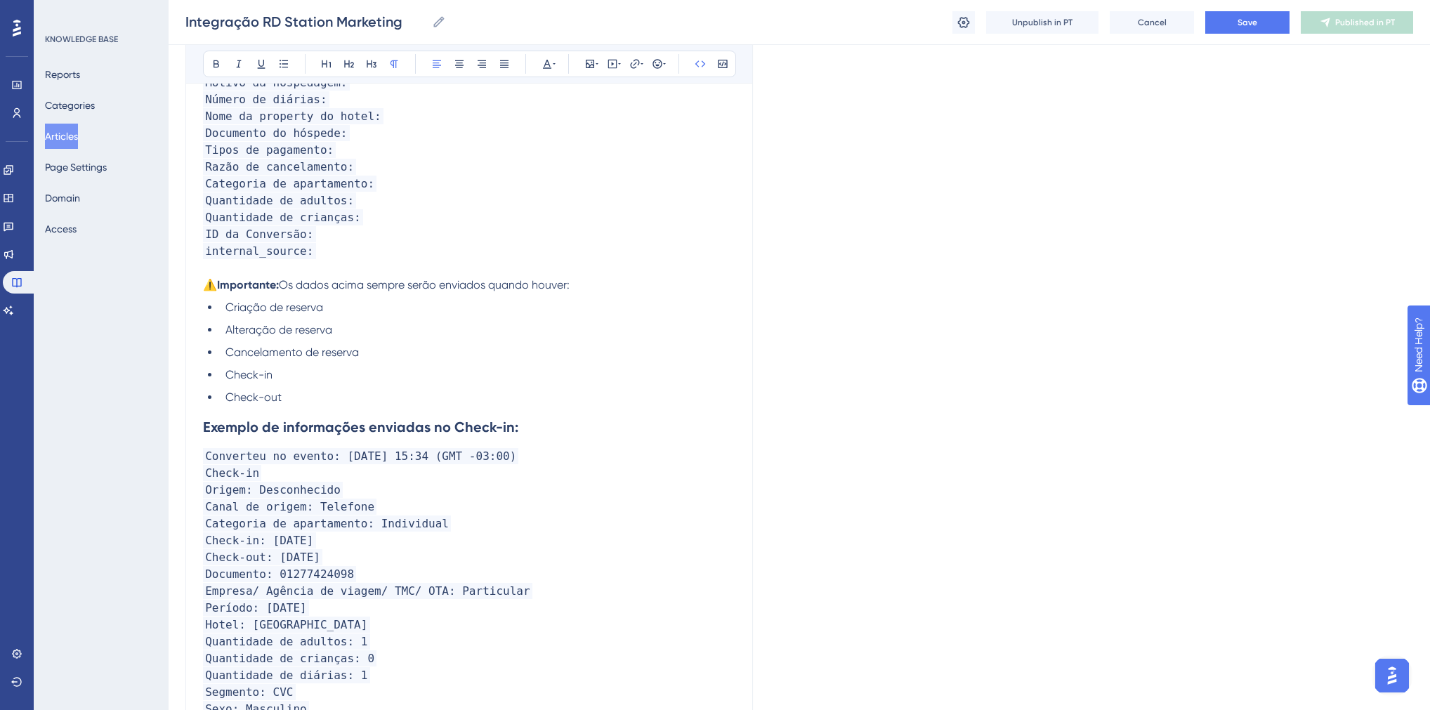
scroll to position [1111, 0]
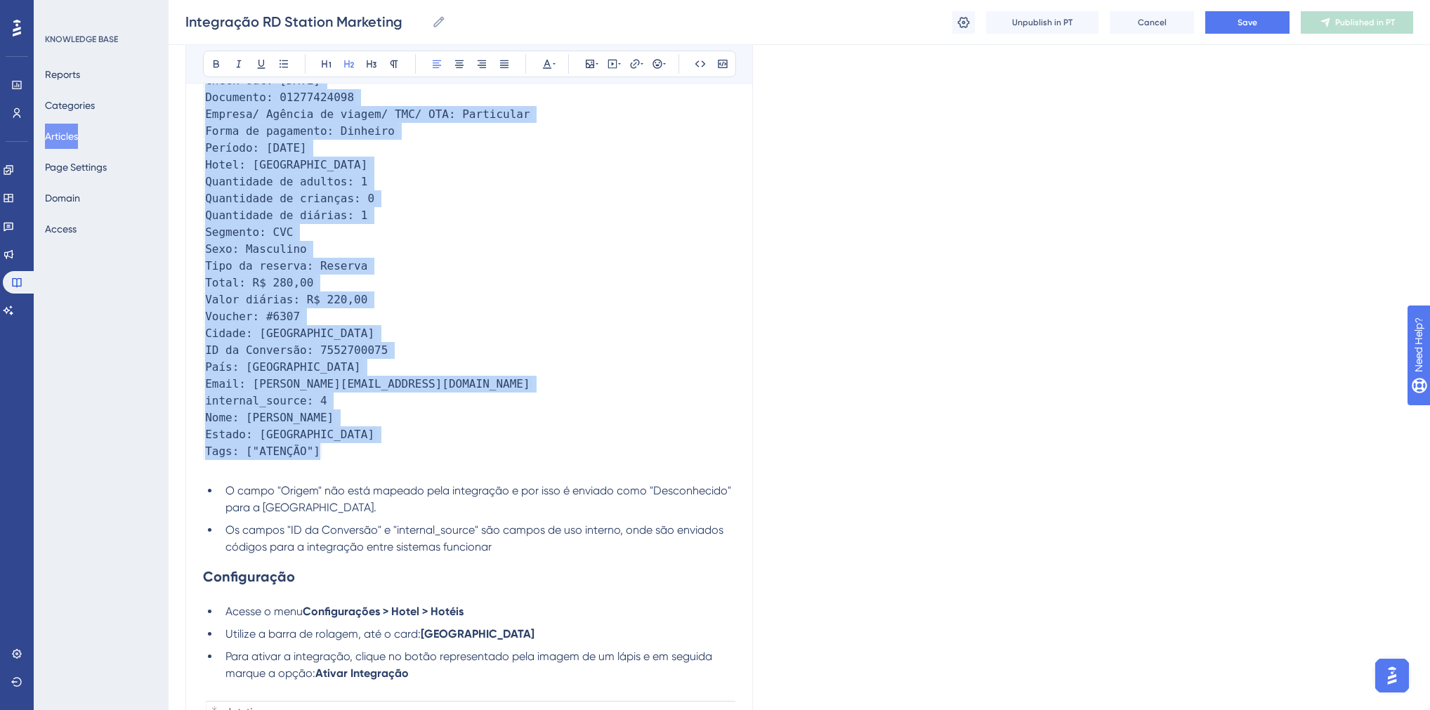
drag, startPoint x: 204, startPoint y: 382, endPoint x: 332, endPoint y: 455, distance: 147.9
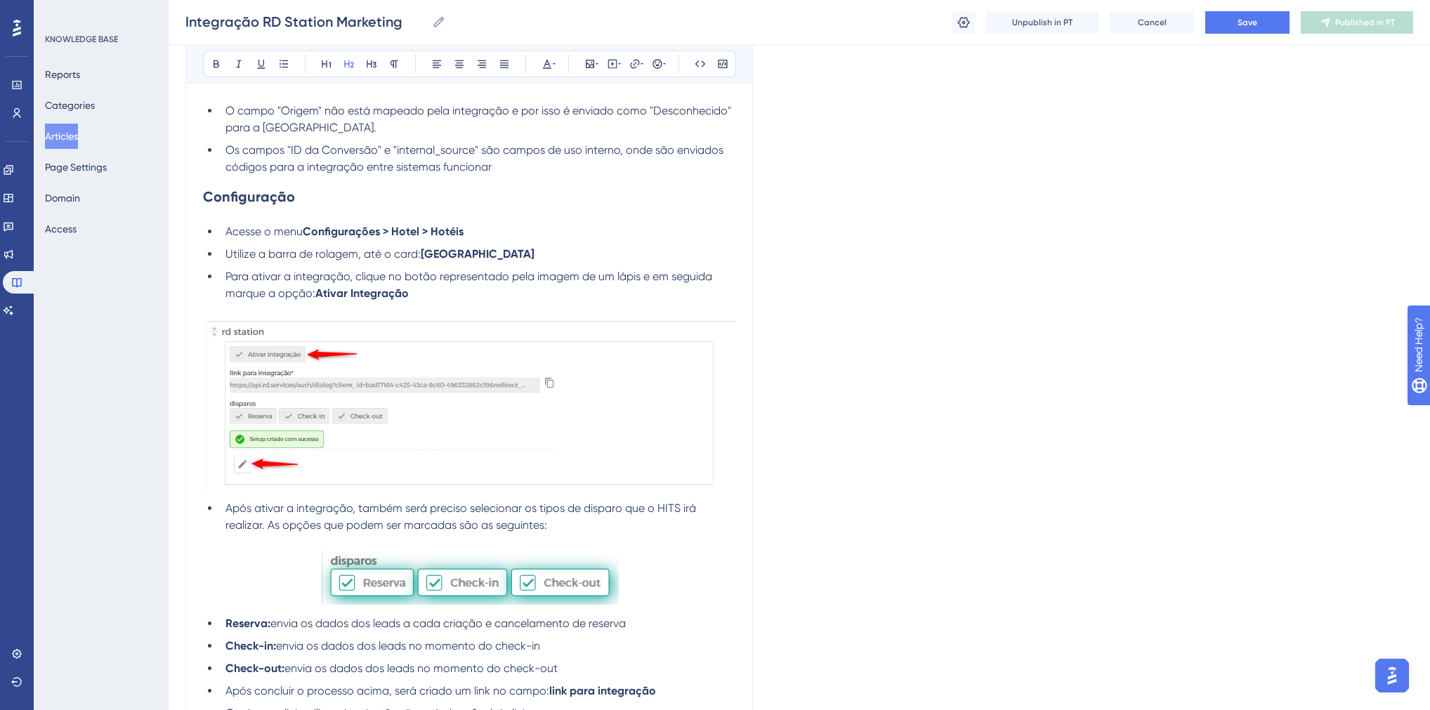
scroll to position [1201, 0]
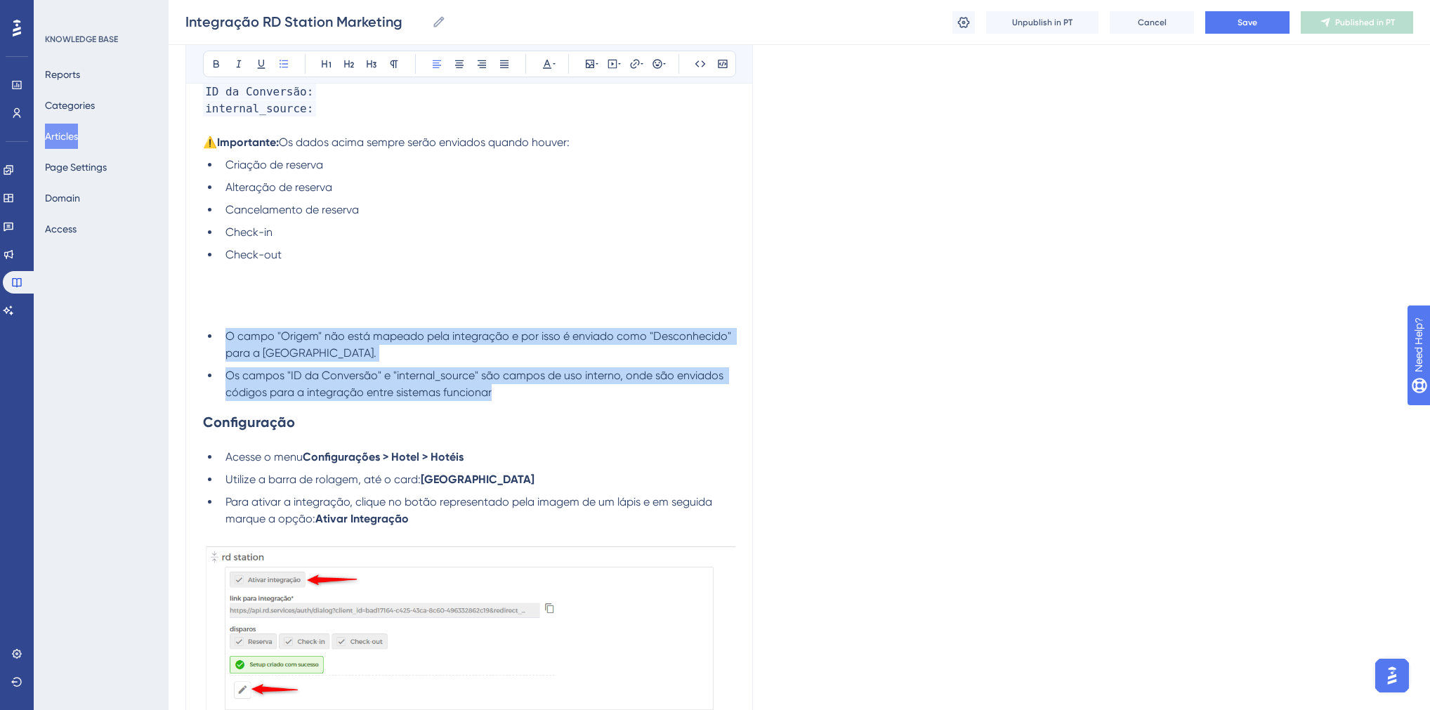
drag, startPoint x: 500, startPoint y: 393, endPoint x: 228, endPoint y: 339, distance: 277.1
click at [228, 339] on ul "O campo "Origem" não está mapeado pela integração e por isso é enviado como "De…" at bounding box center [469, 364] width 533 height 73
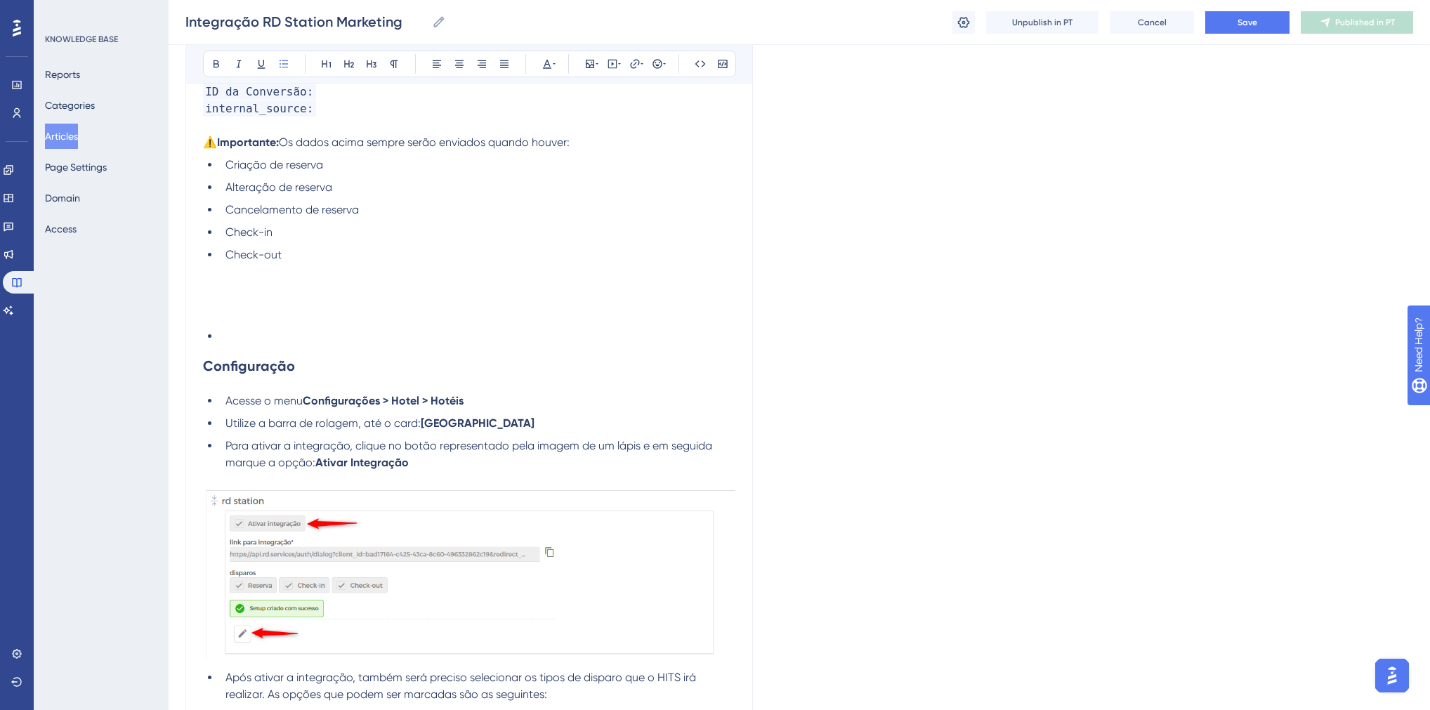
click at [326, 126] on p at bounding box center [469, 125] width 533 height 17
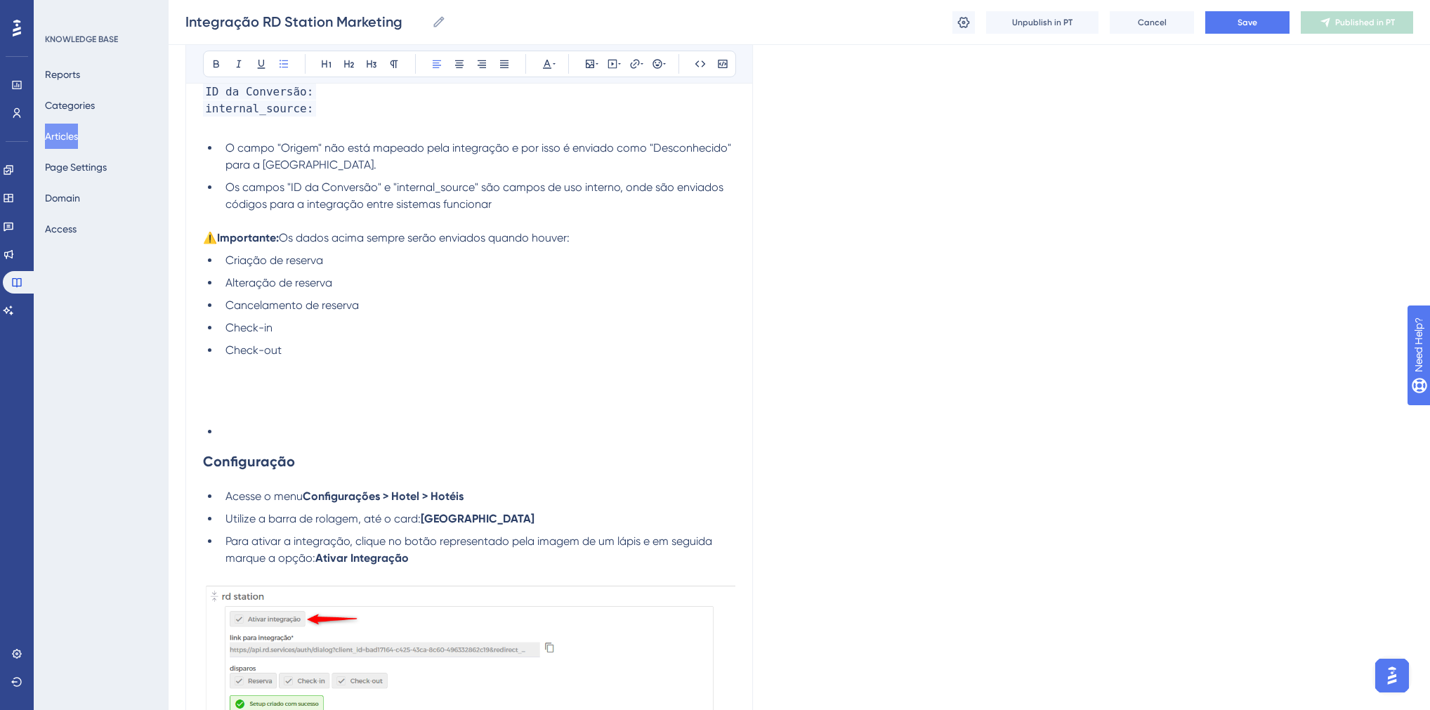
click at [228, 267] on span "Criação de reserva" at bounding box center [275, 260] width 98 height 13
click at [226, 288] on span "Alteração de reserva" at bounding box center [279, 282] width 107 height 13
click at [226, 308] on span "Cancelamento de reserva" at bounding box center [292, 305] width 133 height 13
click at [228, 330] on span "Check-in" at bounding box center [249, 327] width 47 height 13
click at [225, 356] on li "Check-out" at bounding box center [478, 350] width 516 height 17
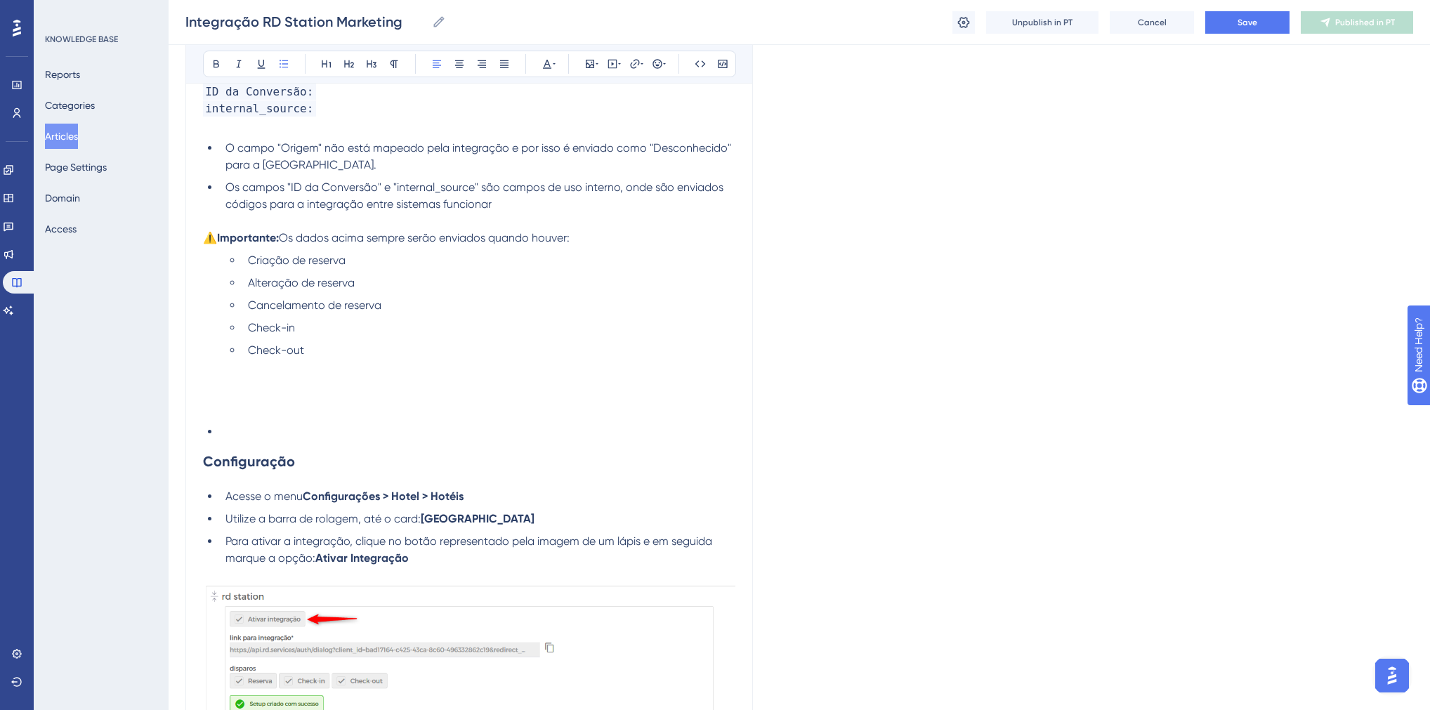
click at [236, 441] on li at bounding box center [478, 432] width 516 height 17
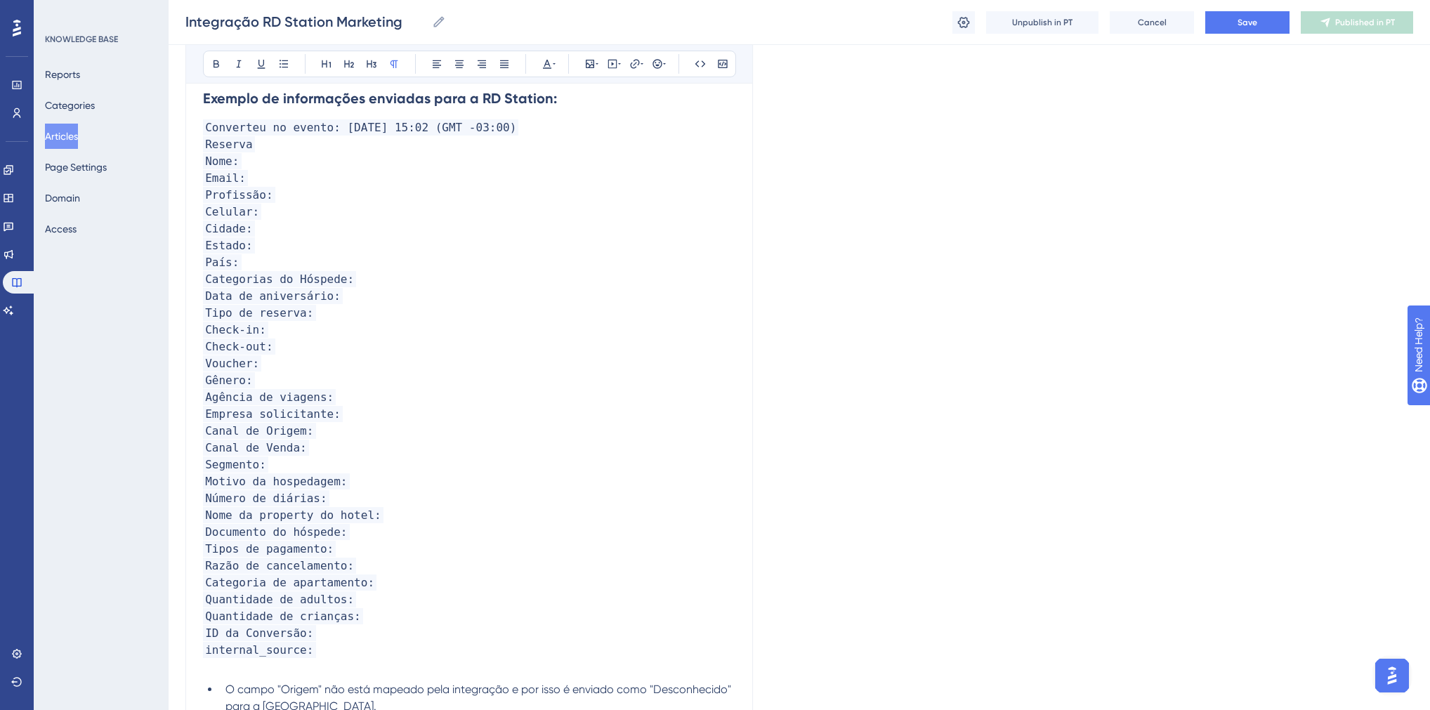
scroll to position [492, 0]
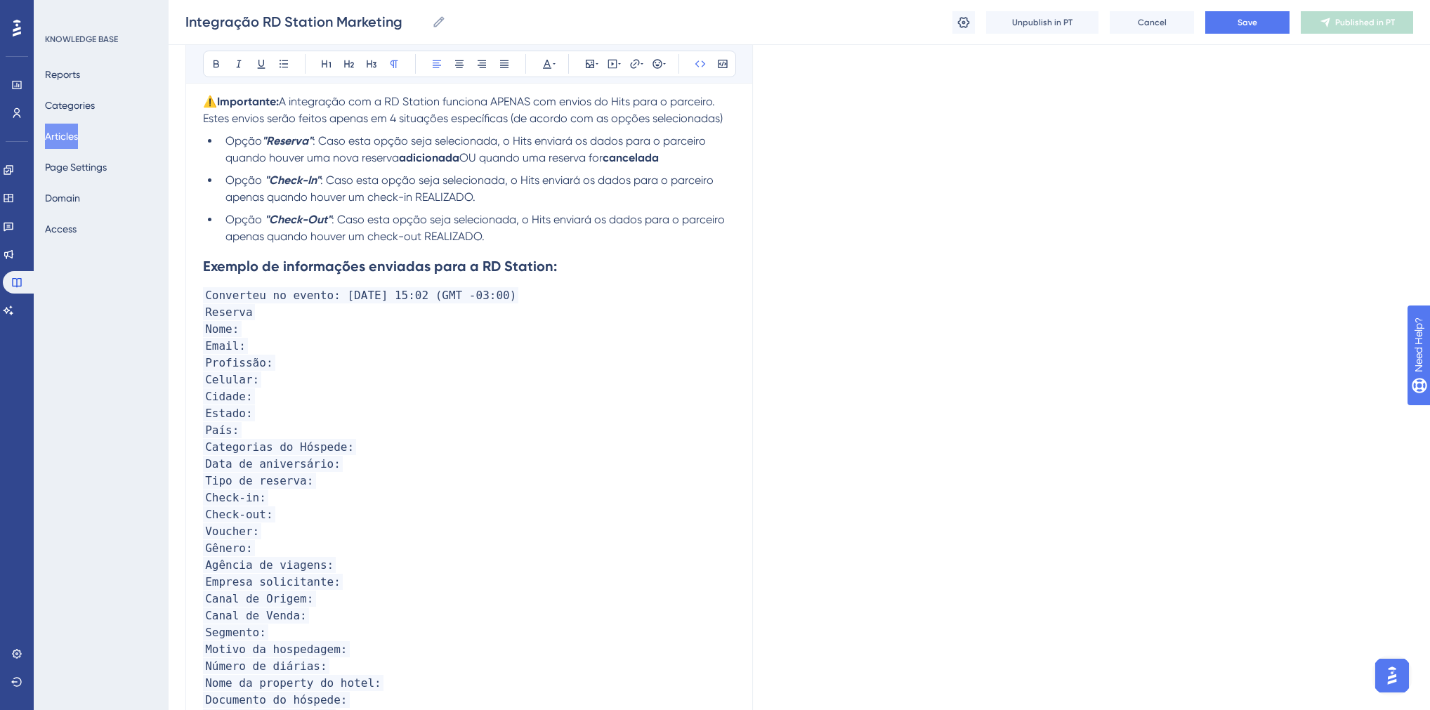
drag, startPoint x: 332, startPoint y: 300, endPoint x: 513, endPoint y: 301, distance: 181.3
click at [513, 301] on span "Converteu no evento: [DATE] 15:02 (GMT -03:00)" at bounding box center [360, 295] width 315 height 16
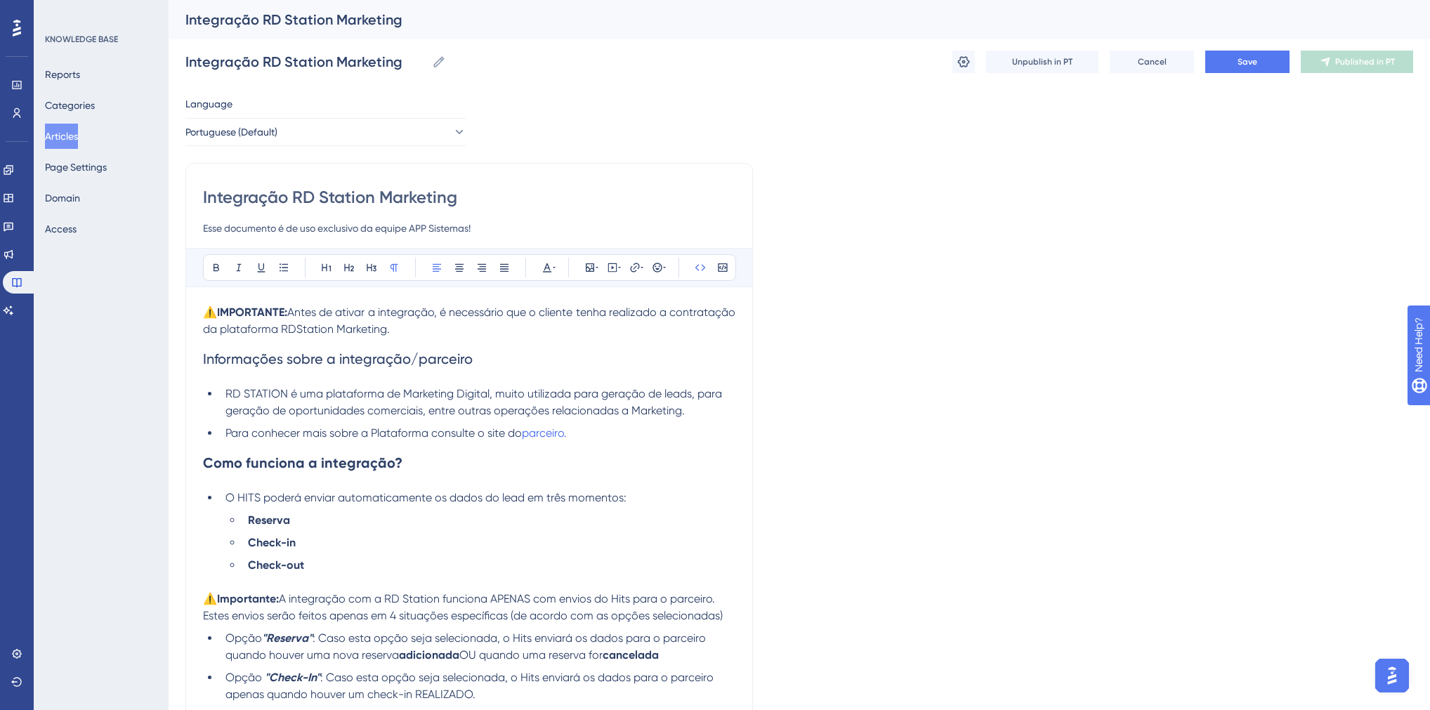
scroll to position [393, 0]
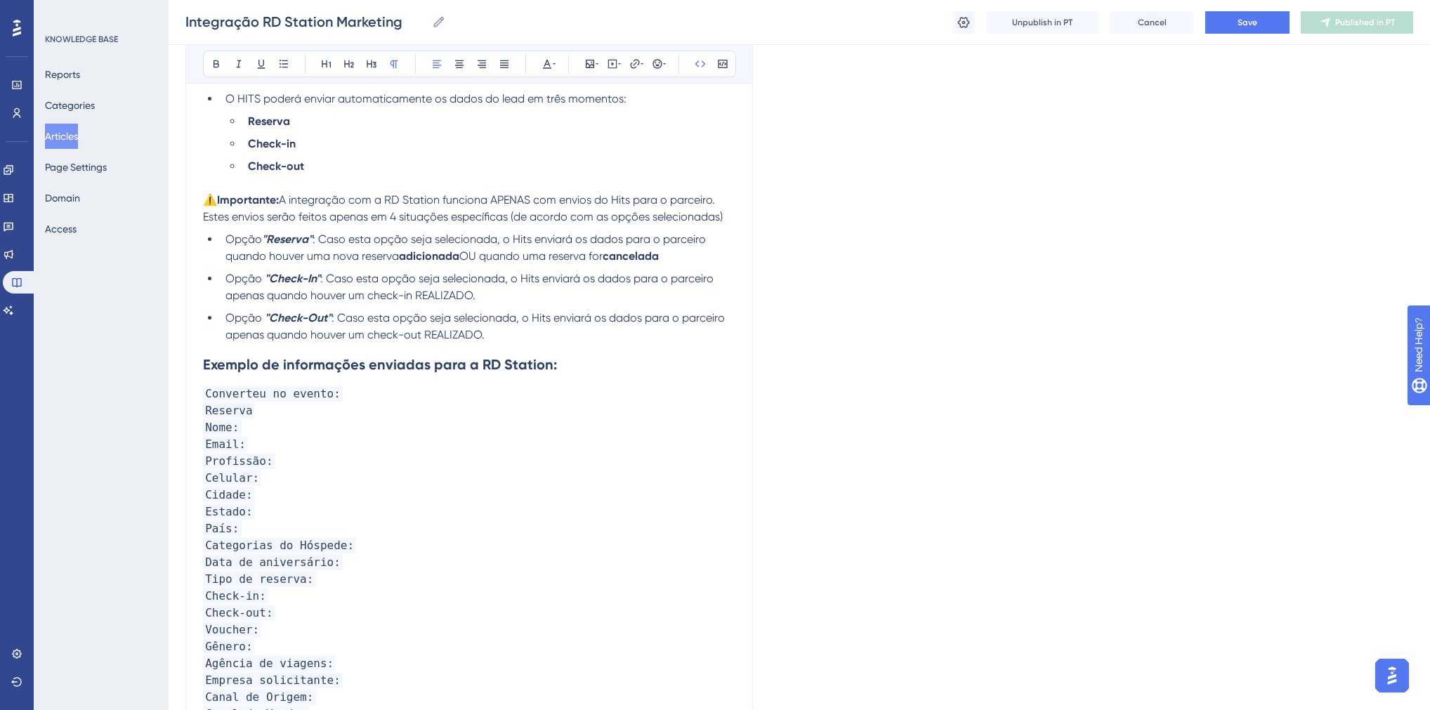
click at [248, 418] on span "Reserva" at bounding box center [229, 411] width 52 height 16
click at [1269, 17] on button "Save" at bounding box center [1248, 22] width 84 height 22
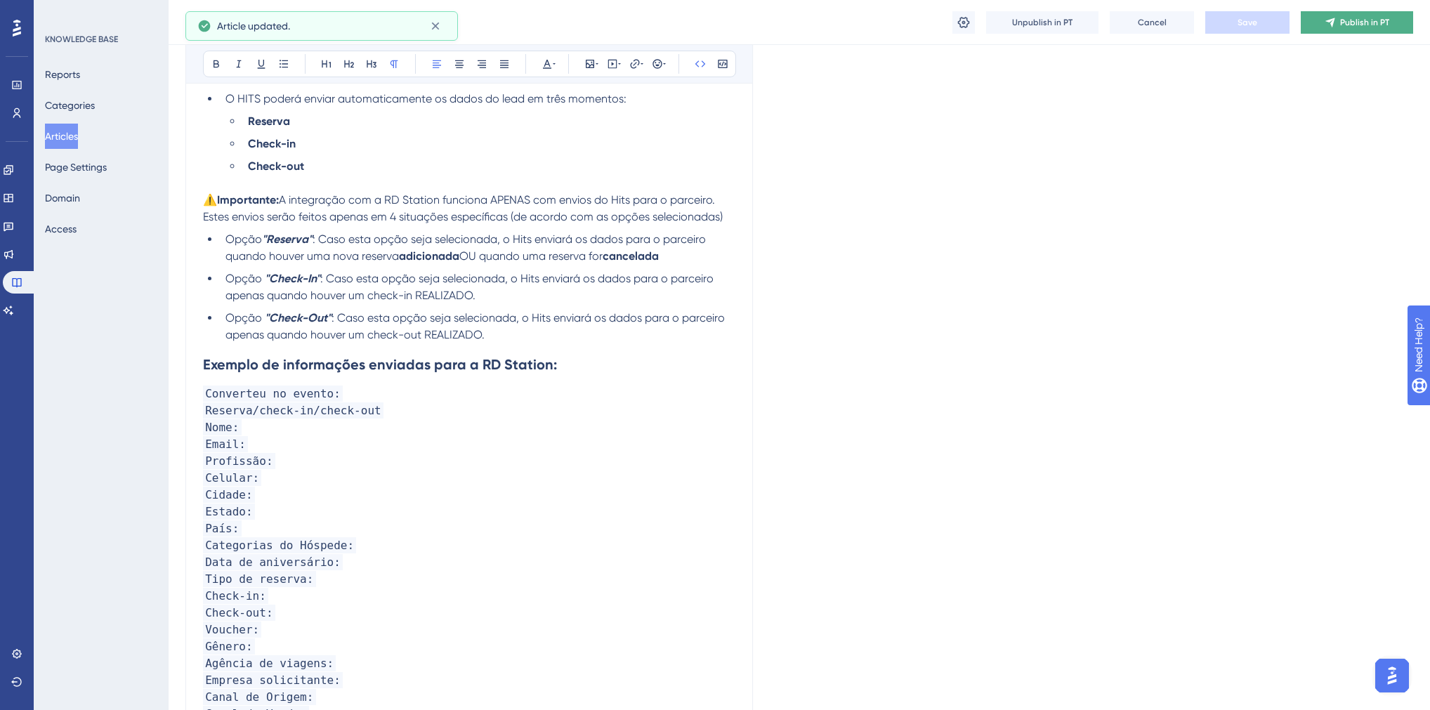
click at [1342, 22] on span "Publish in PT" at bounding box center [1364, 22] width 49 height 11
